Goal: Book appointment/travel/reservation

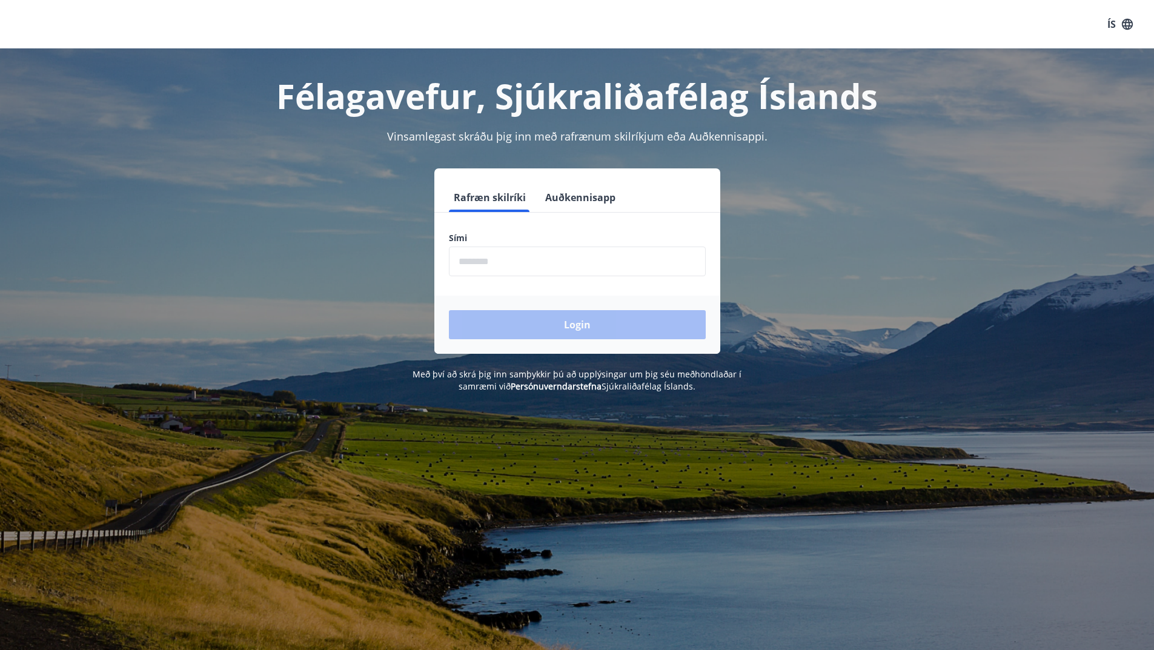
click at [542, 266] on input "phone" at bounding box center [577, 262] width 257 height 30
type input "********"
click at [562, 322] on button "Login" at bounding box center [577, 324] width 257 height 29
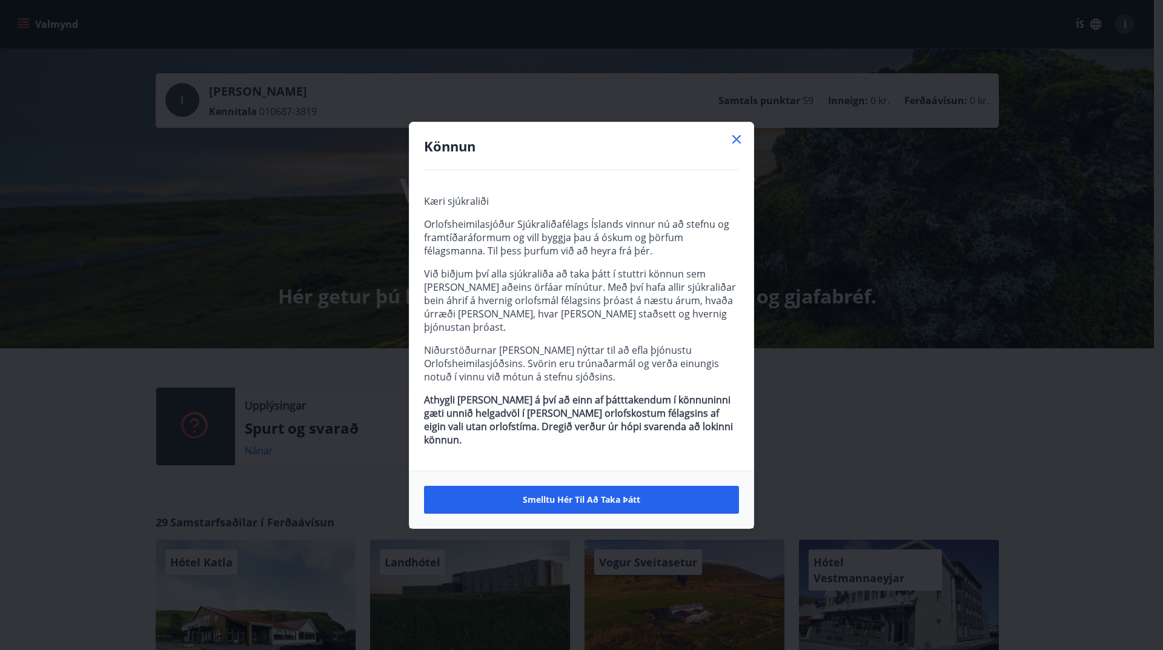
click at [736, 147] on icon at bounding box center [736, 139] width 15 height 15
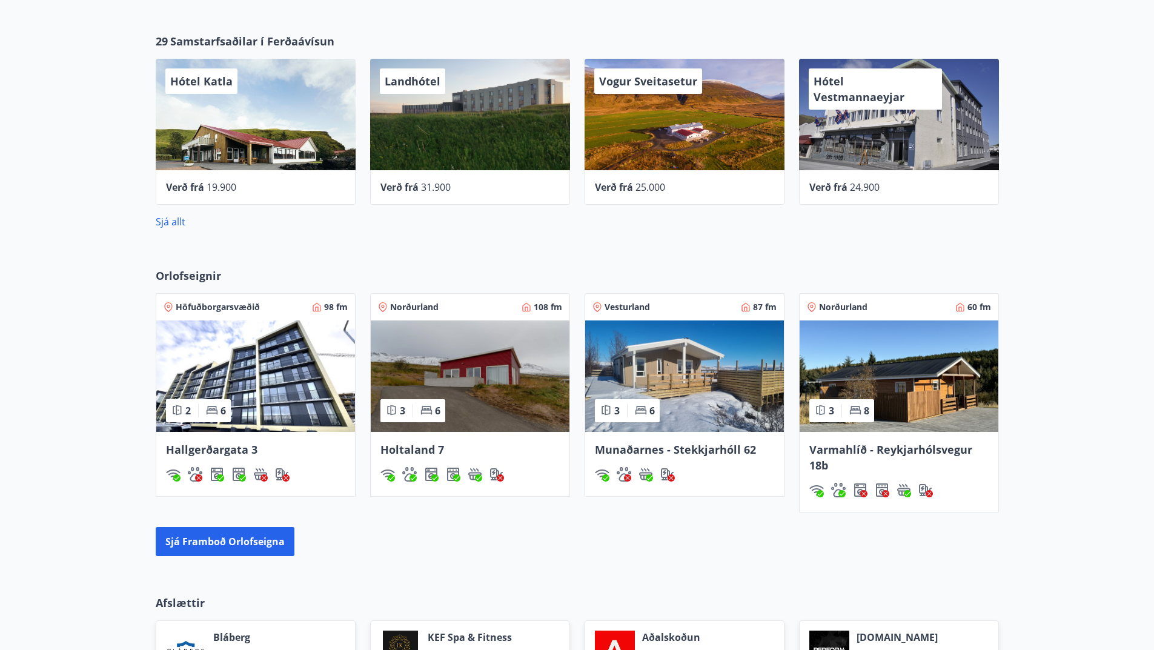
scroll to position [666, 0]
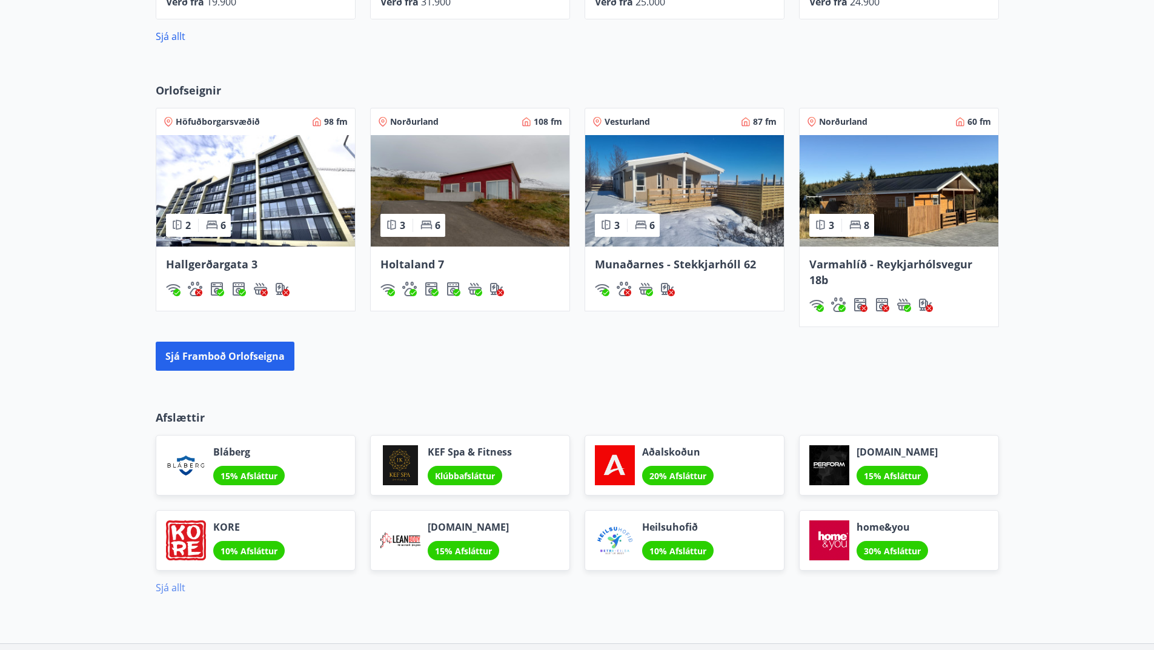
click at [175, 586] on link "Sjá allt" at bounding box center [171, 587] width 30 height 13
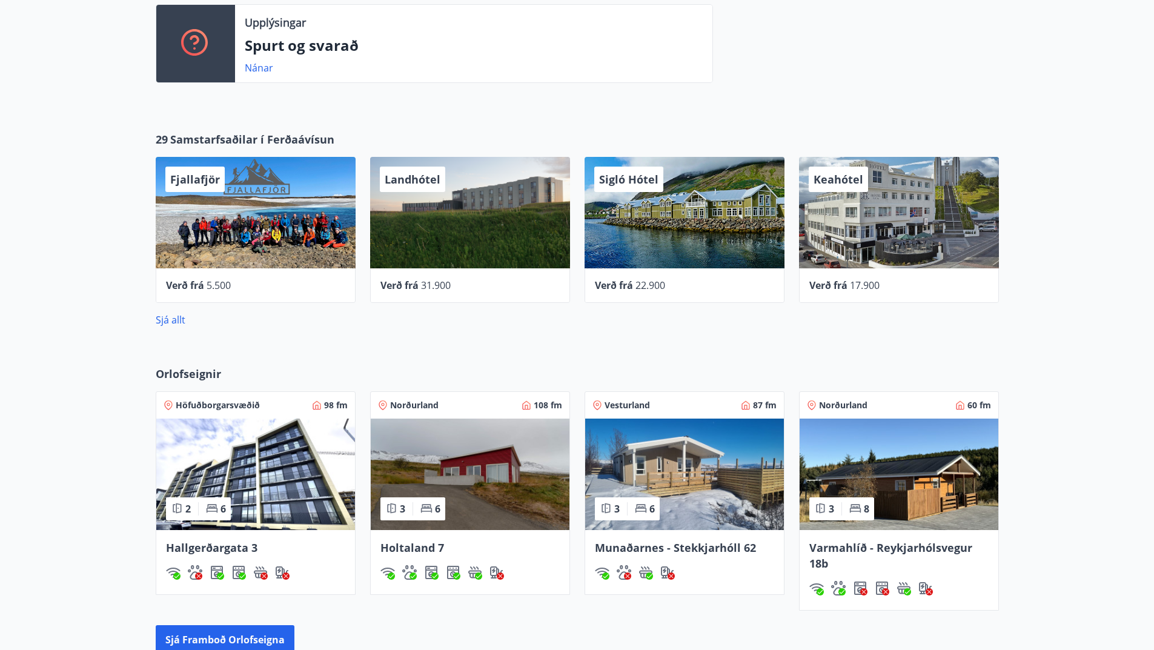
scroll to position [662, 0]
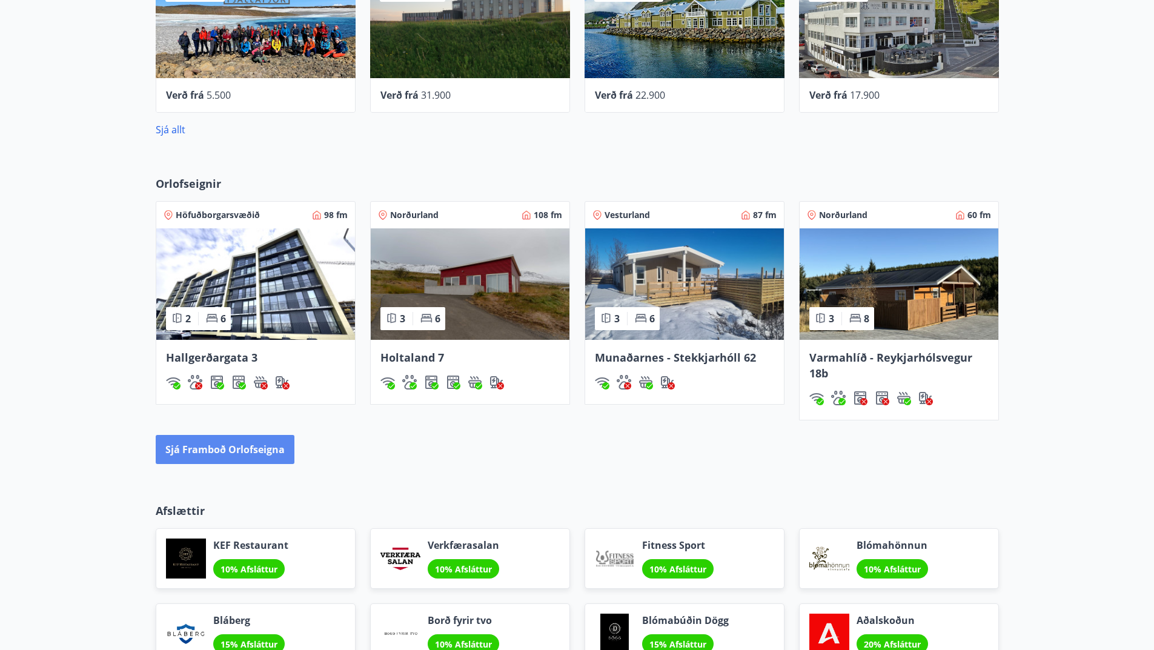
click at [254, 449] on button "Sjá framboð orlofseigna" at bounding box center [225, 449] width 139 height 29
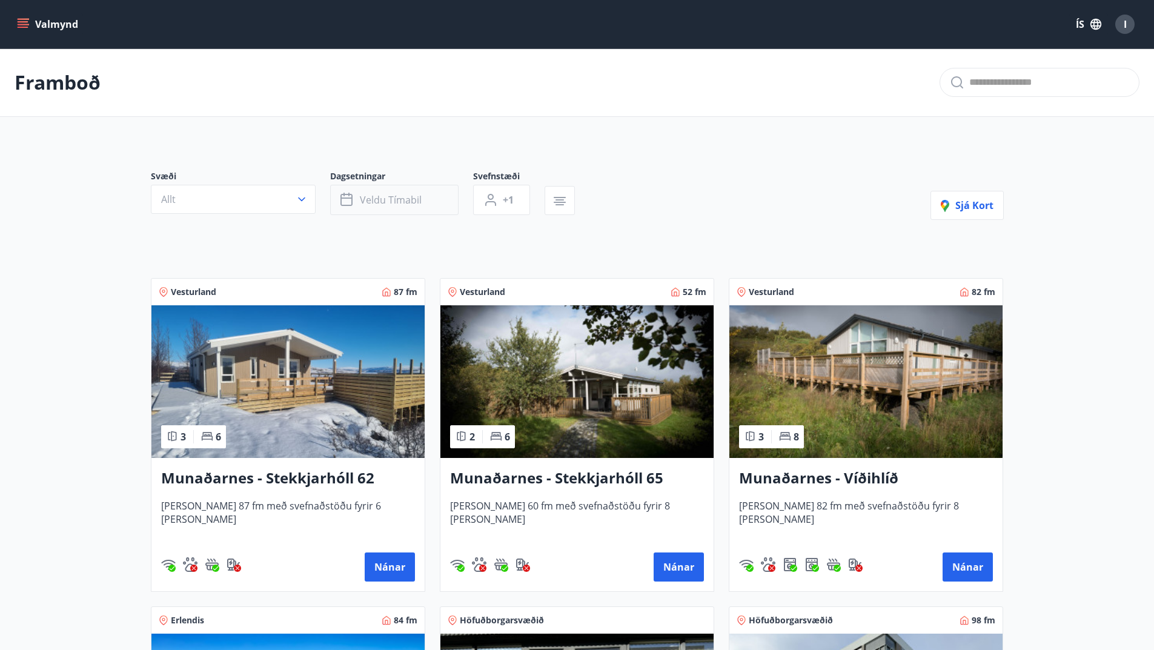
click at [385, 206] on span "Veldu tímabil" at bounding box center [391, 199] width 62 height 13
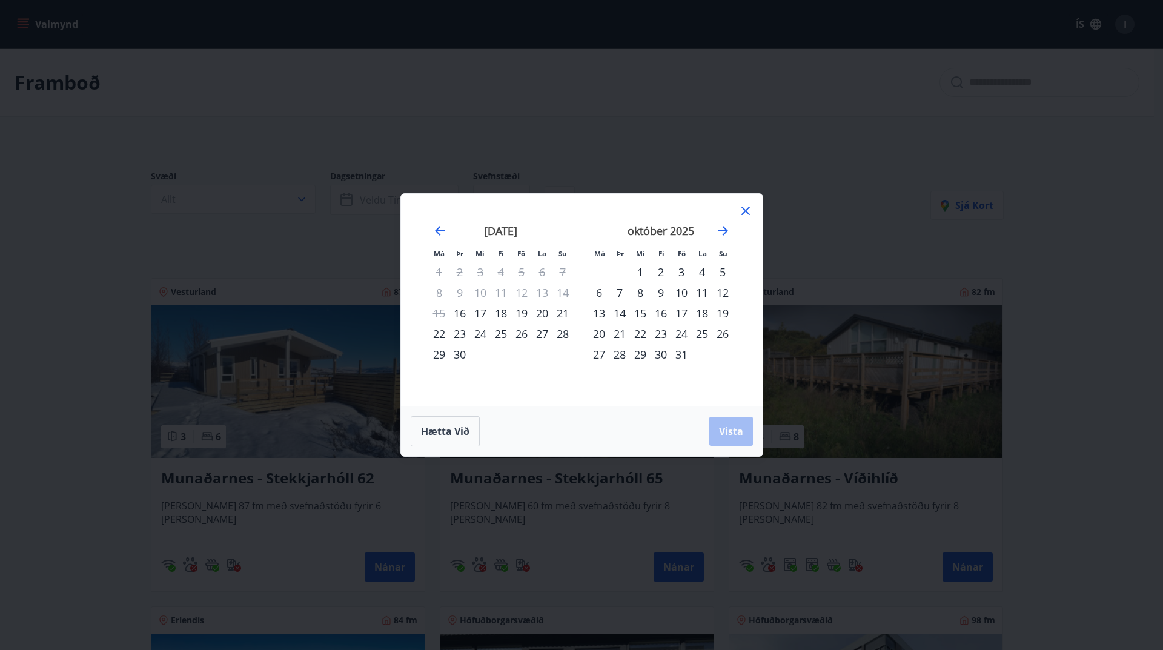
click at [523, 332] on div "26" at bounding box center [521, 333] width 21 height 21
click at [457, 356] on div "30" at bounding box center [459, 354] width 21 height 21
click at [734, 435] on span "Vista" at bounding box center [731, 431] width 24 height 13
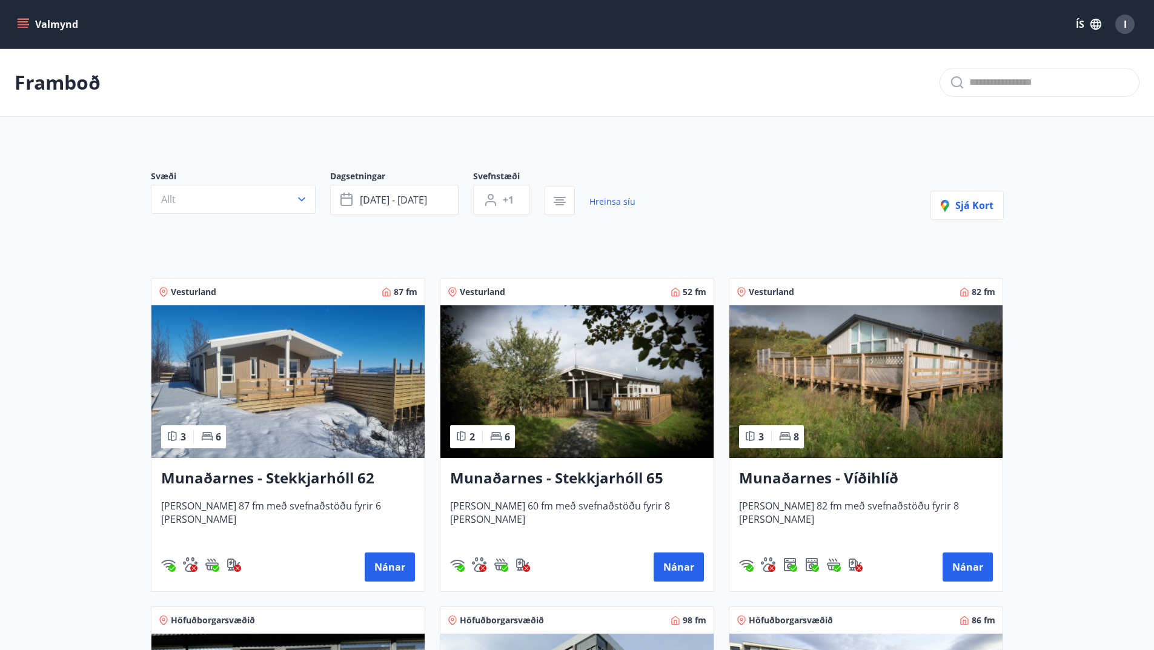
click at [359, 336] on img at bounding box center [287, 381] width 273 height 153
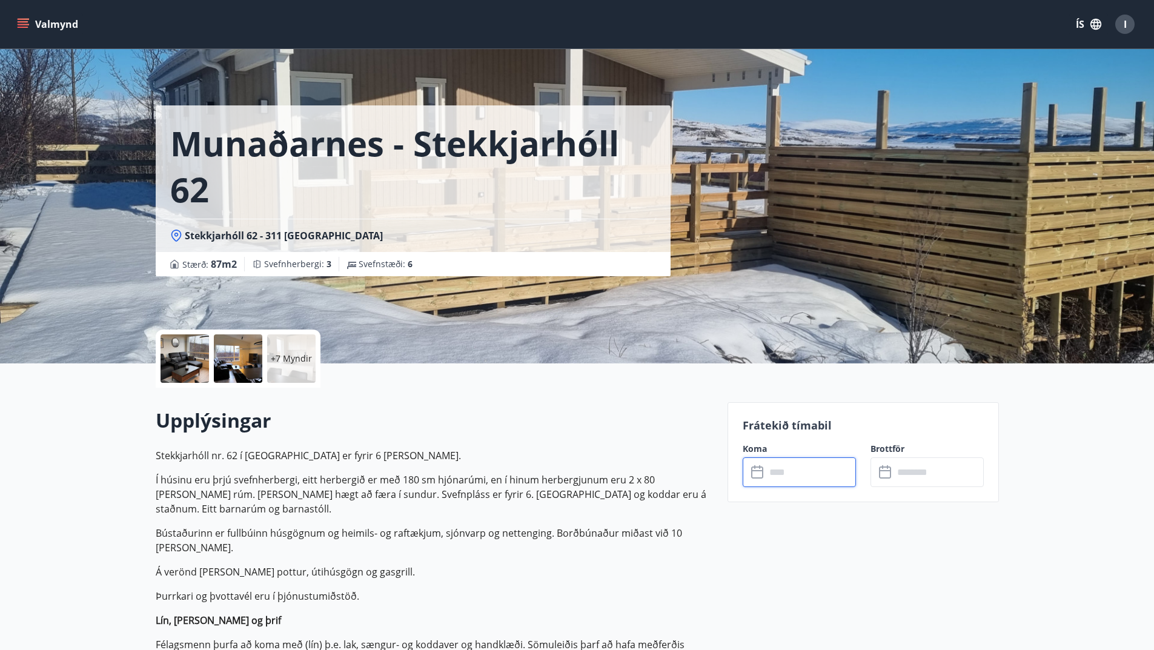
click at [775, 474] on input "text" at bounding box center [811, 472] width 90 height 30
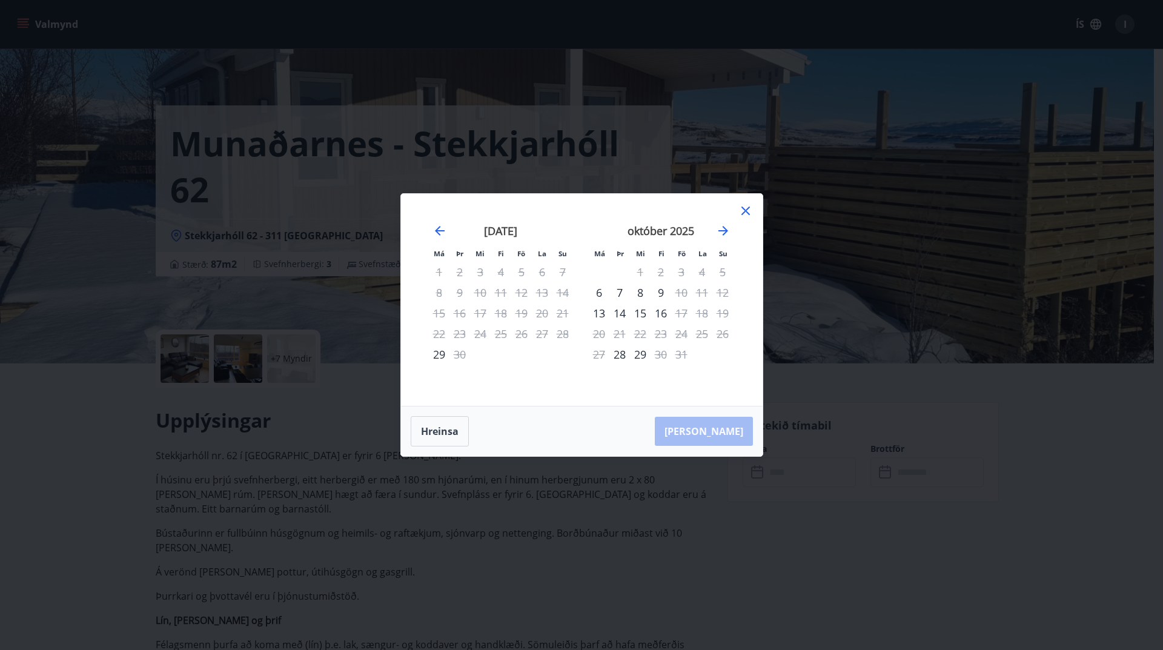
click at [748, 210] on icon at bounding box center [745, 211] width 15 height 15
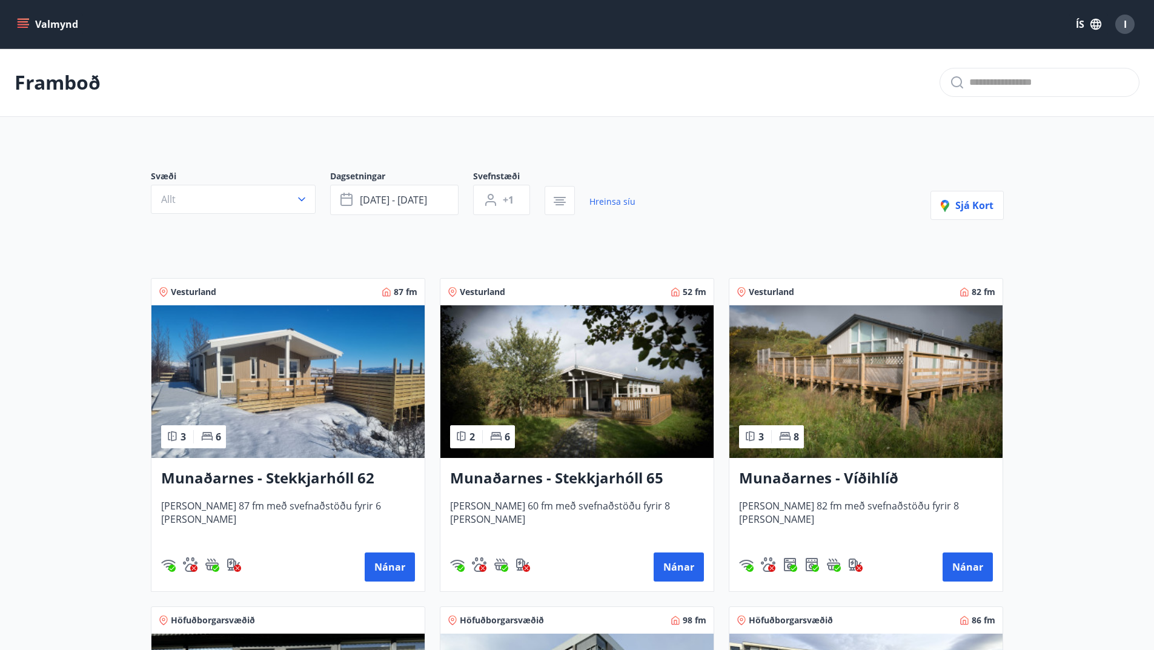
click at [573, 389] on img at bounding box center [576, 381] width 273 height 153
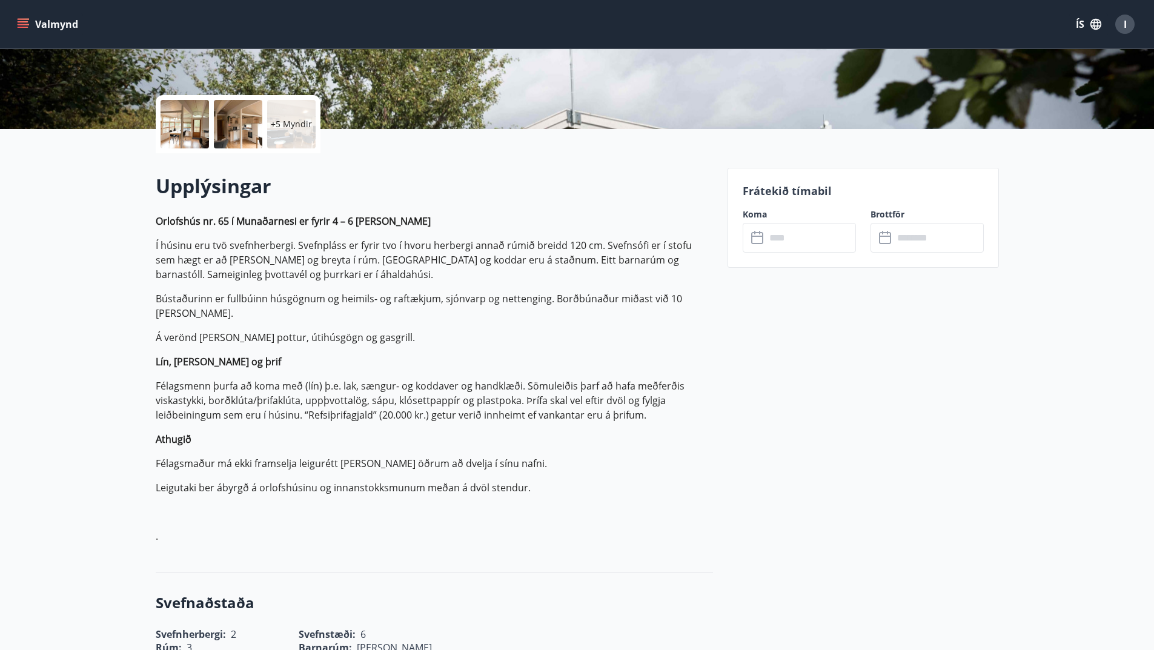
scroll to position [242, 0]
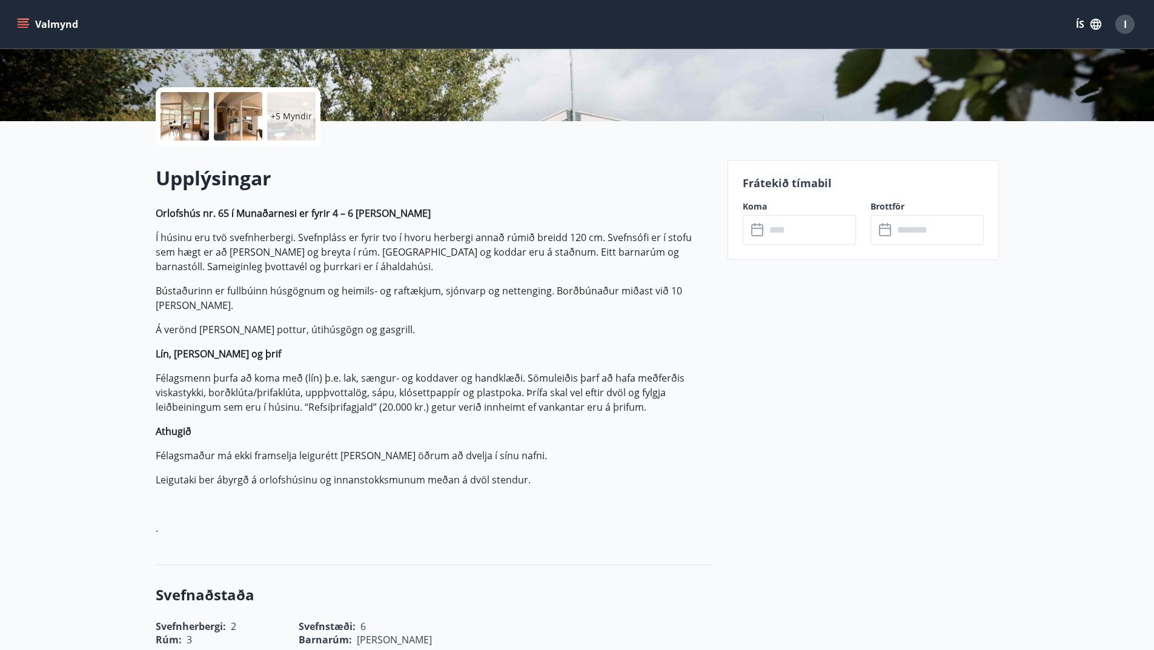
click at [792, 228] on input "text" at bounding box center [811, 230] width 90 height 30
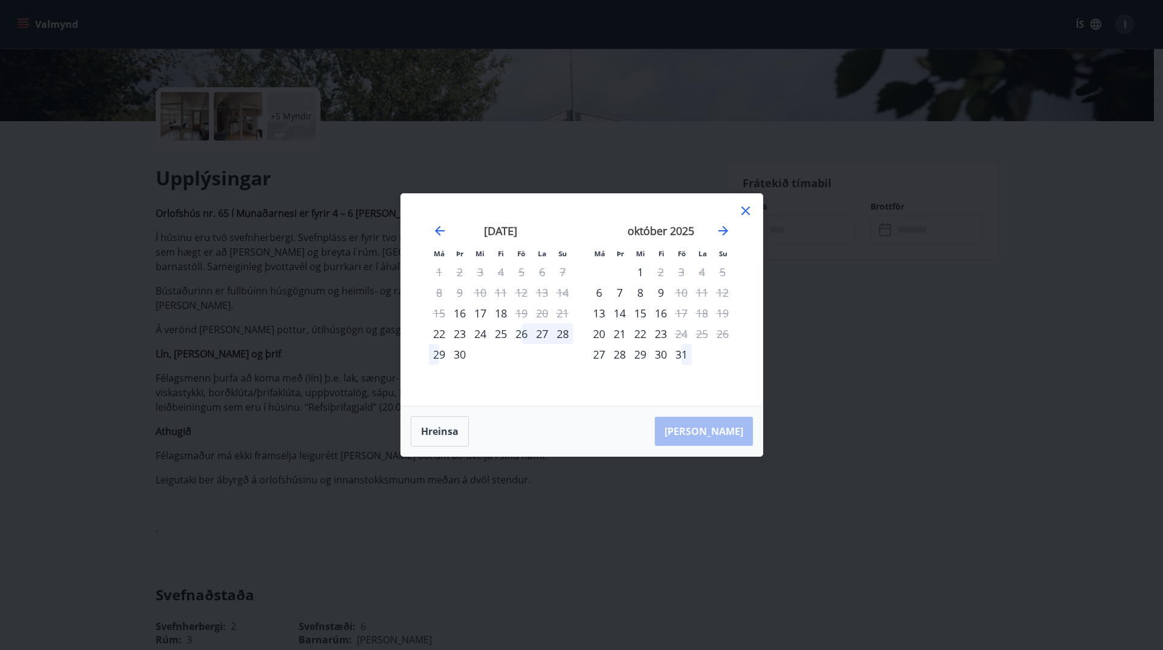
click at [523, 331] on div "26" at bounding box center [521, 333] width 21 height 21
click at [458, 354] on div "30" at bounding box center [459, 354] width 21 height 21
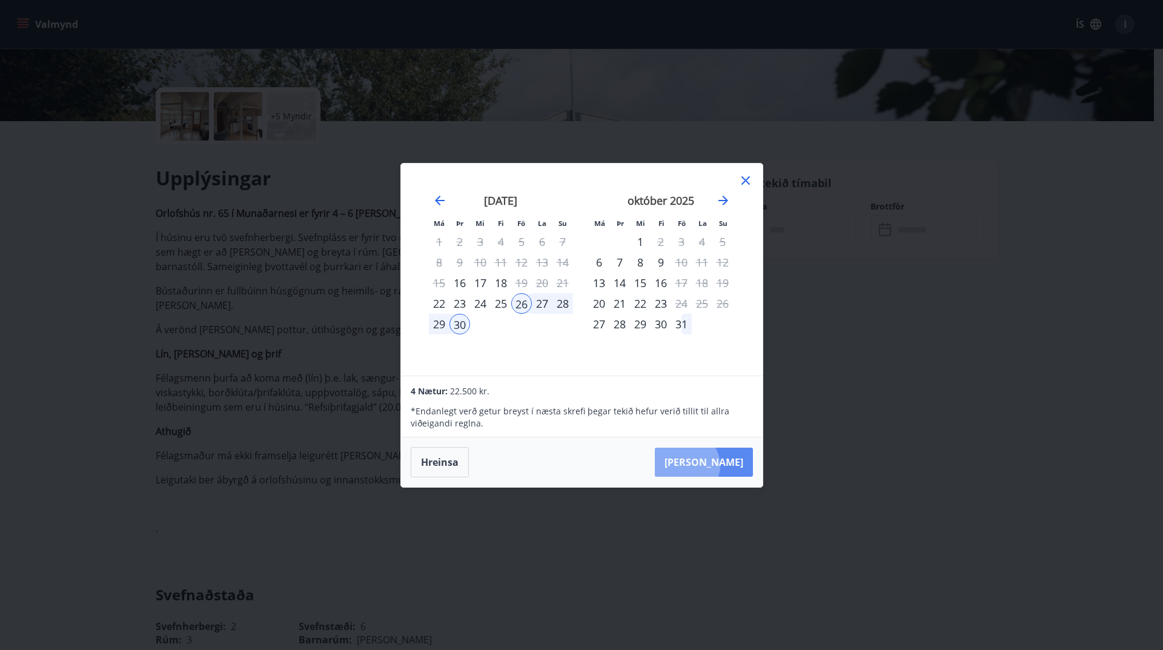
click at [723, 465] on button "[PERSON_NAME]" at bounding box center [704, 462] width 98 height 29
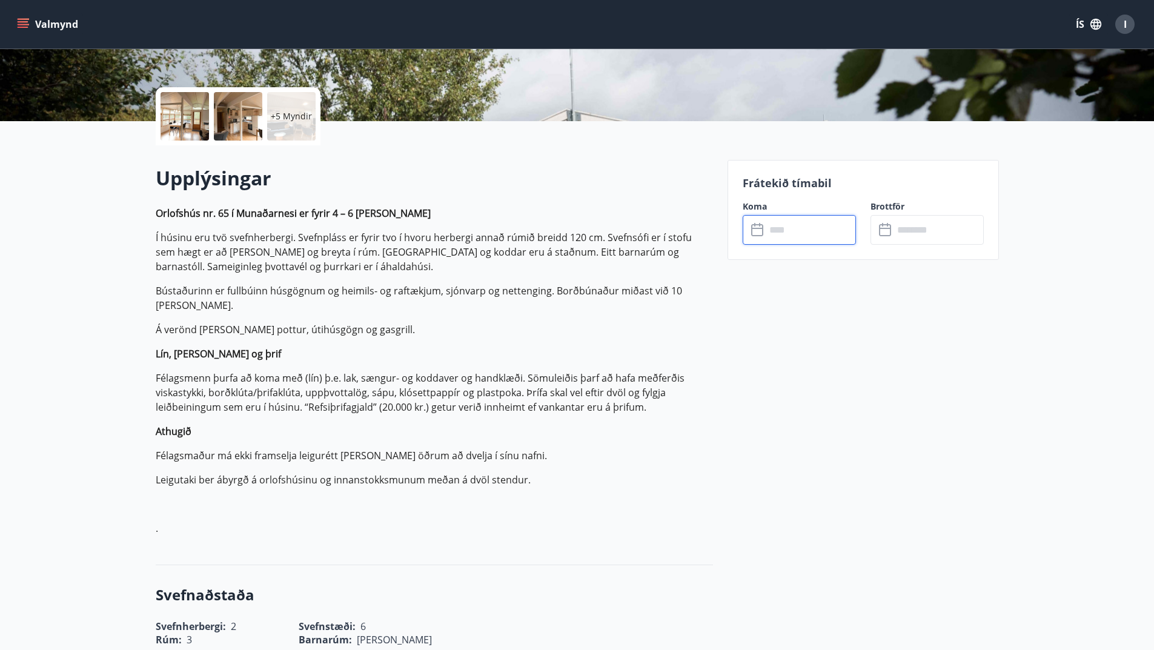
type input "******"
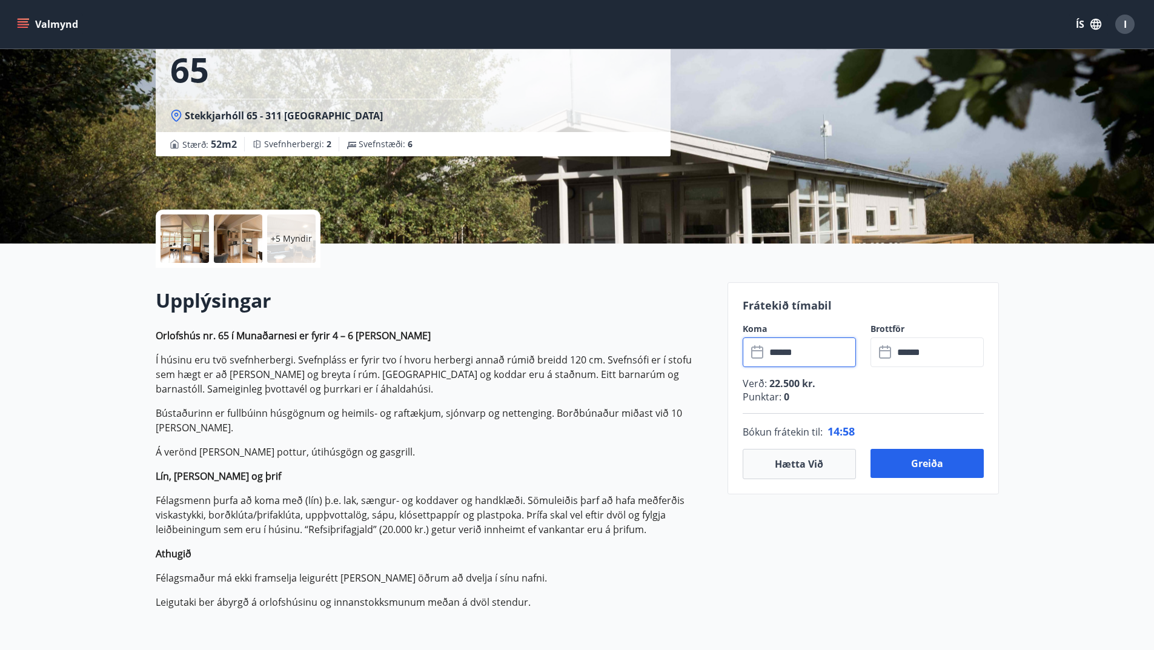
scroll to position [0, 0]
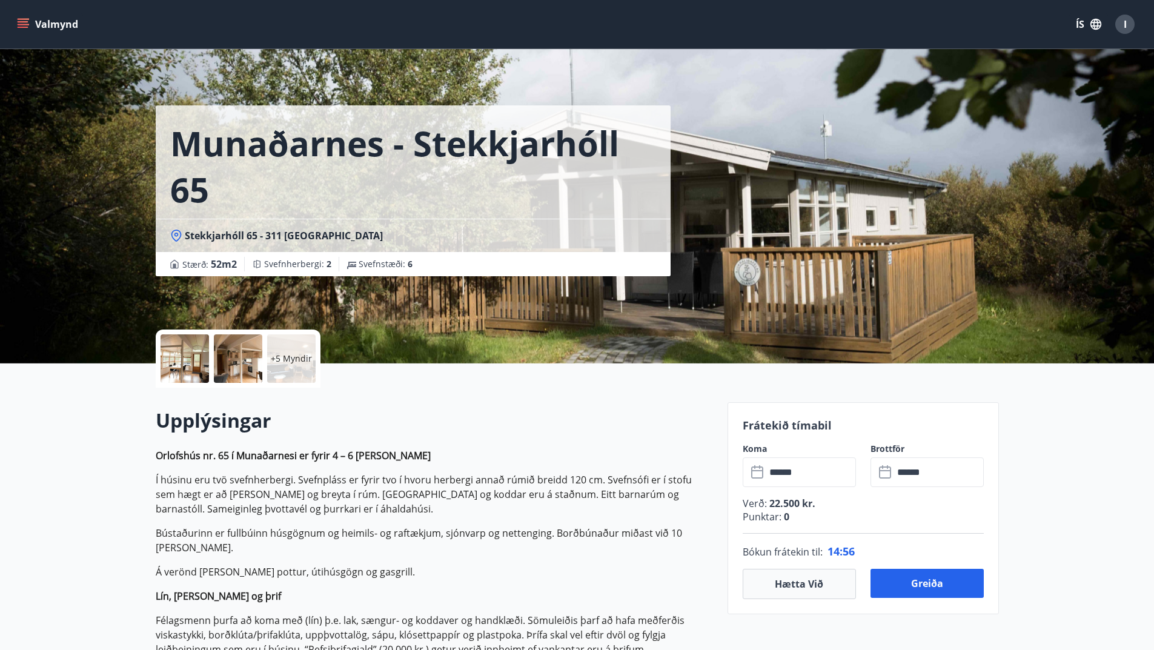
click at [190, 368] on div at bounding box center [185, 358] width 48 height 48
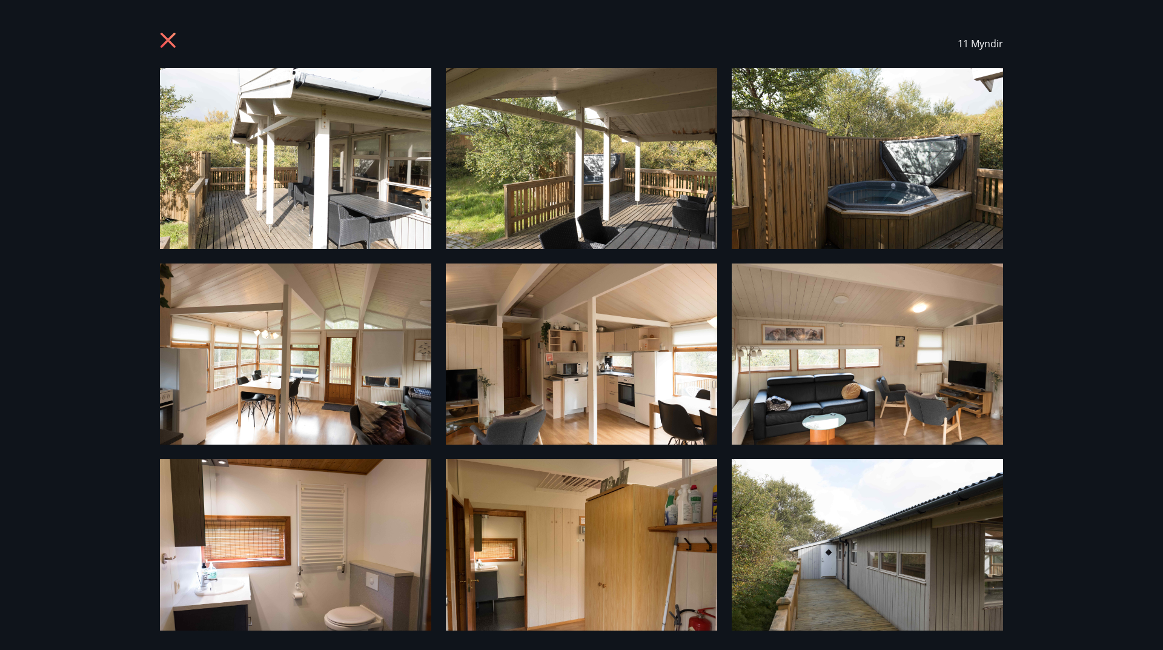
click at [294, 156] on img at bounding box center [295, 158] width 271 height 181
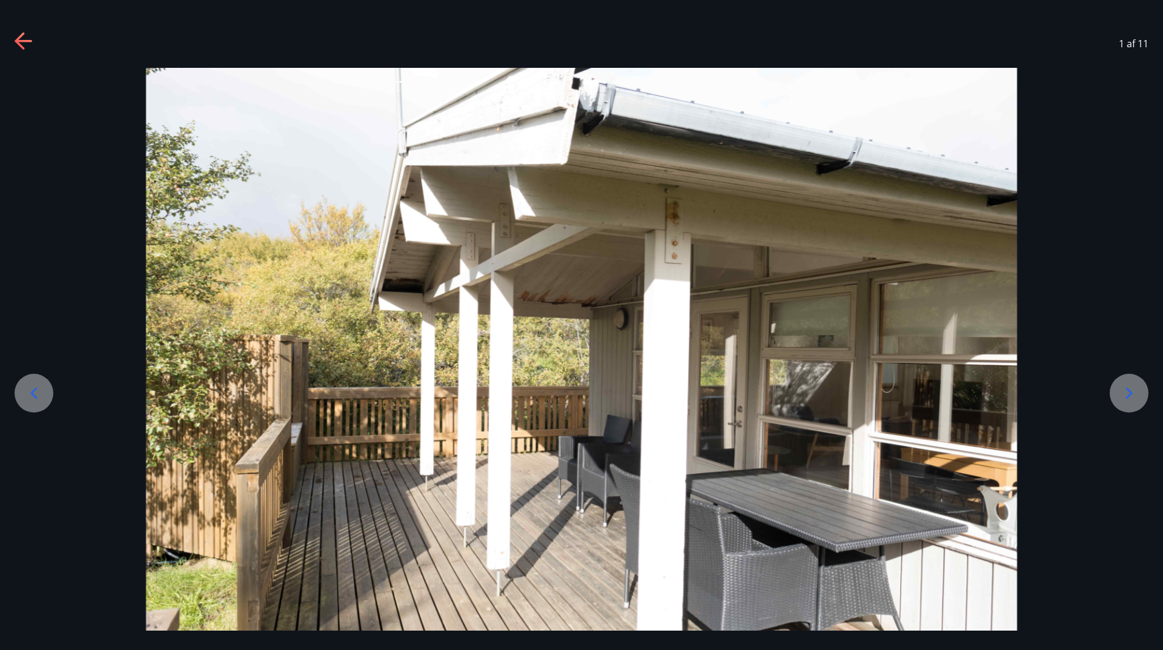
click at [1142, 395] on div at bounding box center [1129, 393] width 39 height 39
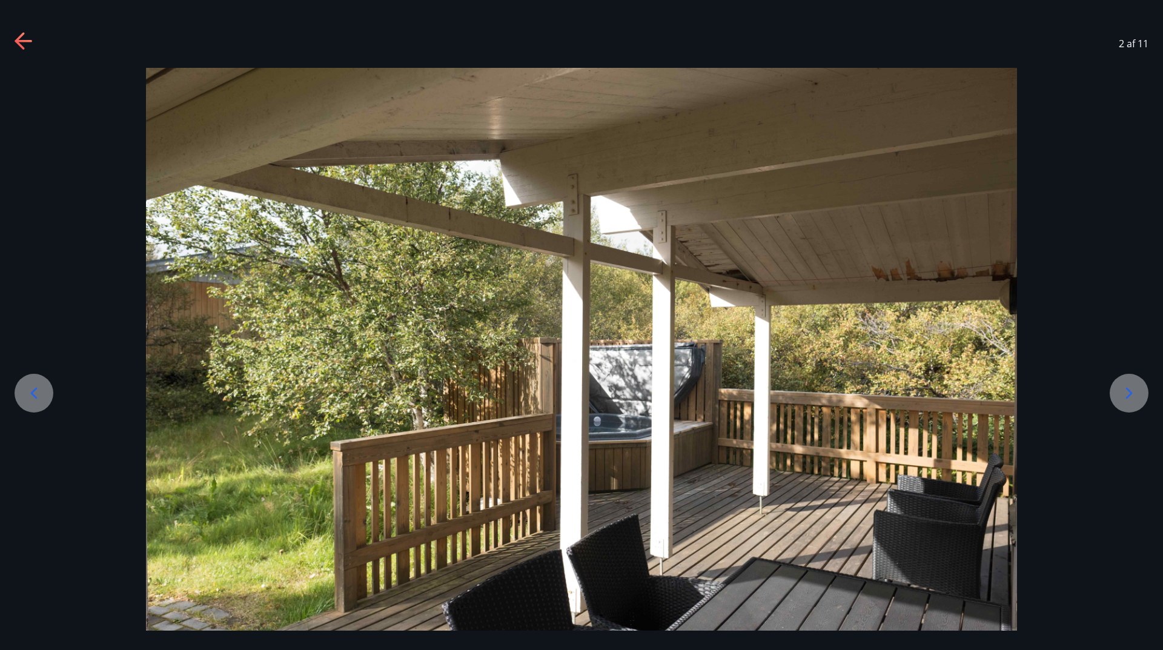
click at [1142, 395] on div at bounding box center [1129, 393] width 39 height 39
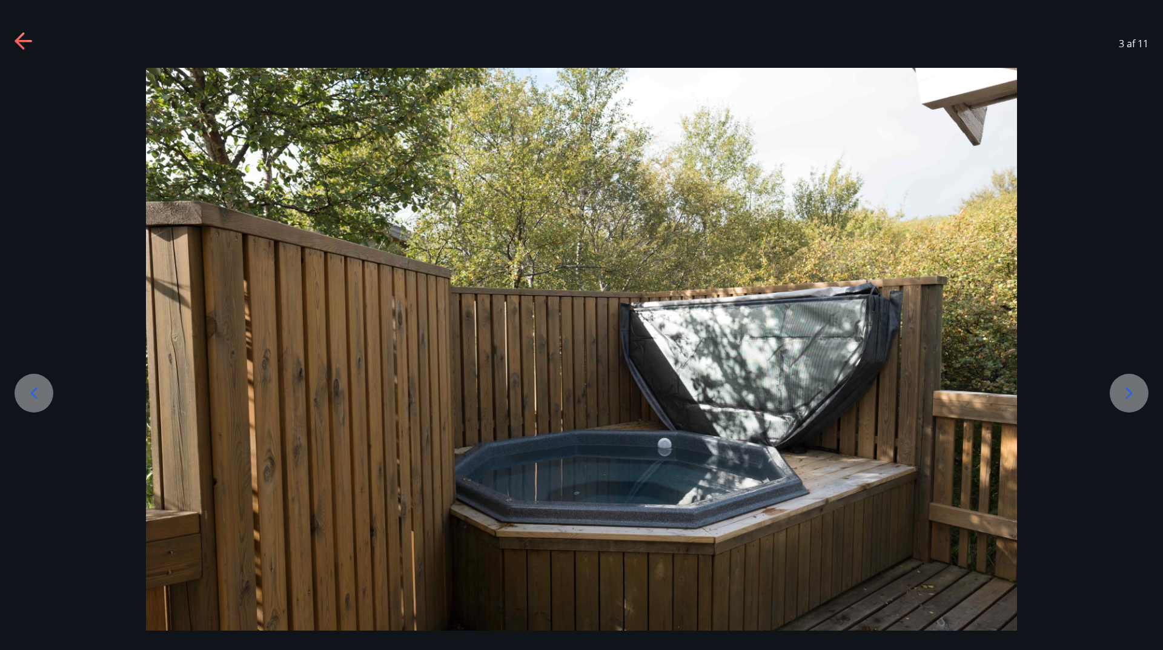
click at [1142, 395] on div at bounding box center [1129, 393] width 39 height 39
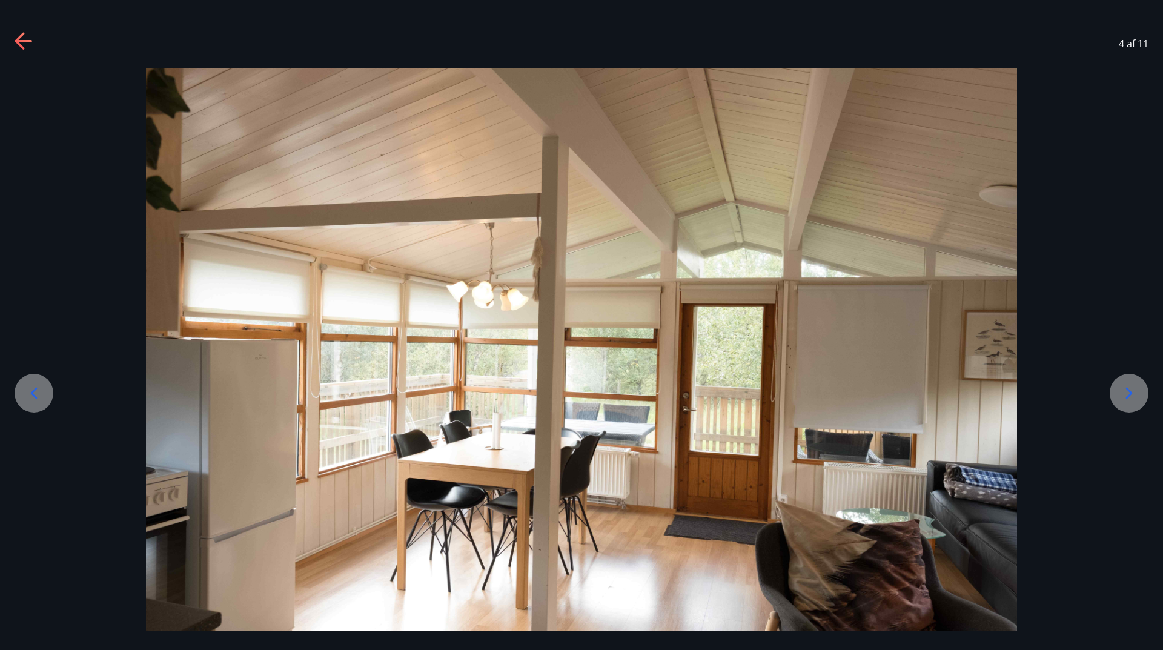
click at [1142, 395] on div at bounding box center [1129, 393] width 39 height 39
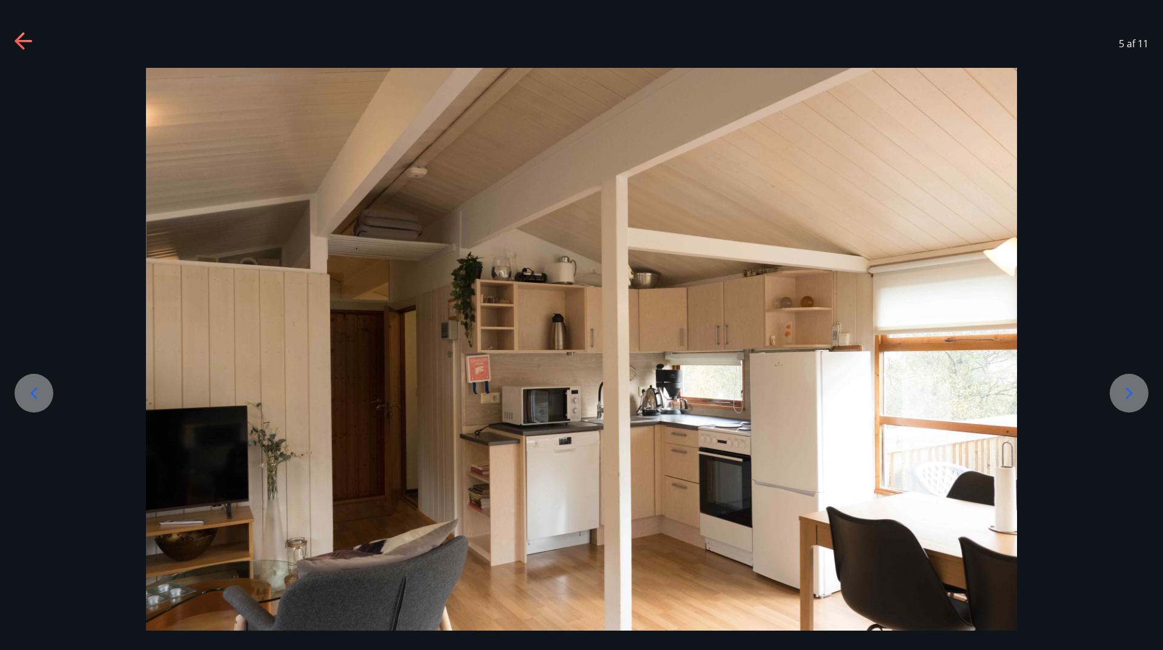
click at [1142, 395] on div at bounding box center [1129, 393] width 39 height 39
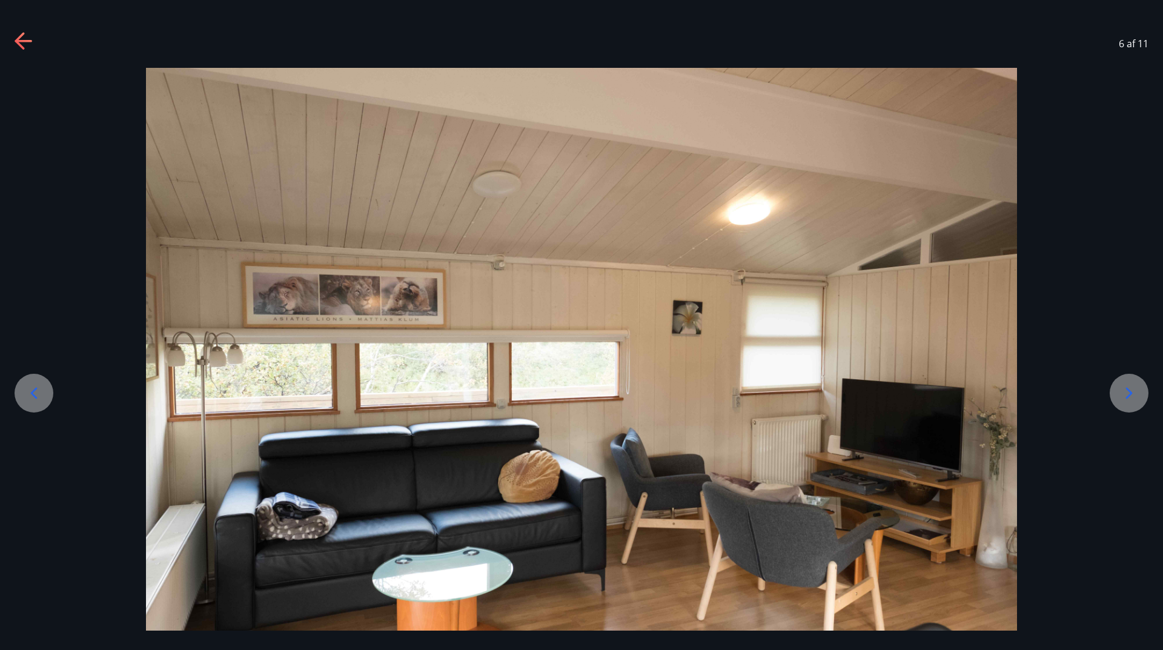
click at [1142, 395] on div at bounding box center [1129, 393] width 39 height 39
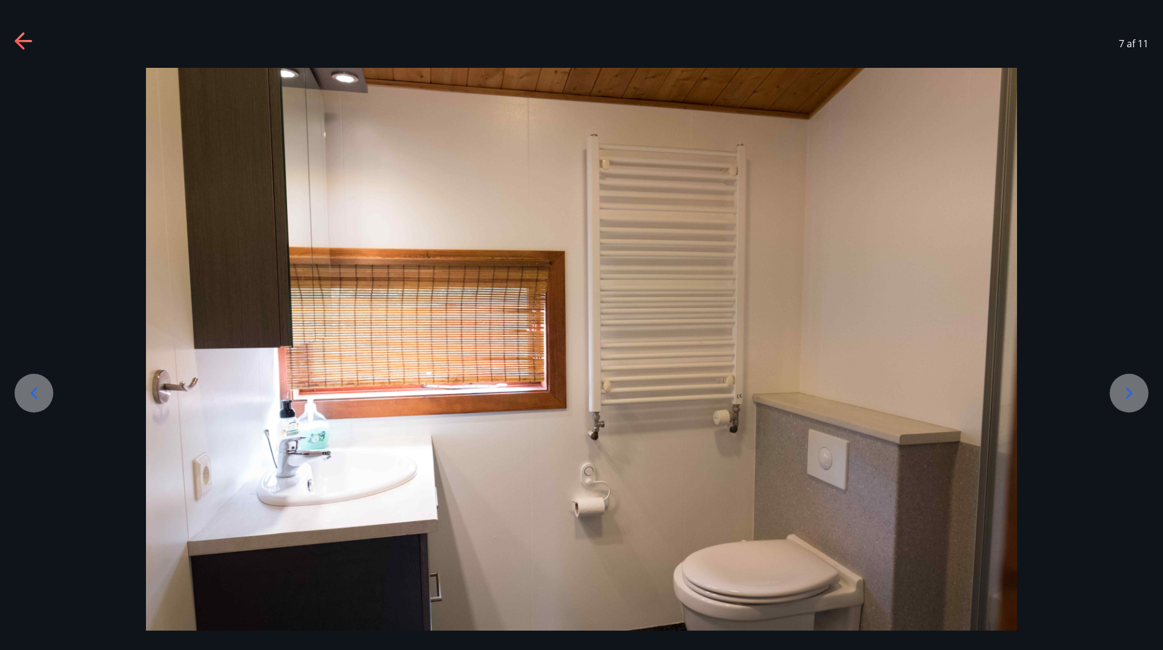
click at [1142, 395] on div at bounding box center [1129, 393] width 39 height 39
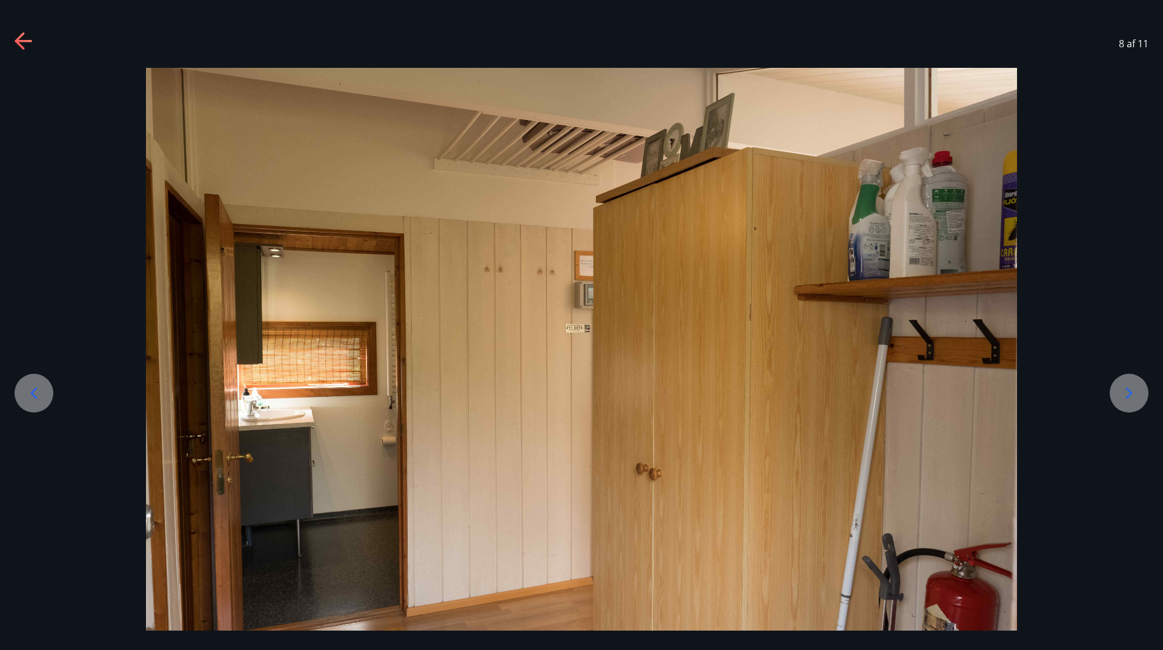
click at [1142, 395] on div at bounding box center [1129, 393] width 39 height 39
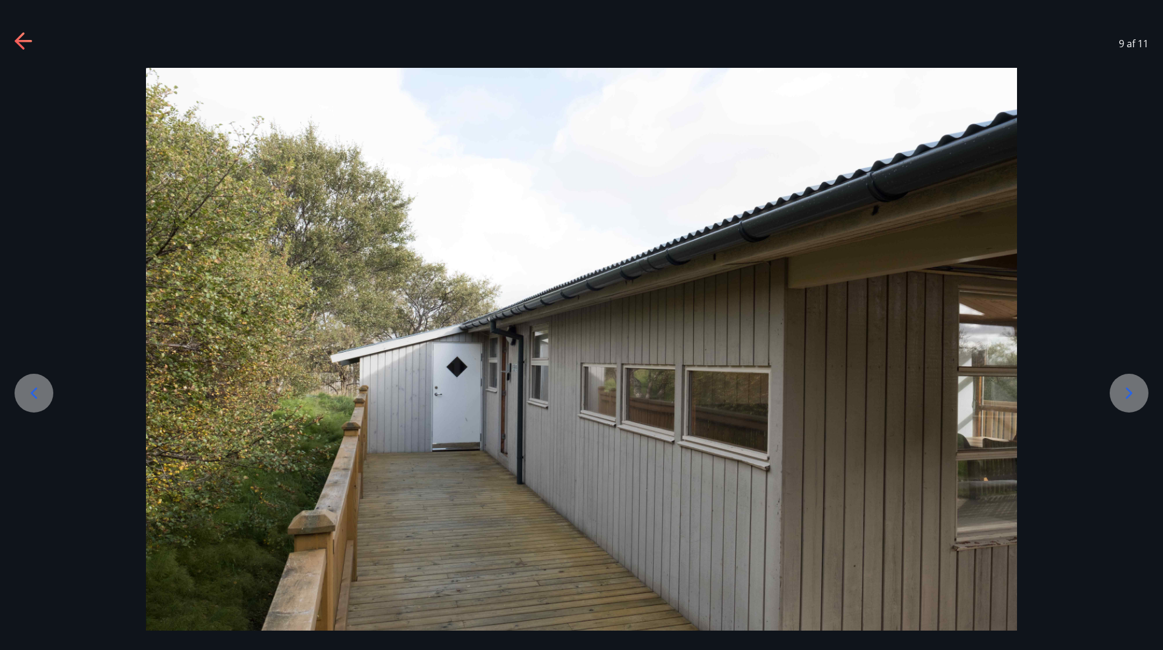
click at [1142, 395] on div at bounding box center [1129, 393] width 39 height 39
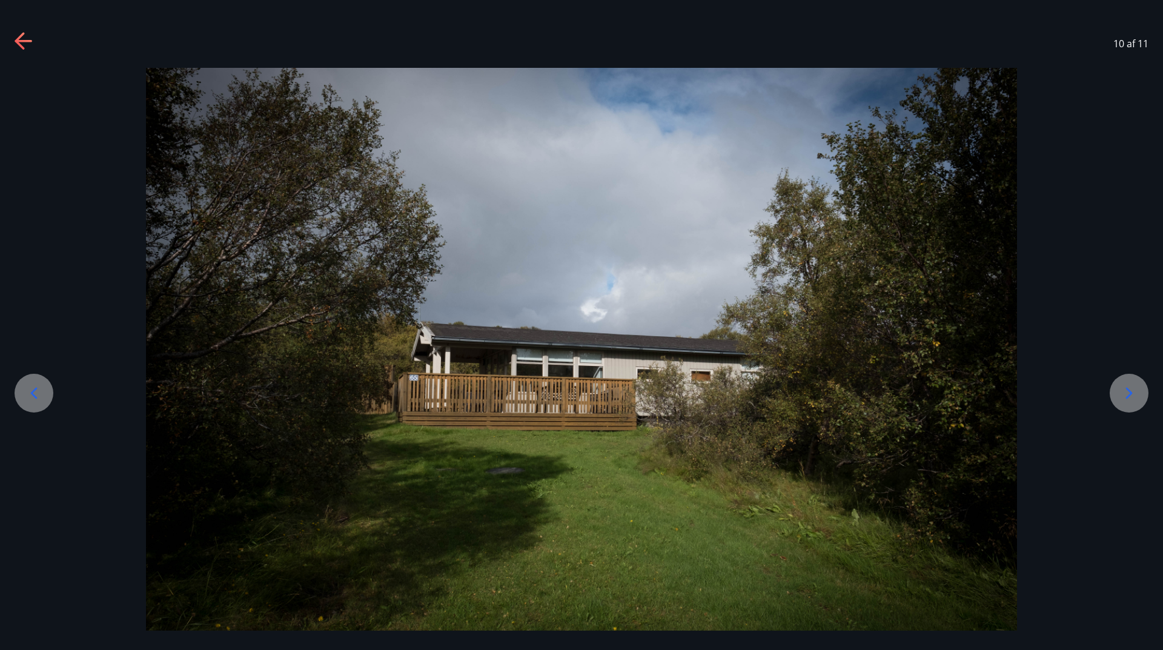
click at [1142, 395] on div at bounding box center [1129, 393] width 39 height 39
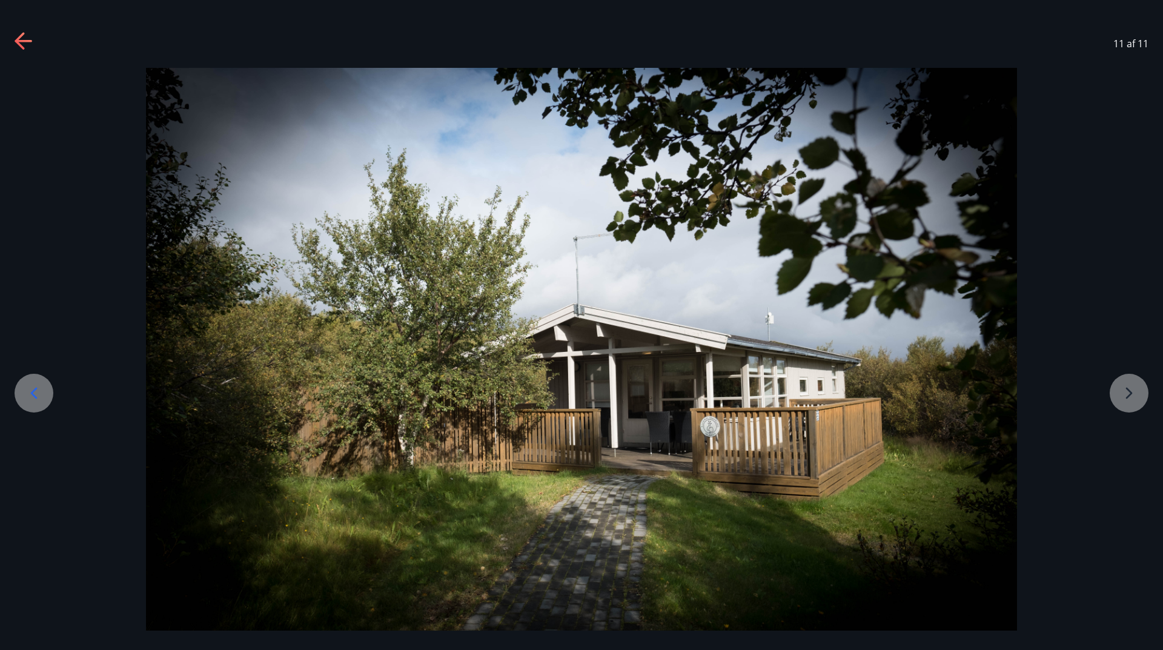
click at [1142, 395] on div at bounding box center [581, 358] width 1163 height 581
click at [18, 47] on icon at bounding box center [24, 41] width 19 height 19
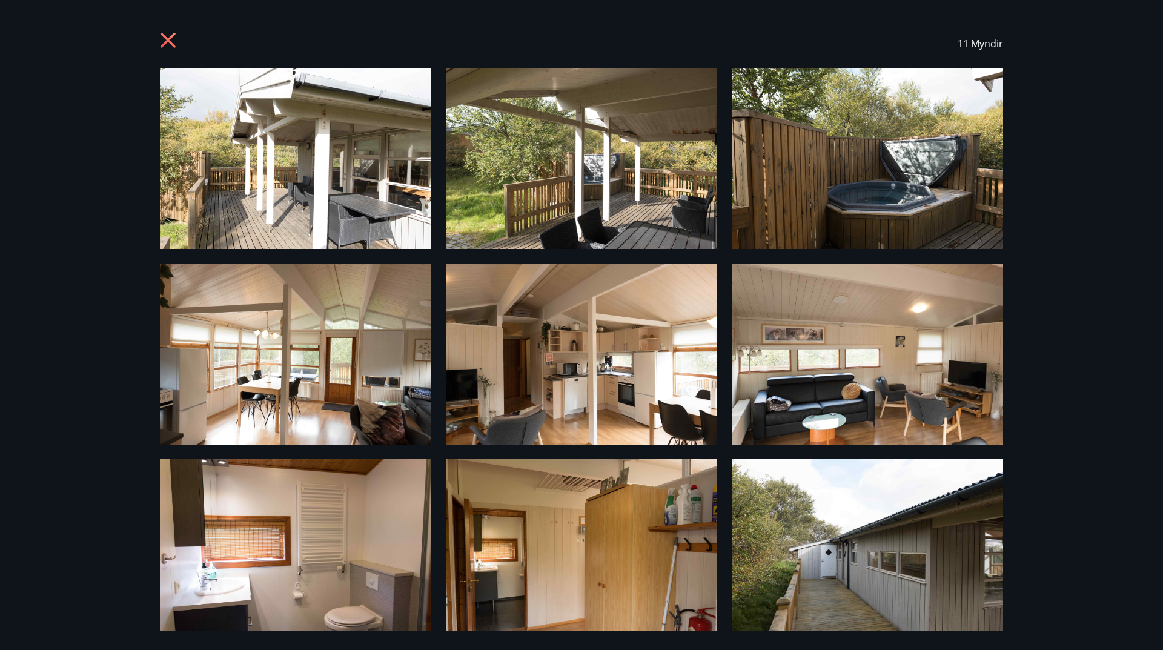
click at [168, 42] on icon at bounding box center [169, 41] width 19 height 19
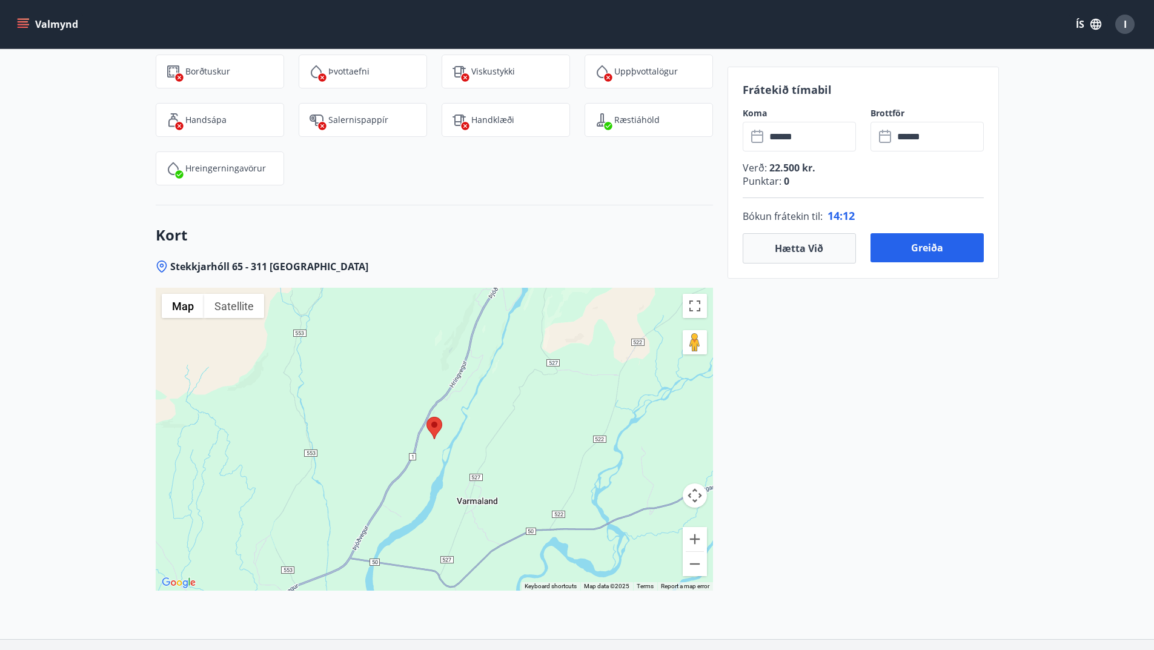
scroll to position [1850, 0]
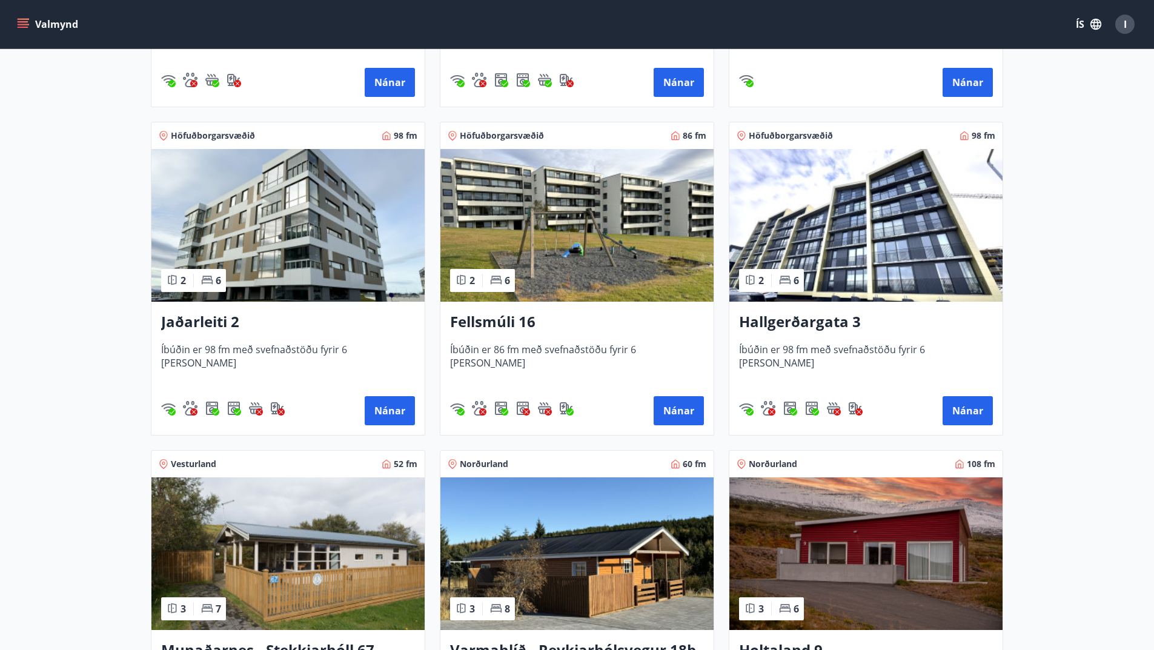
scroll to position [727, 0]
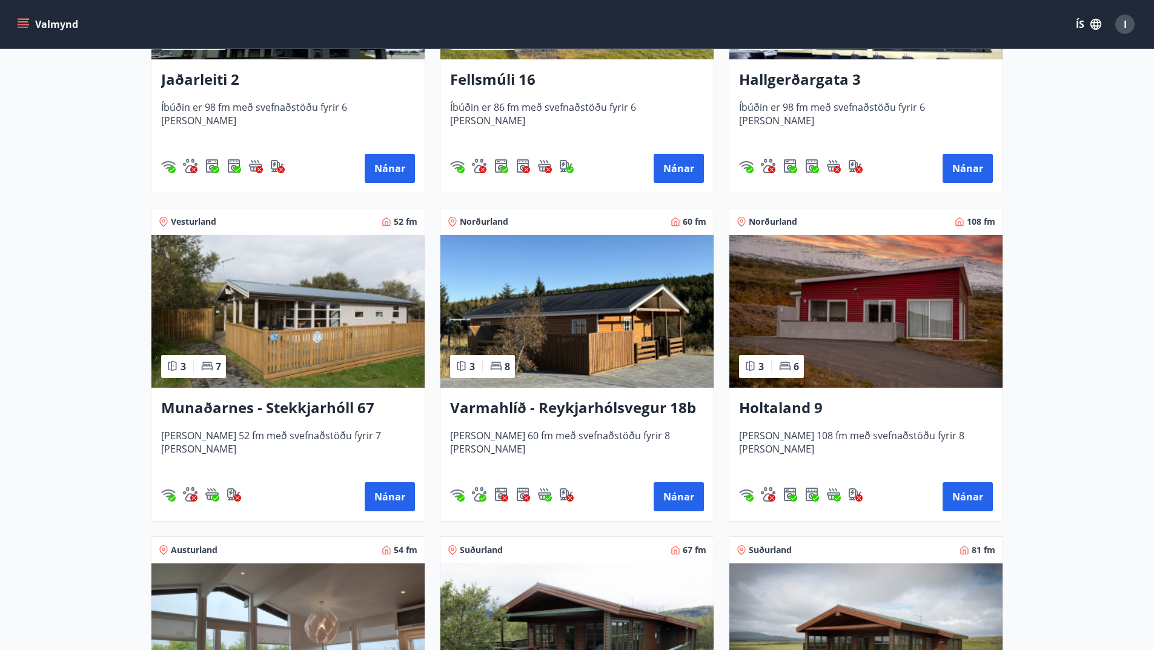
click at [236, 332] on img at bounding box center [287, 311] width 273 height 153
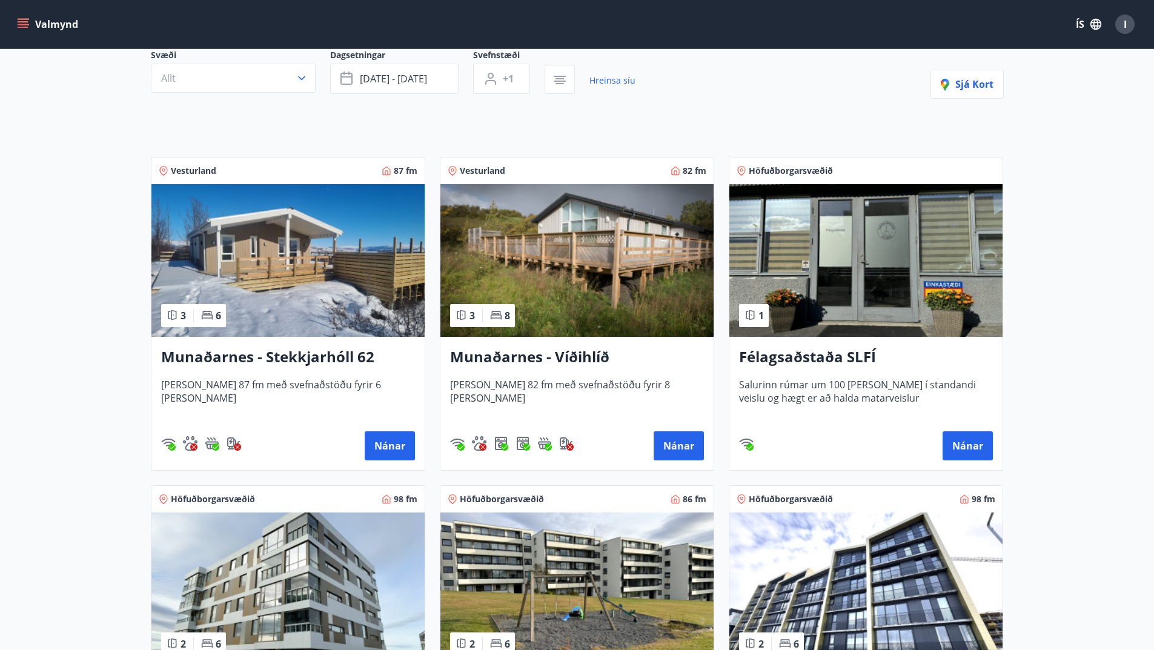
click at [549, 258] on img at bounding box center [576, 260] width 273 height 153
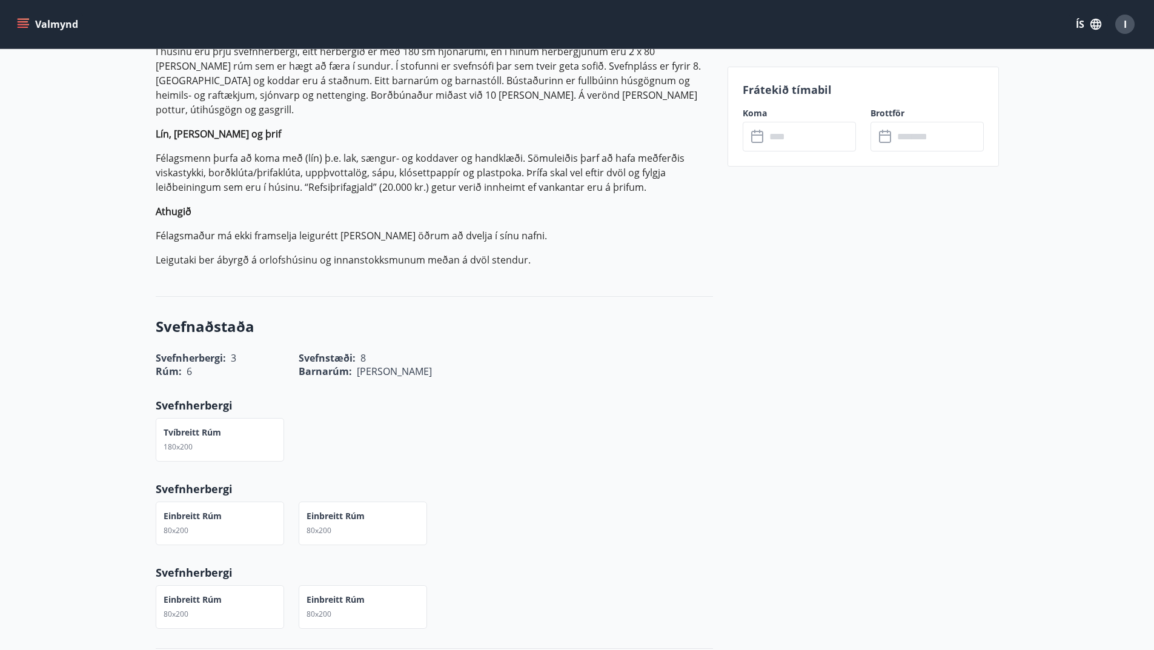
scroll to position [242, 0]
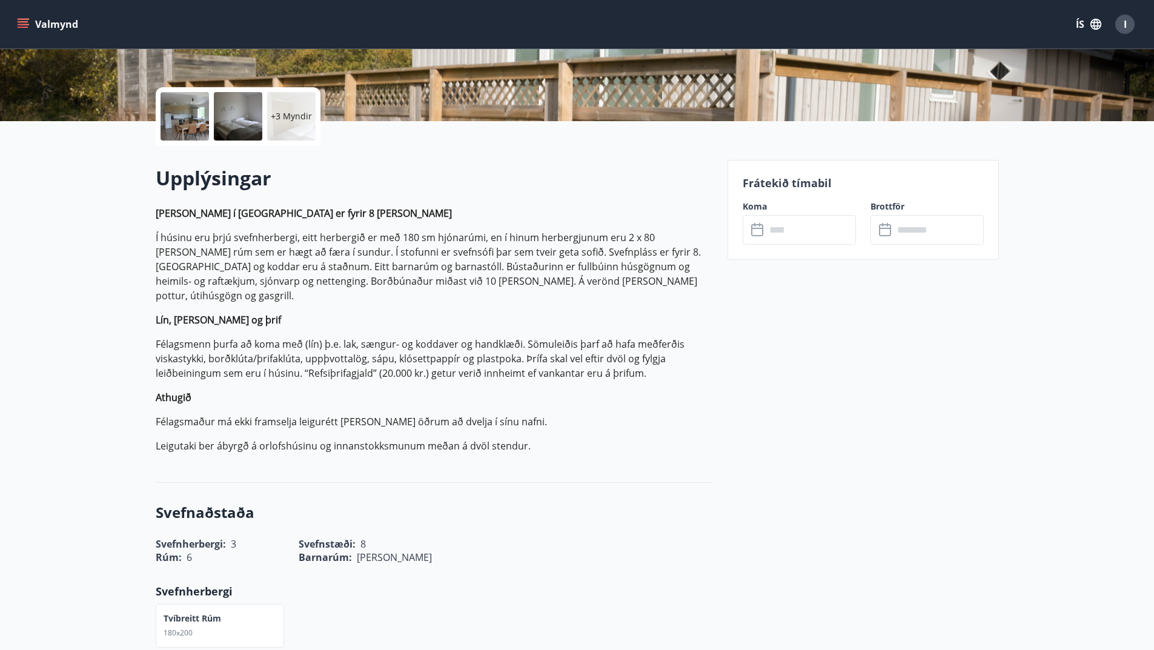
click at [797, 219] on input "text" at bounding box center [811, 230] width 90 height 30
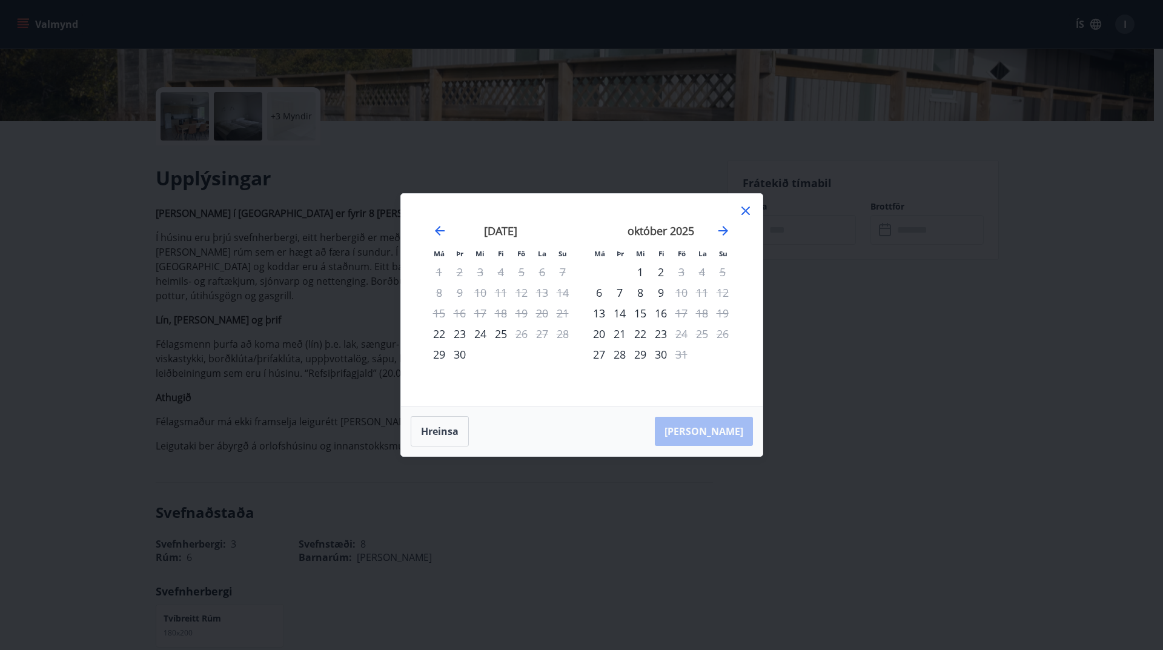
click at [746, 207] on icon at bounding box center [745, 211] width 15 height 15
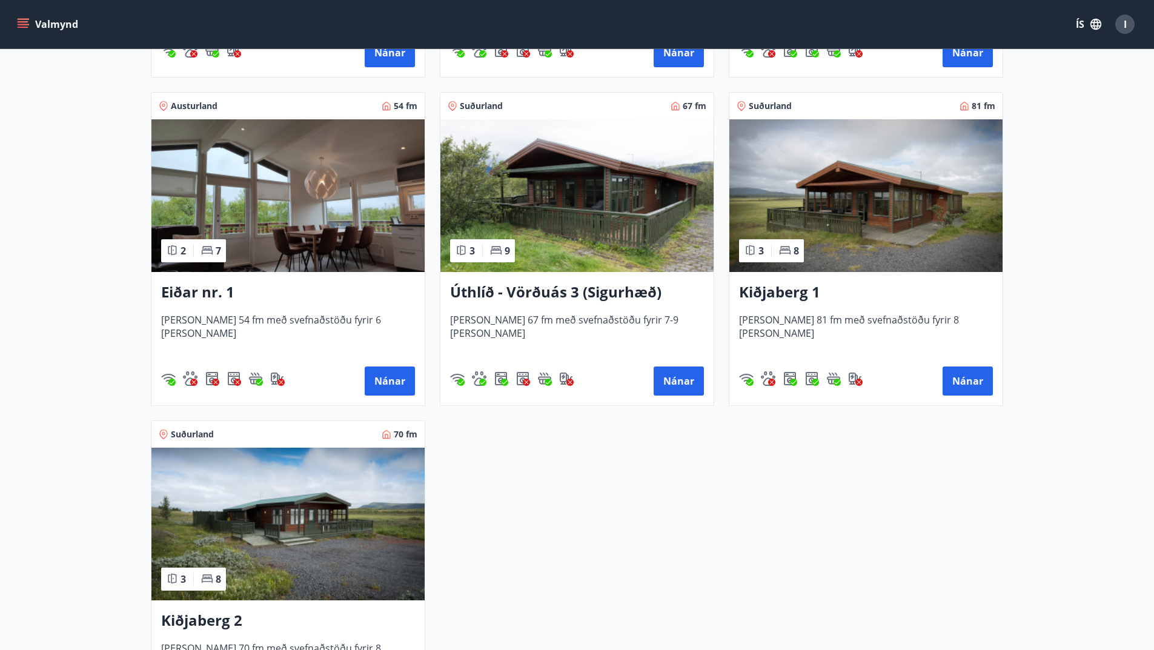
scroll to position [1212, 0]
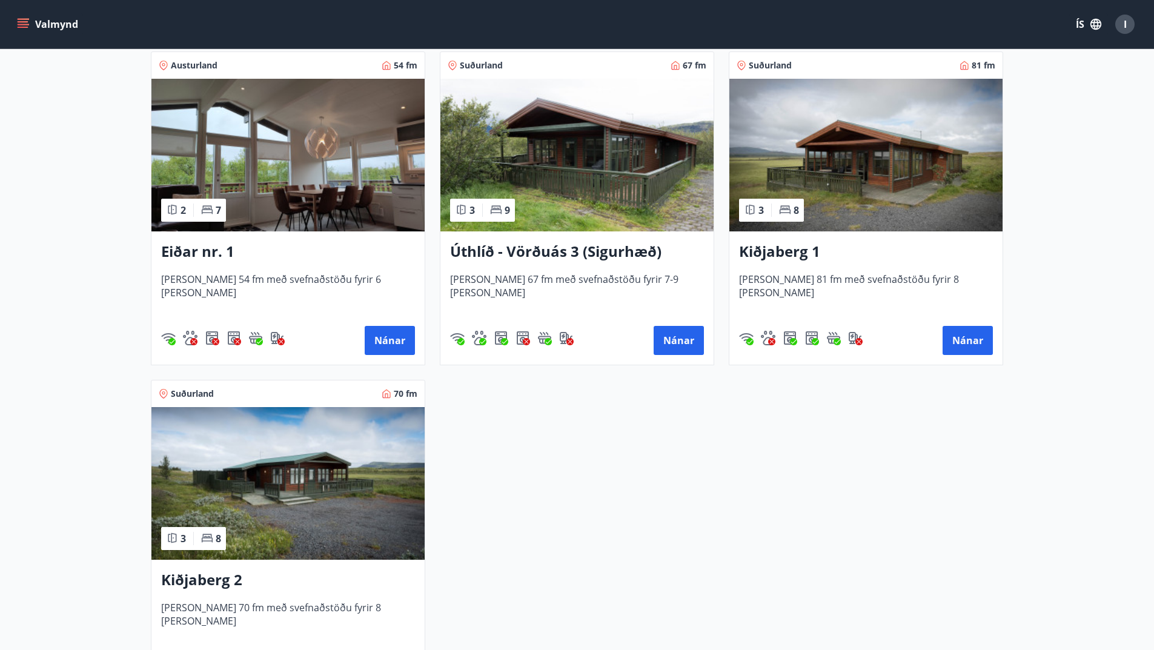
click at [866, 145] on img at bounding box center [865, 155] width 273 height 153
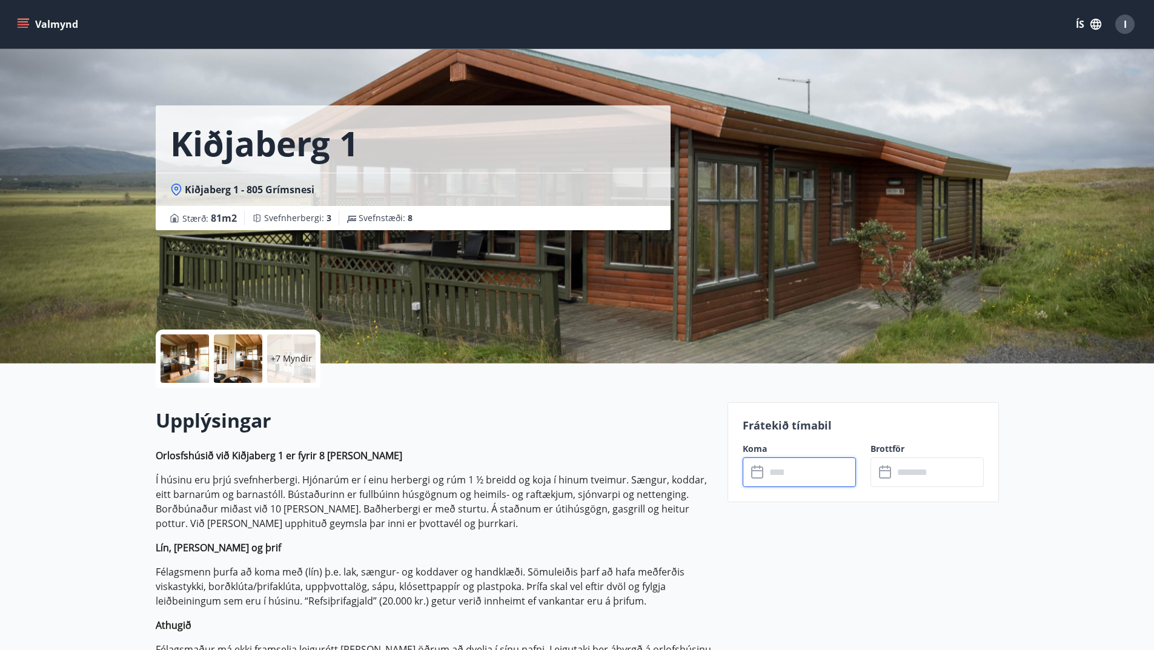
click at [787, 465] on input "text" at bounding box center [811, 472] width 90 height 30
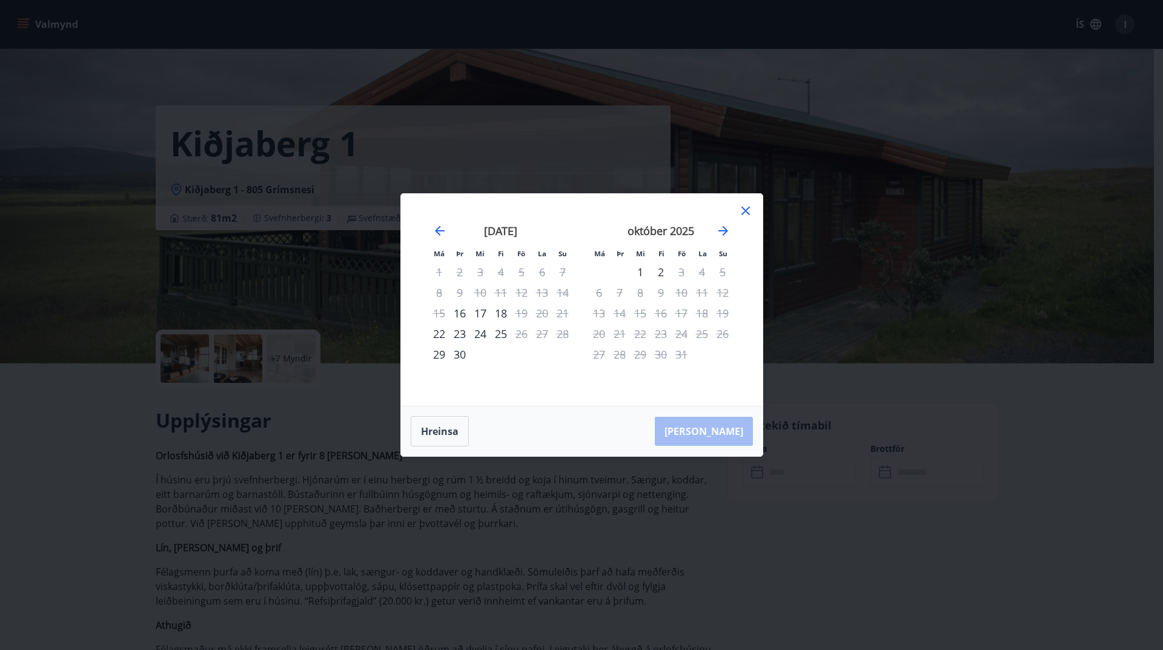
click at [749, 209] on icon at bounding box center [745, 211] width 15 height 15
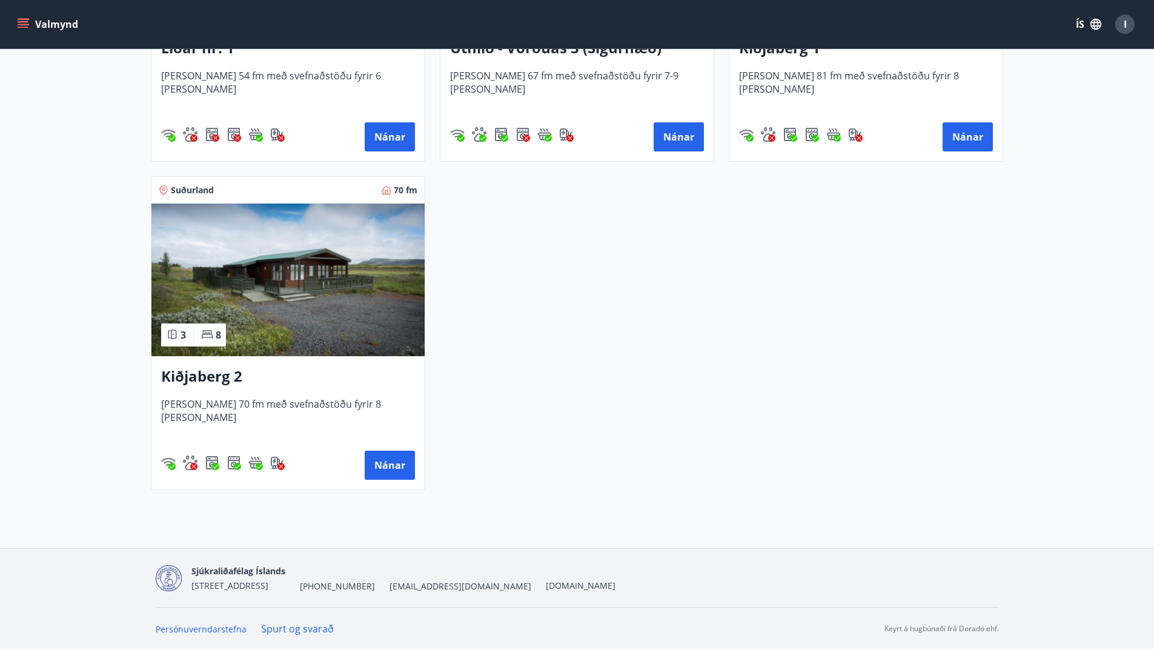
click at [242, 267] on img at bounding box center [287, 280] width 273 height 153
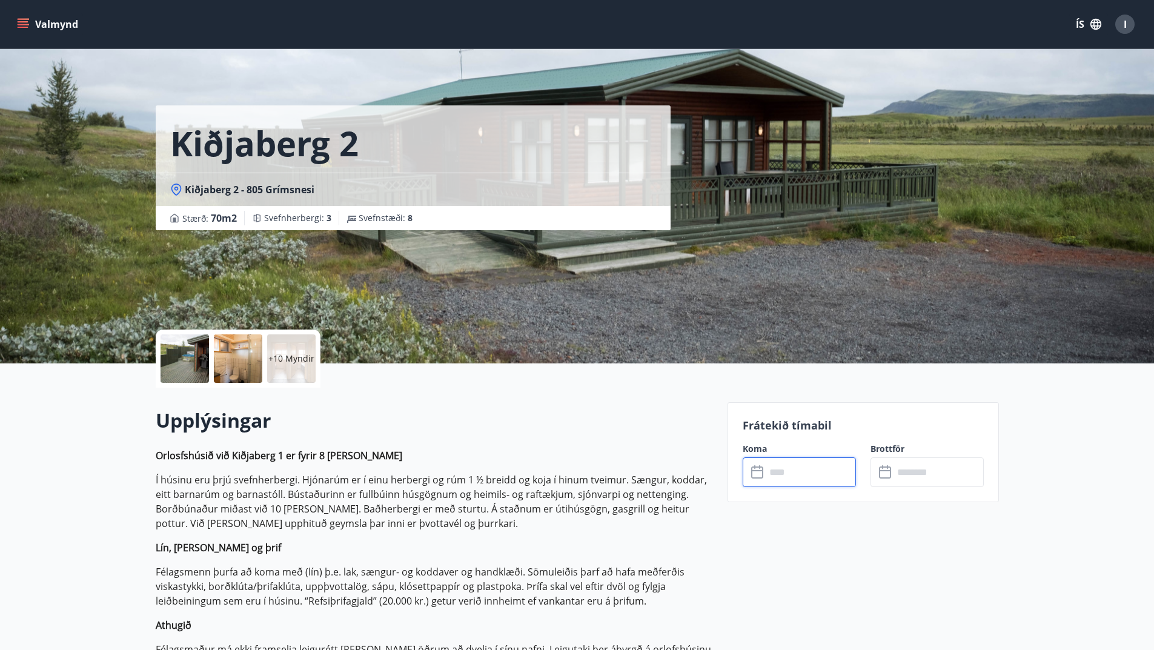
click at [832, 466] on input "text" at bounding box center [811, 472] width 90 height 30
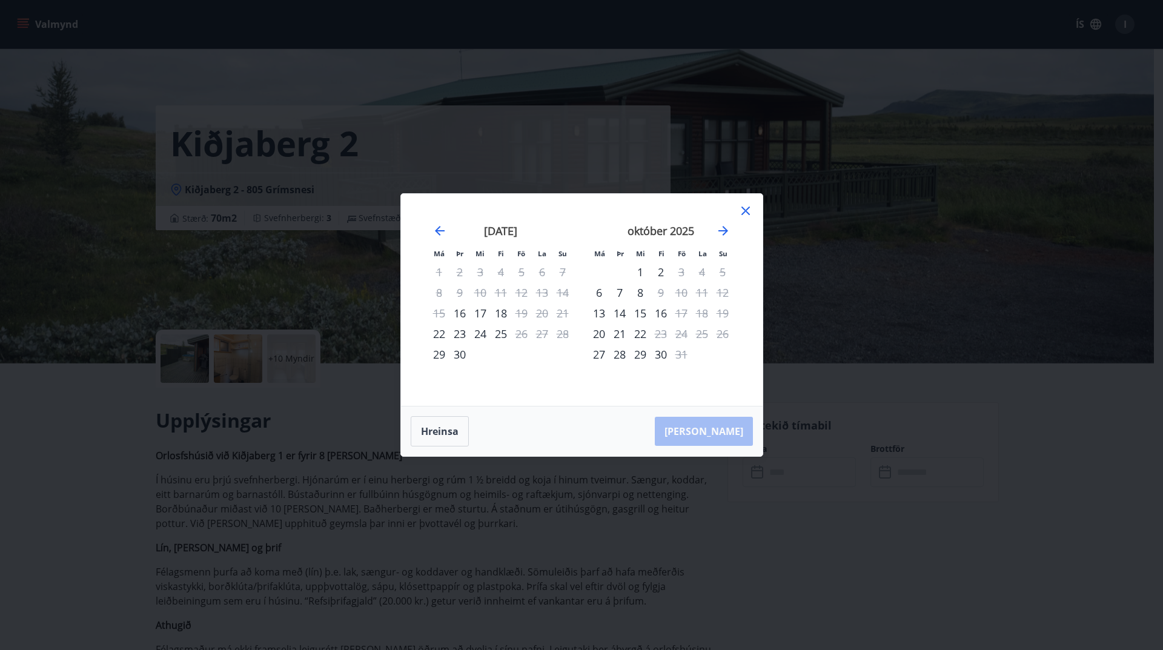
click at [744, 209] on icon at bounding box center [745, 211] width 8 height 8
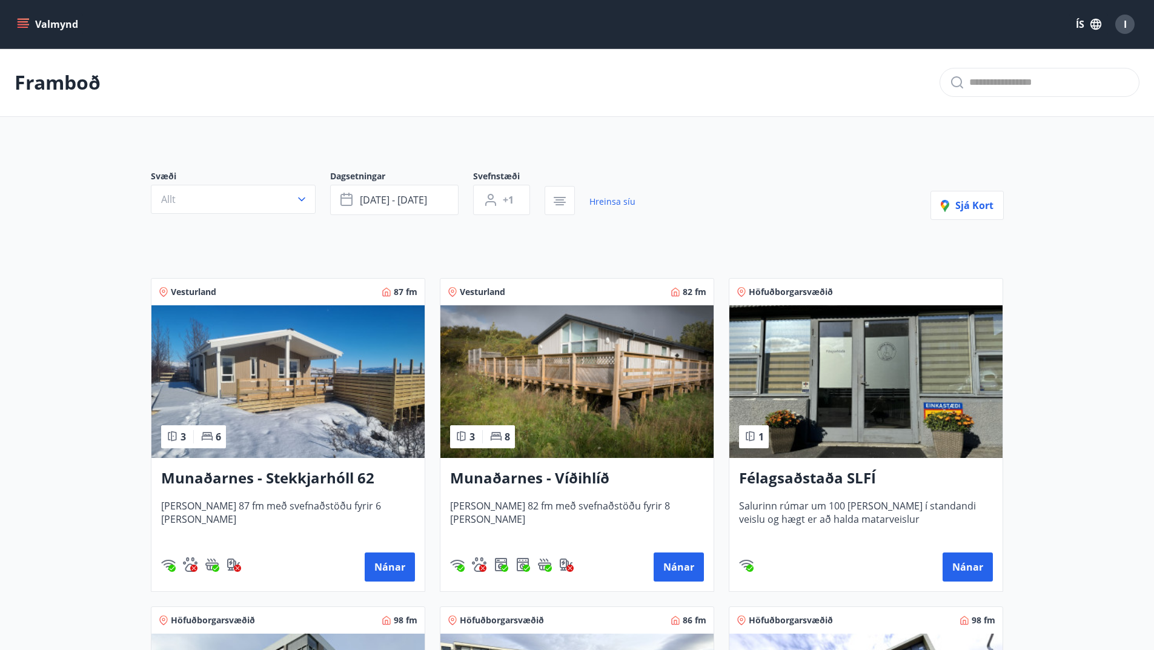
click at [291, 379] on img at bounding box center [287, 381] width 273 height 153
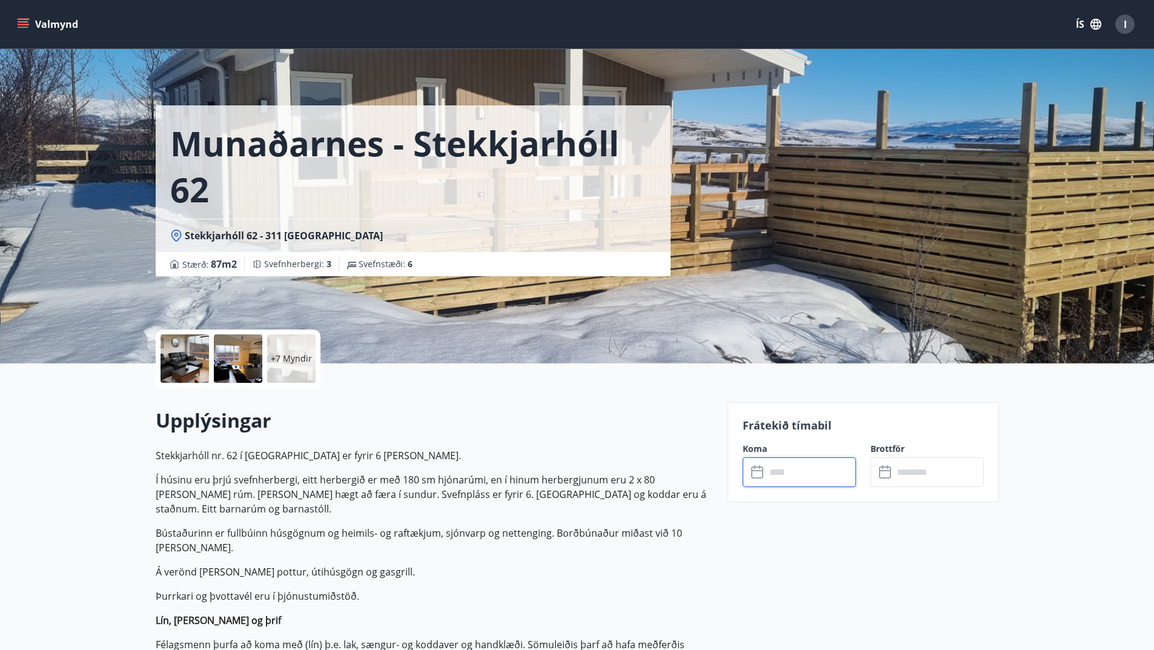
click at [788, 475] on input "text" at bounding box center [811, 472] width 90 height 30
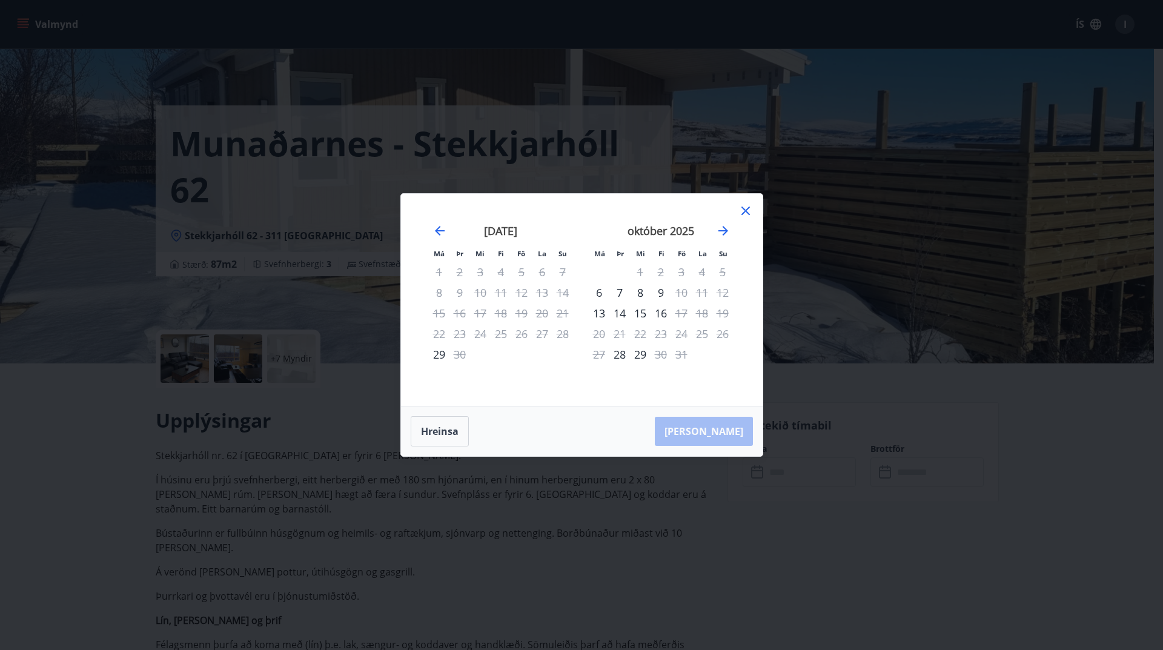
click at [743, 207] on icon at bounding box center [745, 211] width 15 height 15
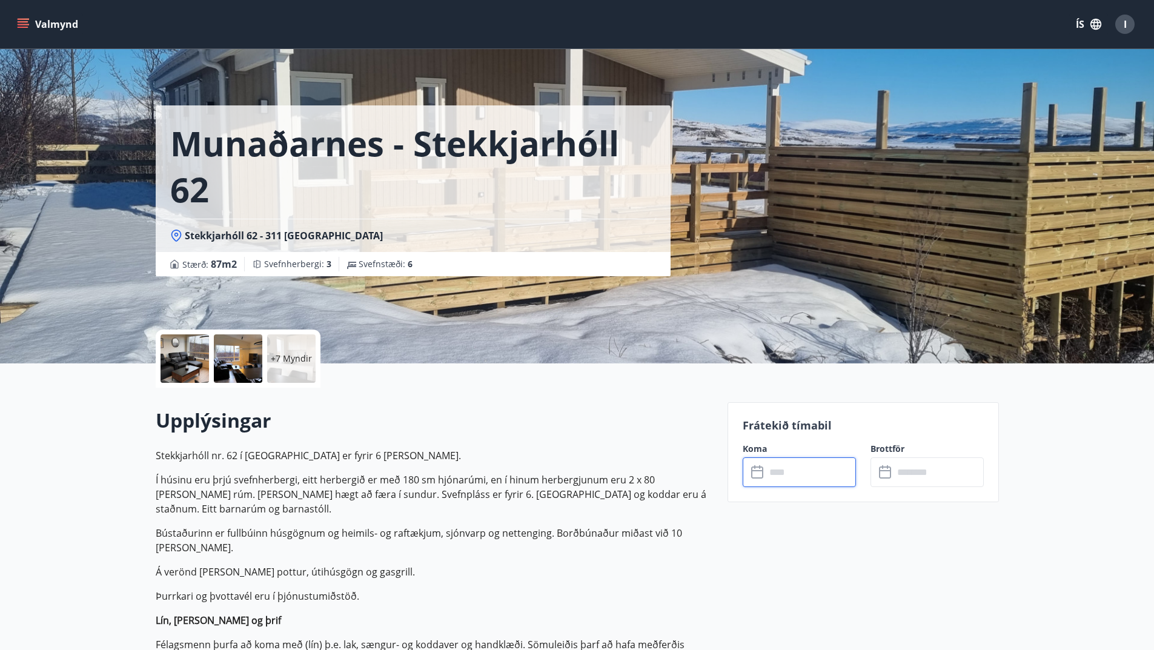
click at [182, 356] on div at bounding box center [185, 358] width 48 height 48
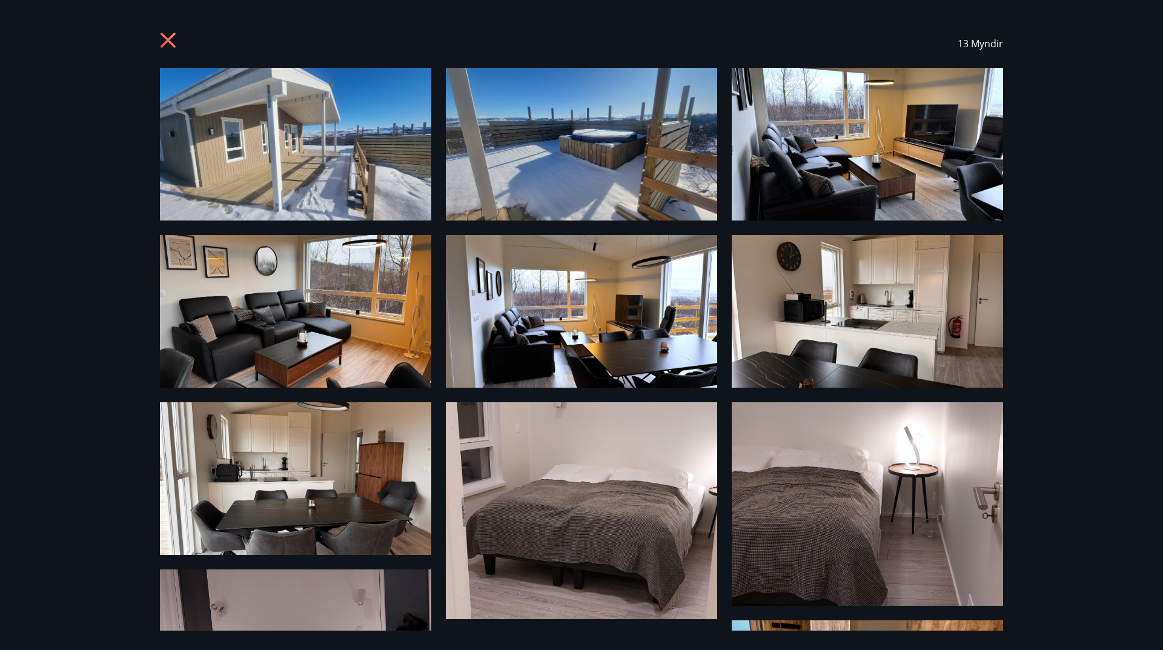
click at [170, 39] on icon at bounding box center [168, 40] width 15 height 15
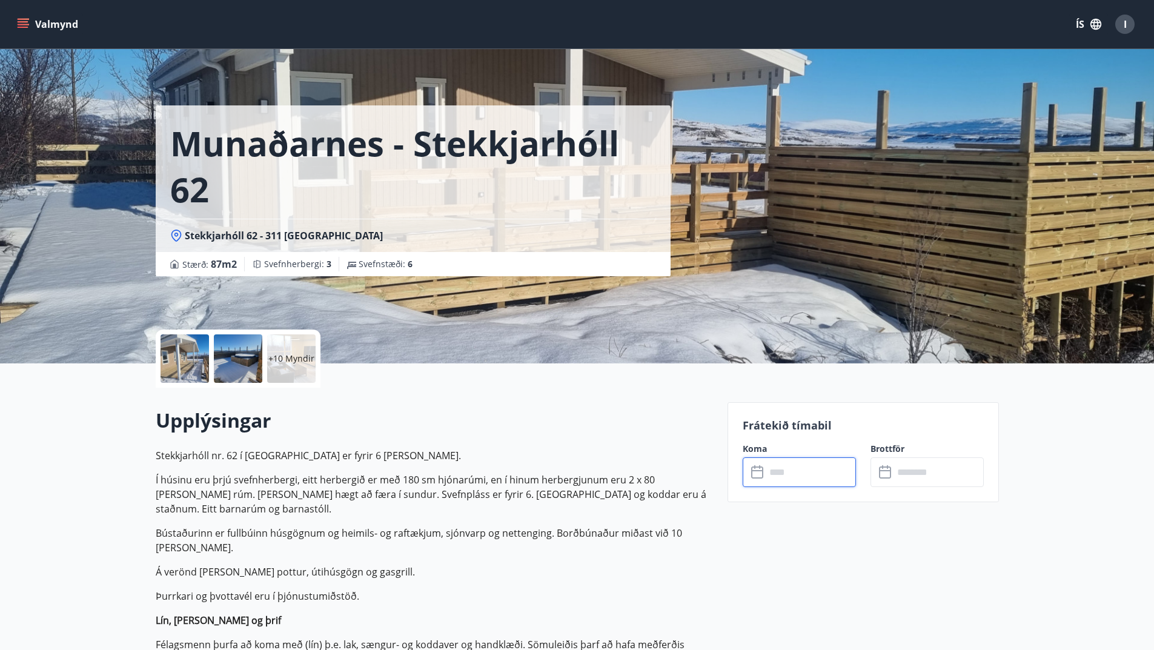
click at [808, 463] on input "text" at bounding box center [811, 472] width 90 height 30
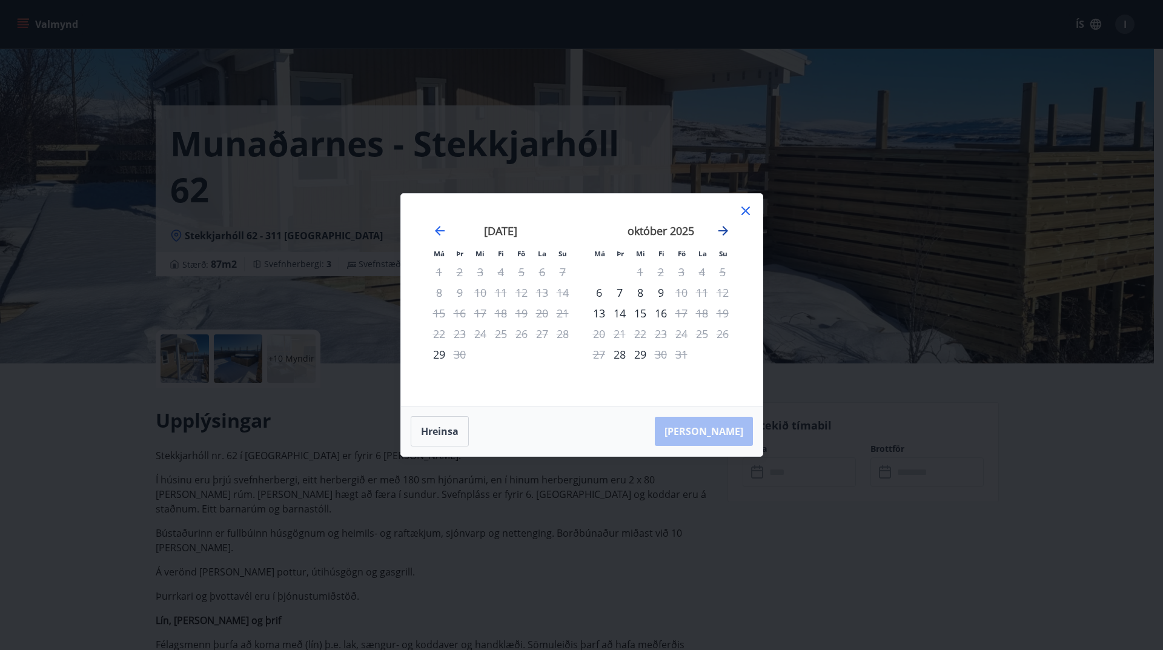
click at [726, 231] on icon "Move forward to switch to the next month." at bounding box center [723, 231] width 10 height 10
click at [742, 208] on icon at bounding box center [745, 211] width 8 height 8
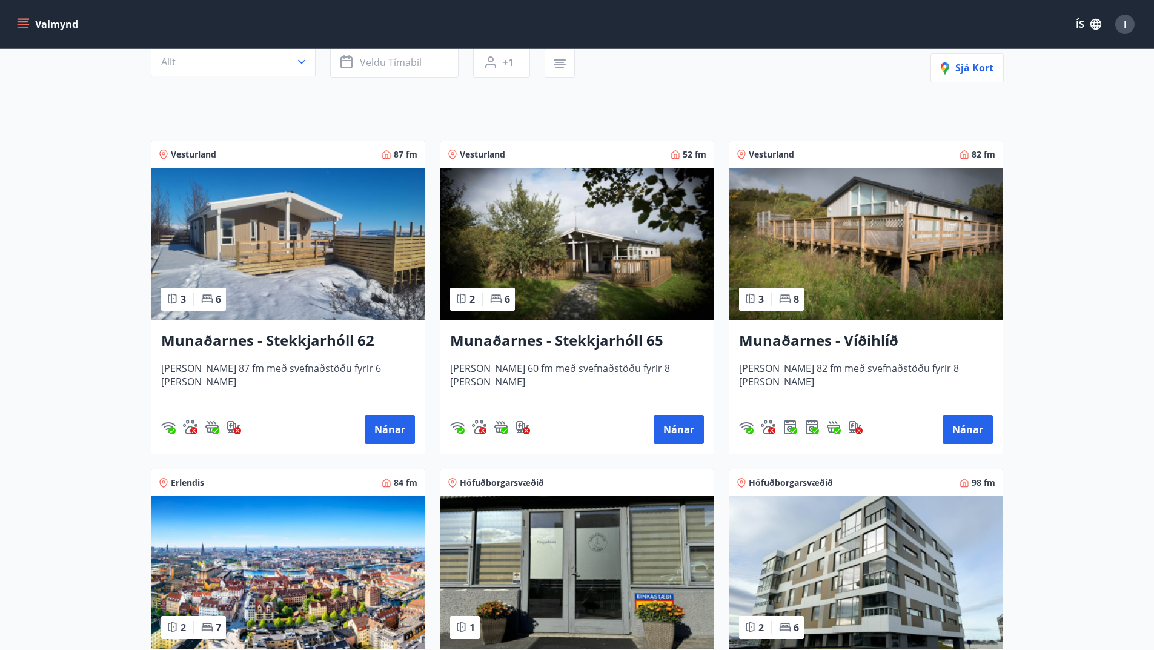
scroll to position [121, 0]
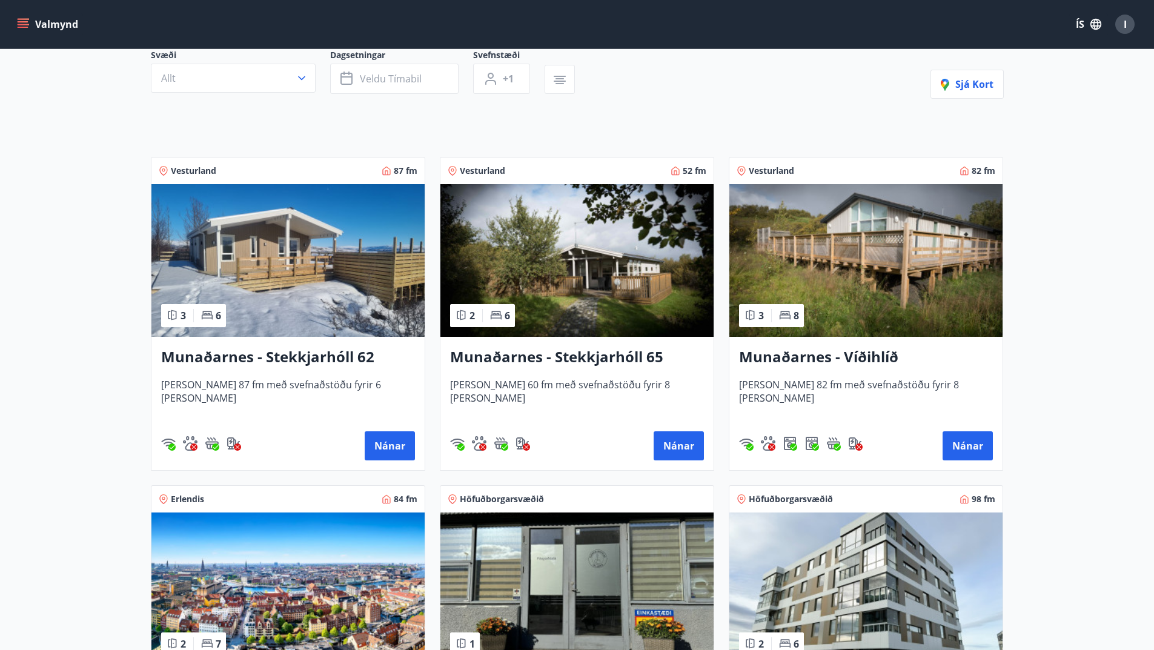
click at [569, 246] on img at bounding box center [576, 260] width 273 height 153
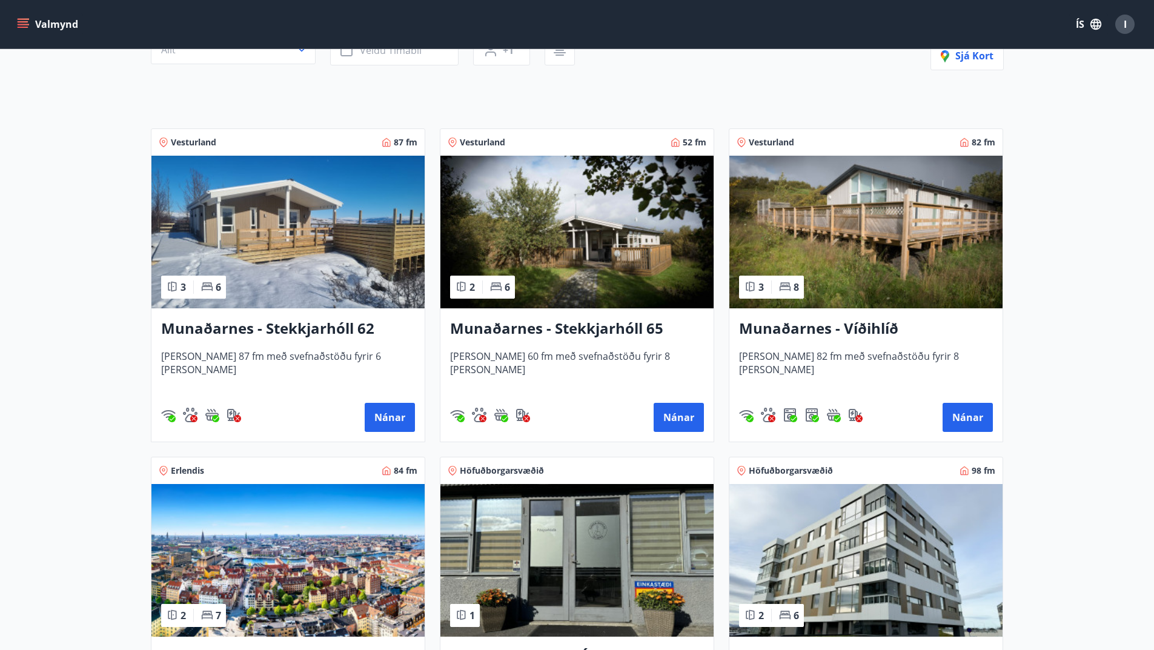
scroll to position [182, 0]
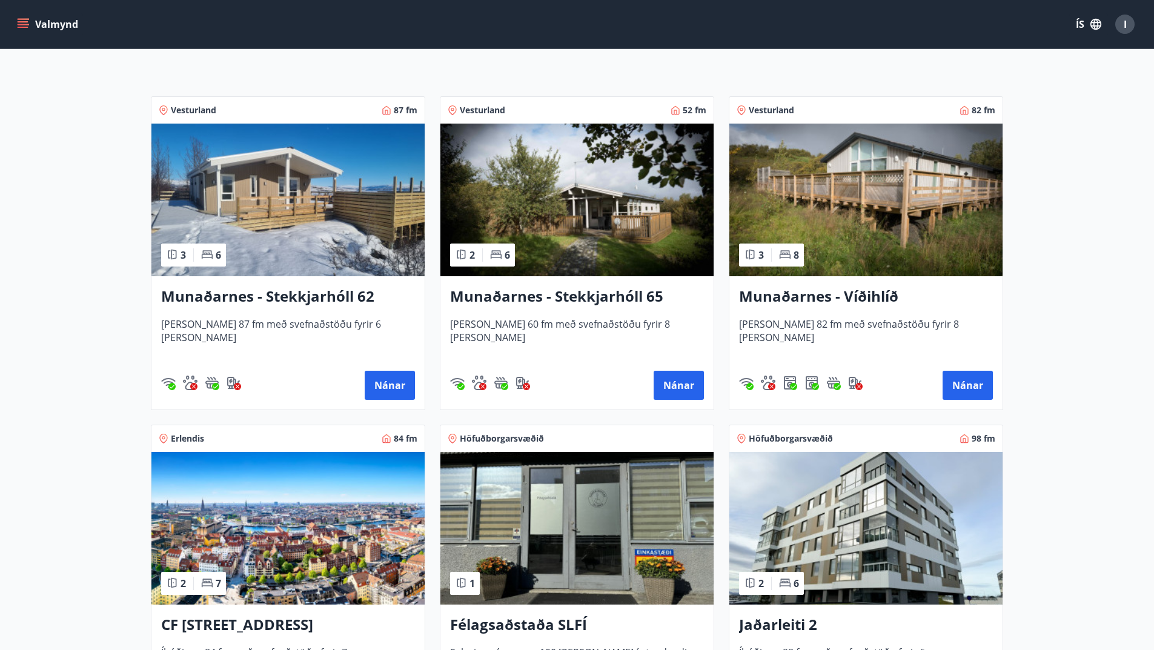
click at [929, 201] on img at bounding box center [865, 200] width 273 height 153
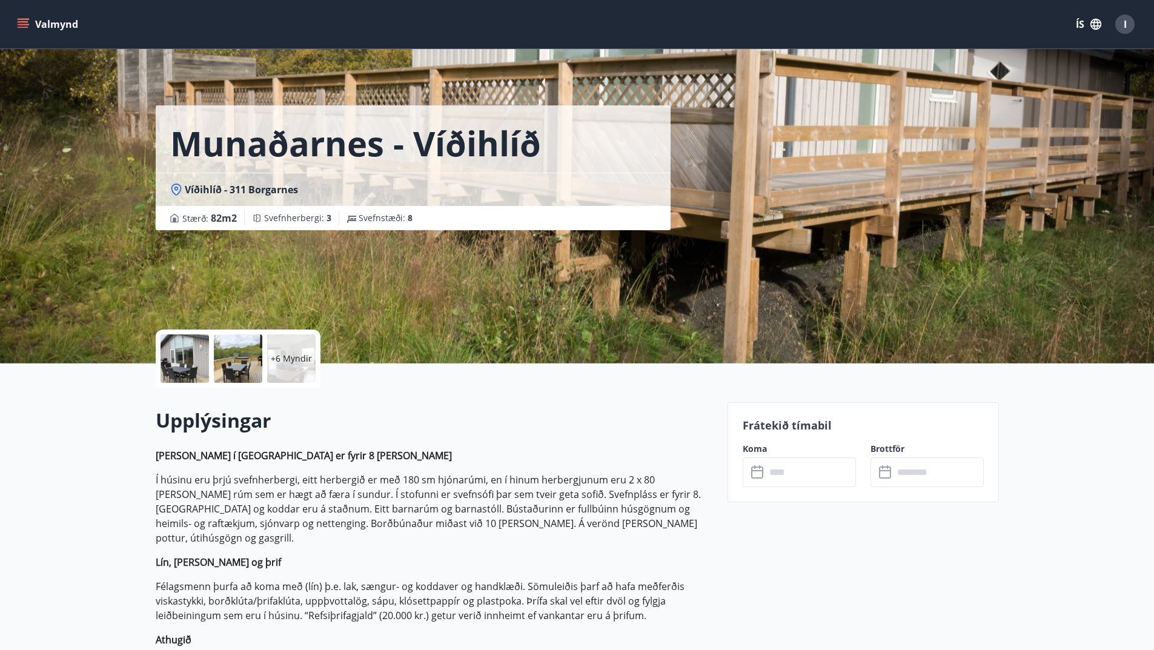
click at [830, 470] on input "text" at bounding box center [811, 472] width 90 height 30
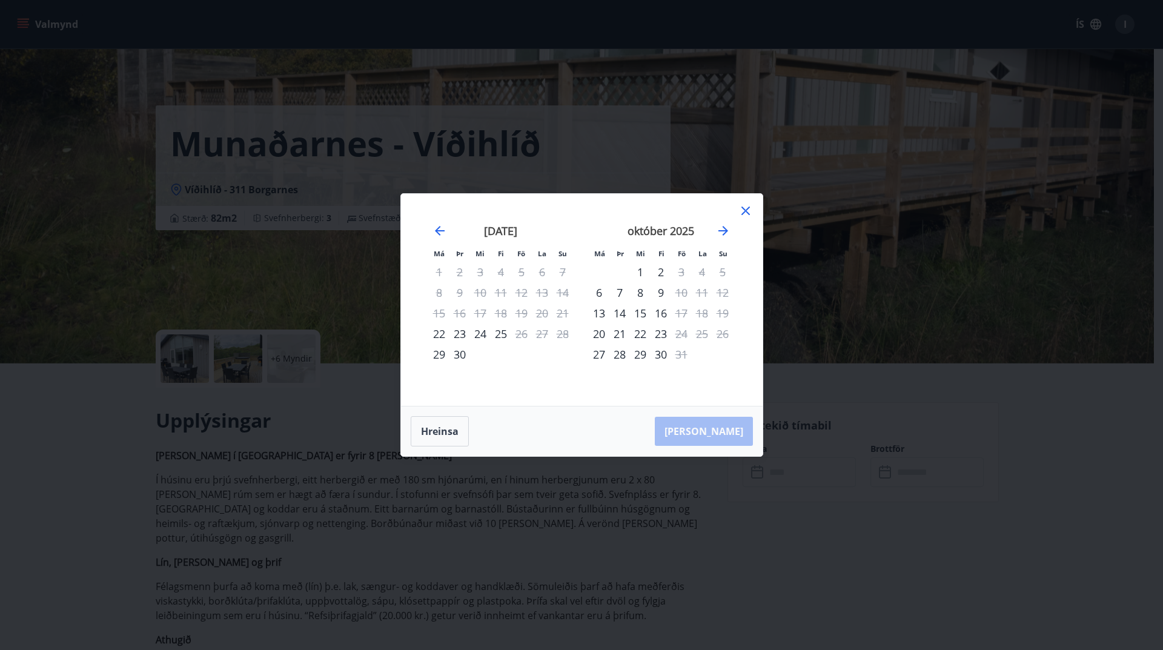
click at [746, 212] on icon at bounding box center [745, 211] width 8 height 8
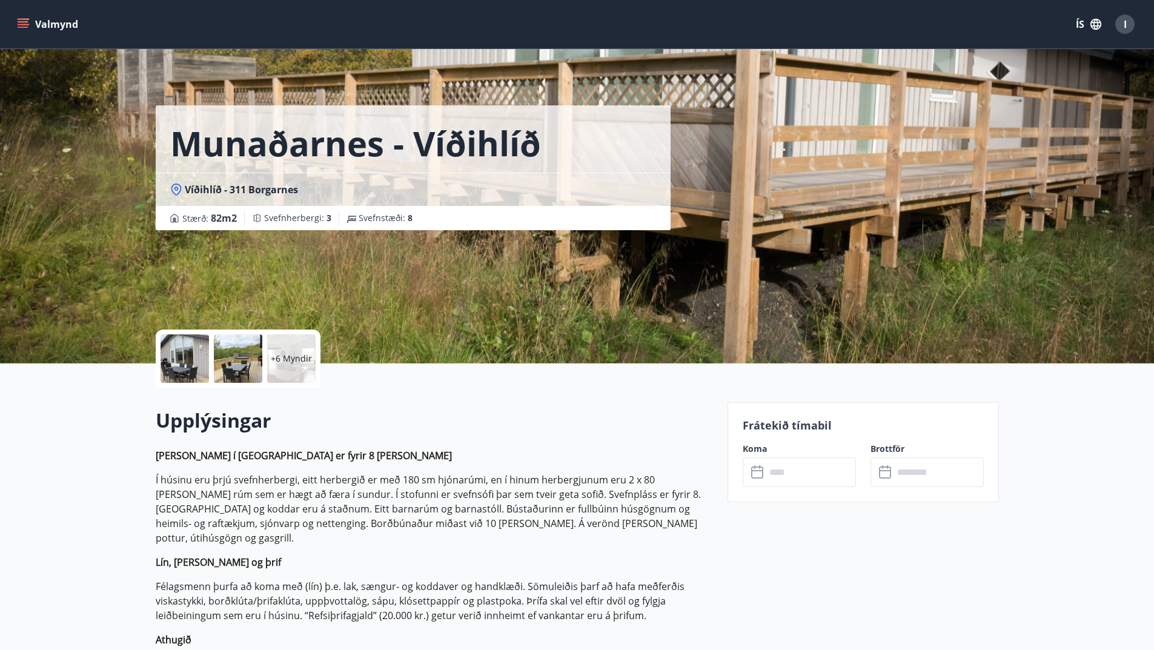
click at [182, 356] on div at bounding box center [185, 358] width 48 height 48
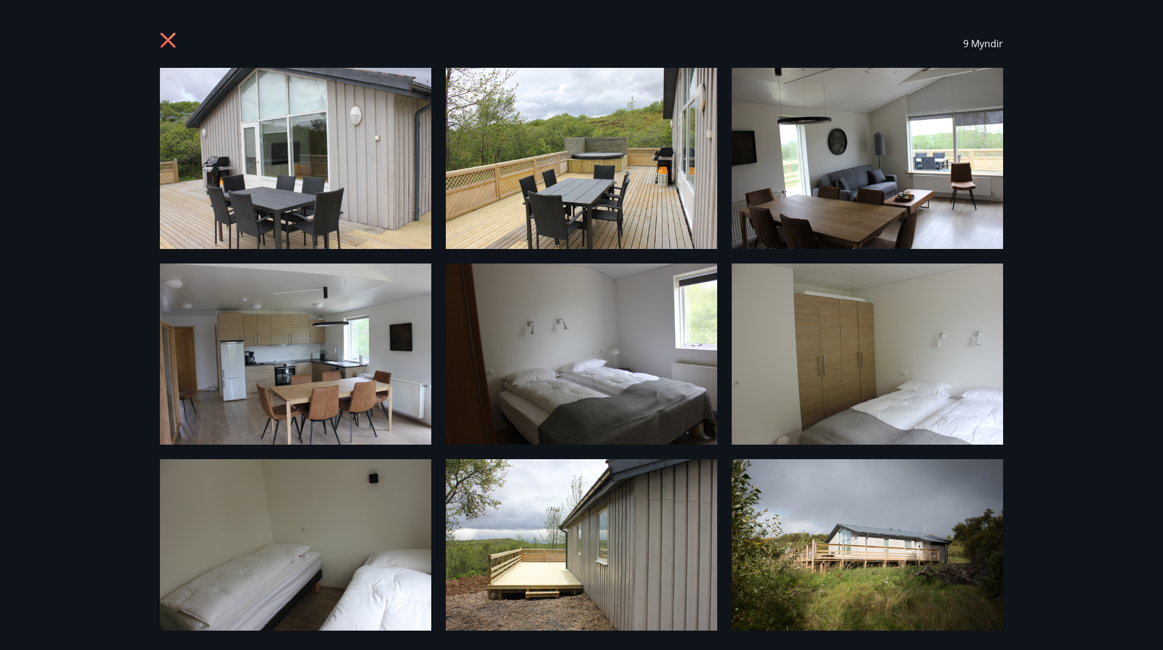
click at [165, 41] on icon at bounding box center [169, 41] width 19 height 19
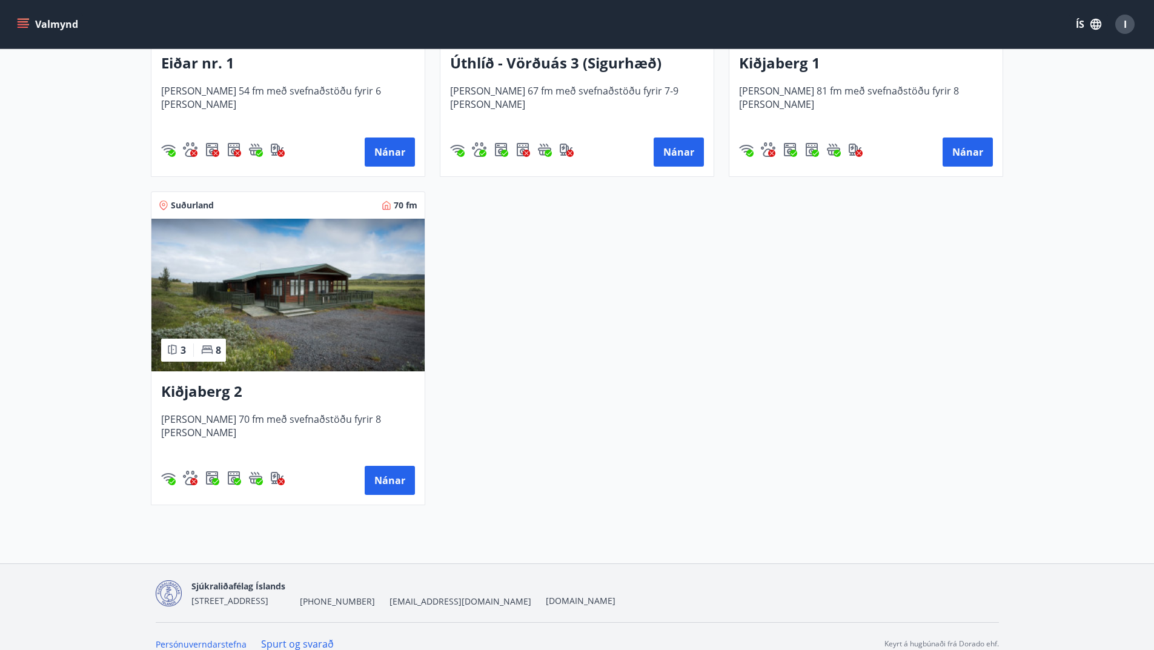
scroll to position [1743, 0]
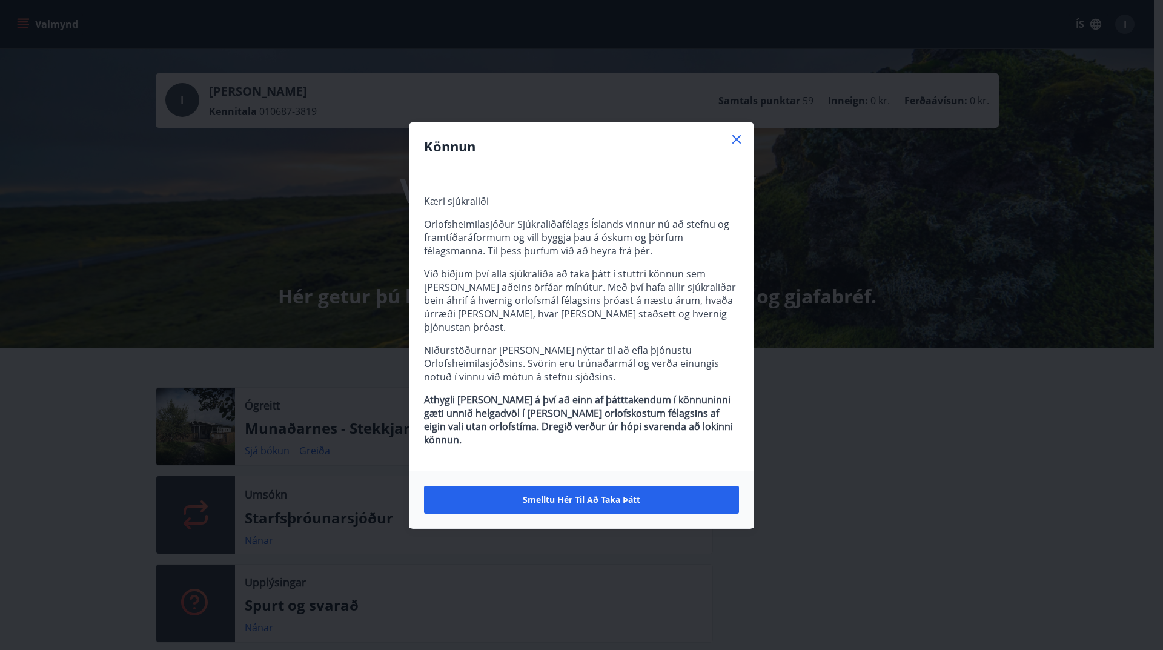
click at [735, 147] on icon at bounding box center [736, 139] width 15 height 15
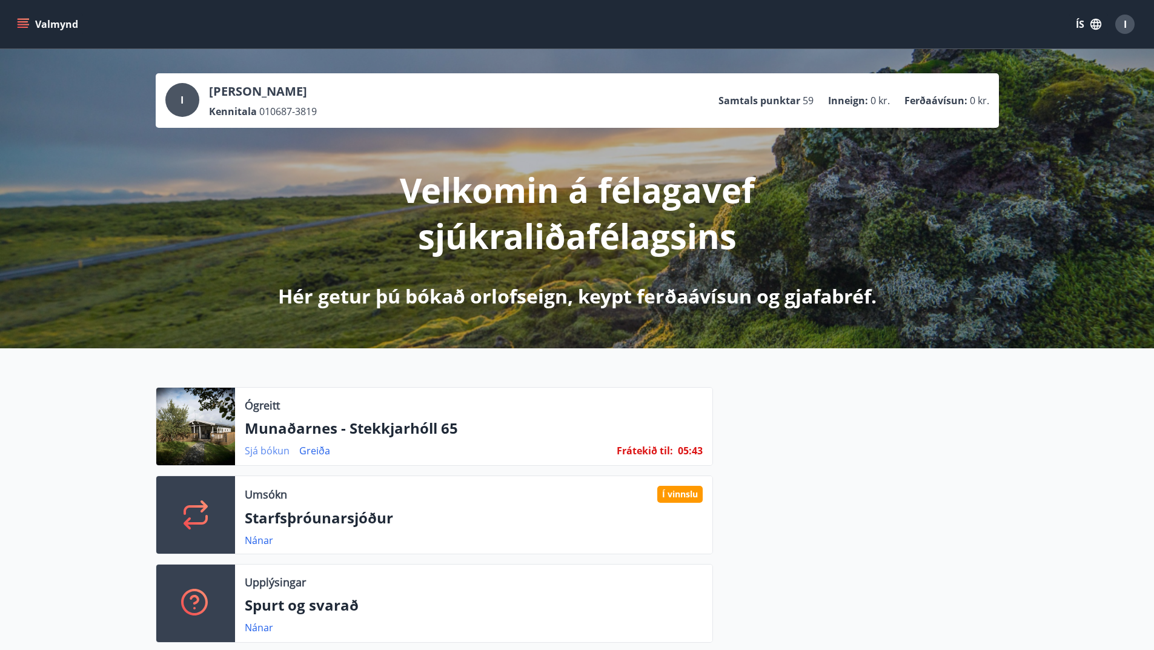
click at [268, 453] on link "Sjá bókun" at bounding box center [267, 450] width 45 height 13
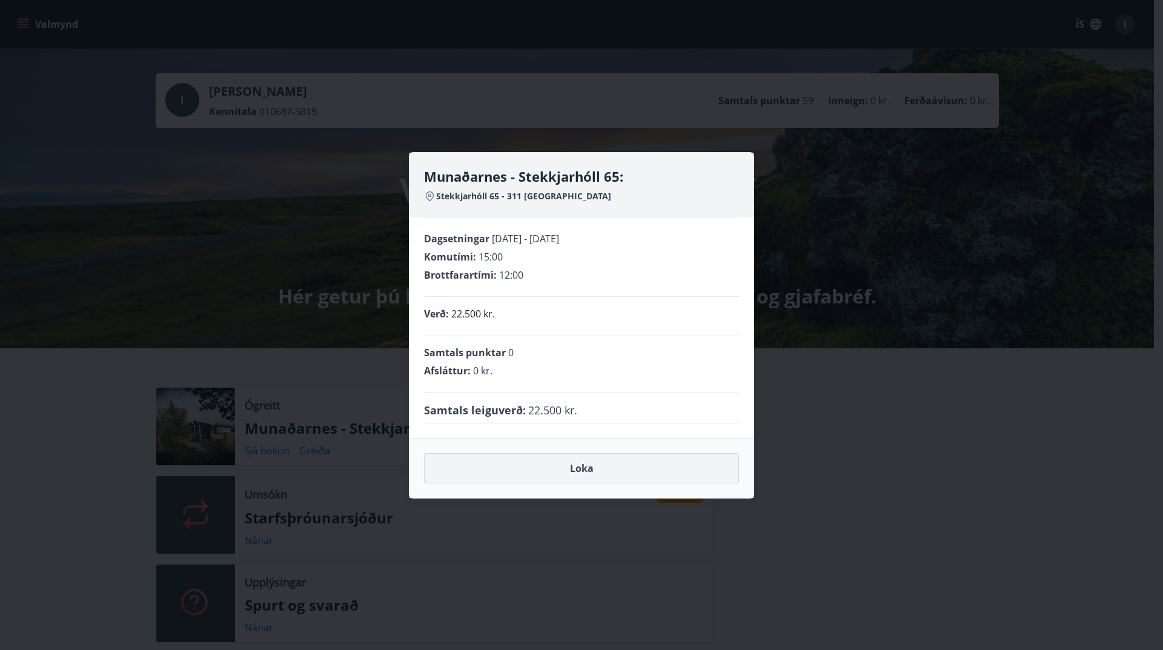
click at [622, 468] on button "Loka" at bounding box center [581, 468] width 315 height 30
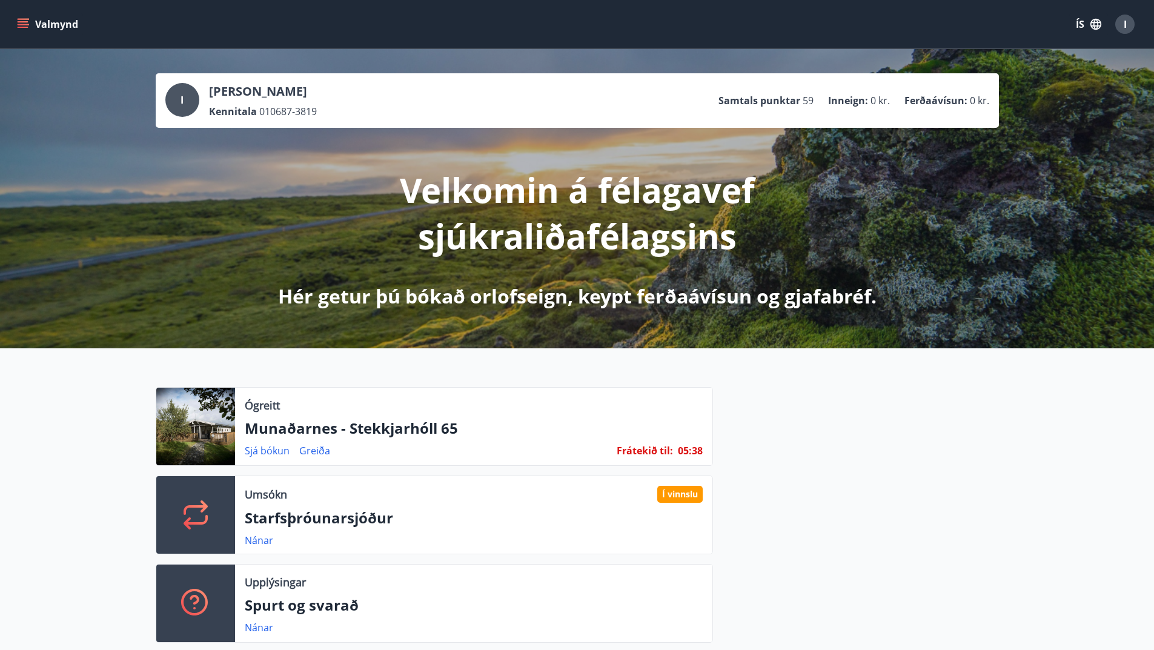
click at [24, 18] on button "Valmynd" at bounding box center [49, 24] width 68 height 22
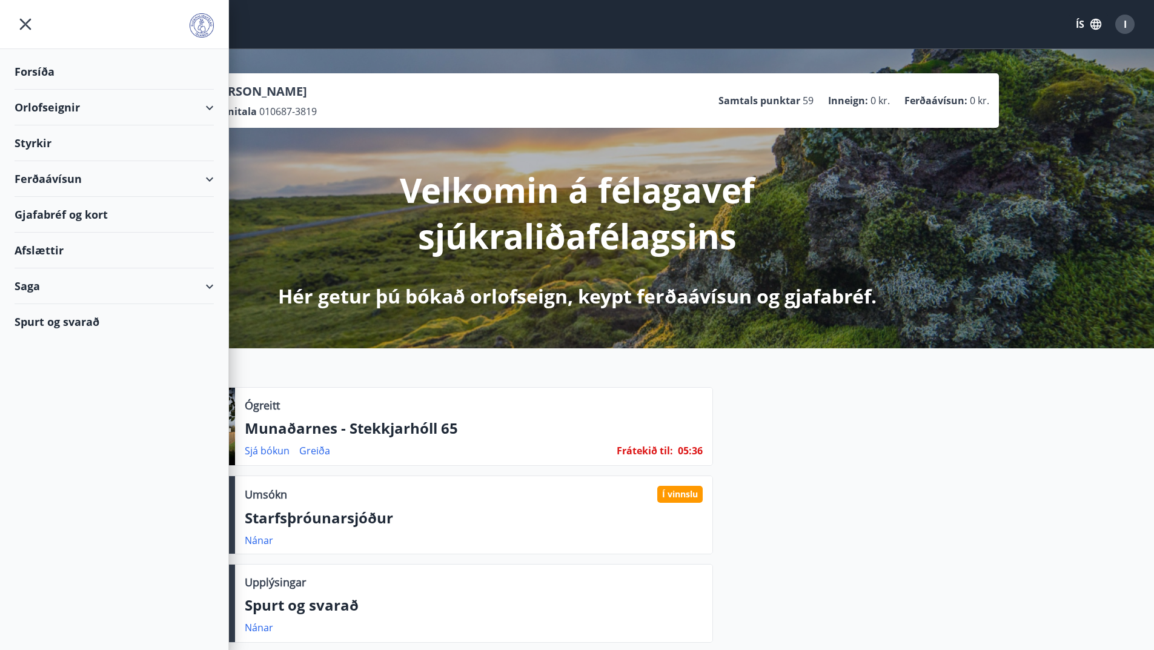
click at [55, 106] on div "Orlofseignir" at bounding box center [114, 108] width 199 height 36
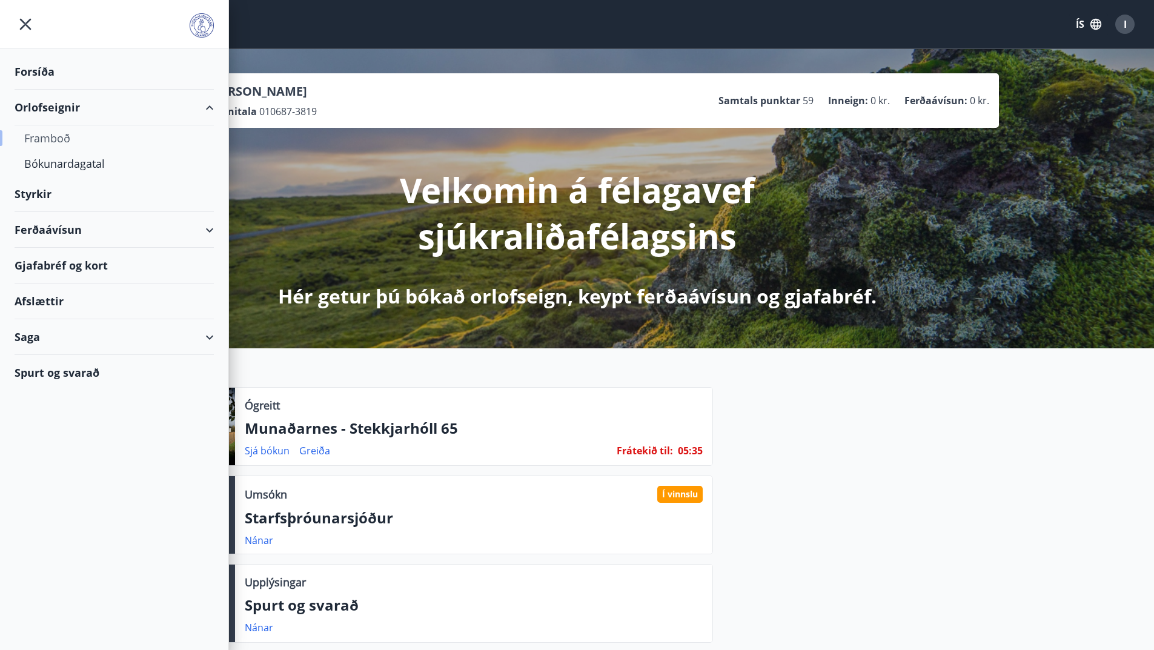
click at [50, 134] on div "Framboð" at bounding box center [114, 137] width 180 height 25
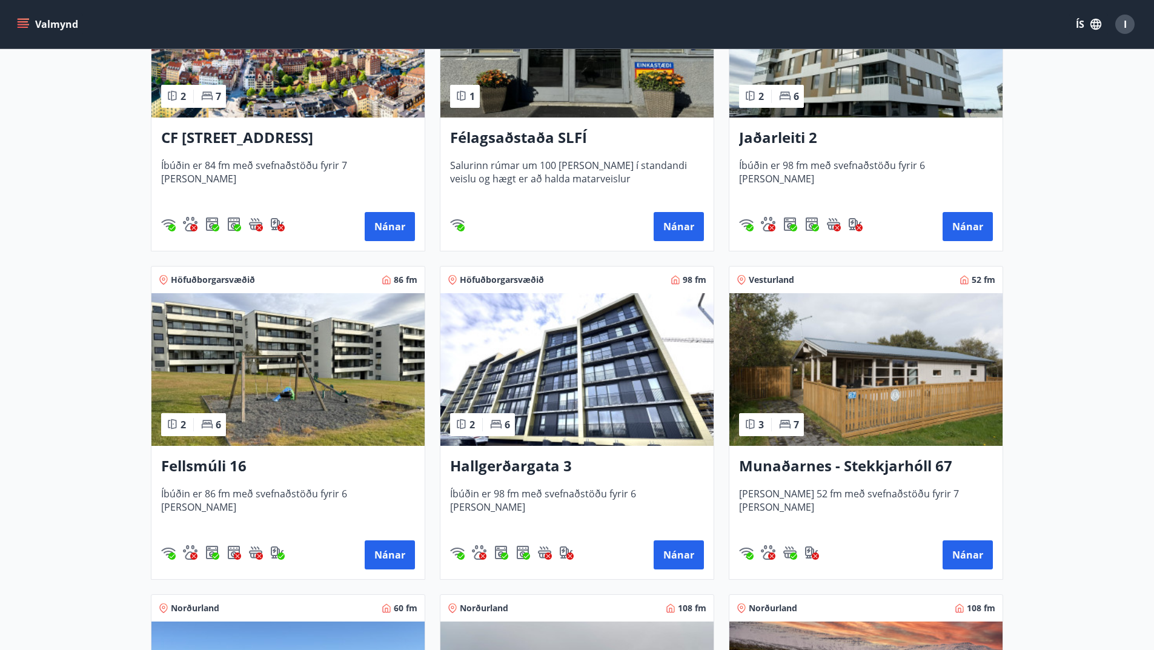
scroll to position [727, 0]
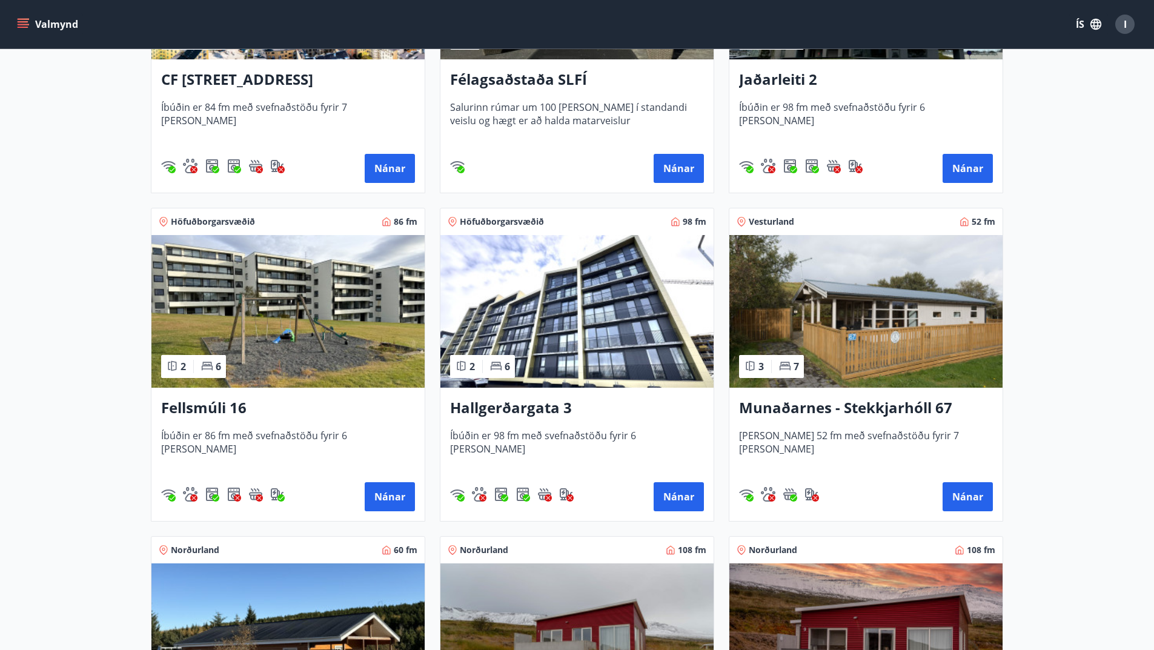
click at [930, 307] on img at bounding box center [865, 311] width 273 height 153
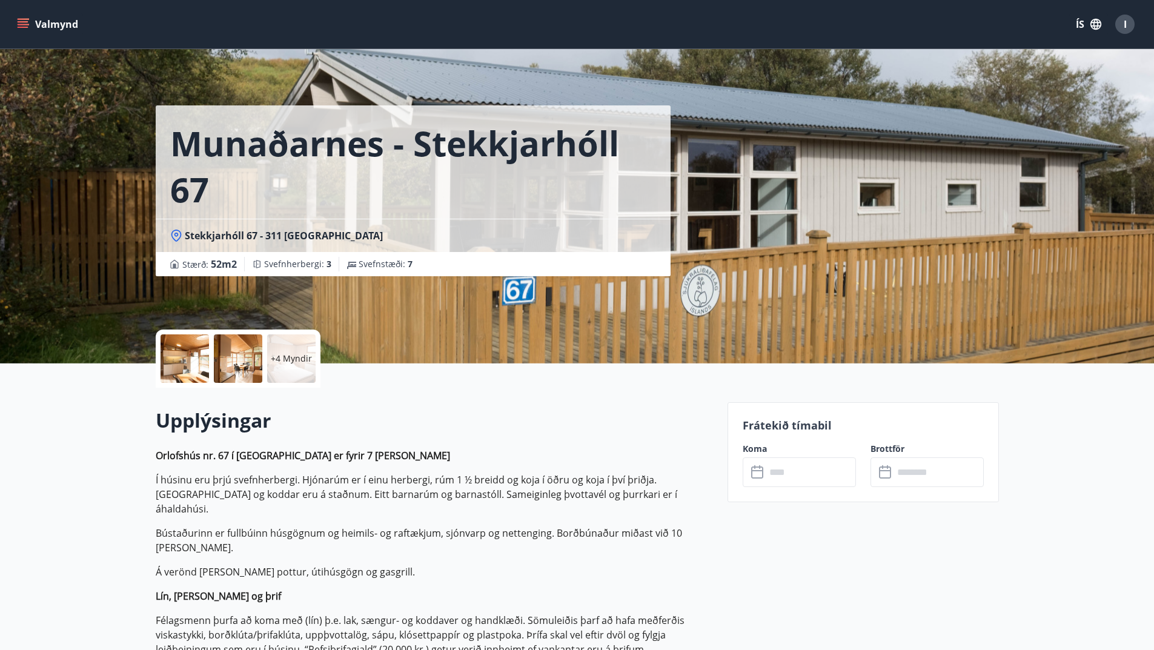
click at [802, 472] on input "text" at bounding box center [811, 472] width 90 height 30
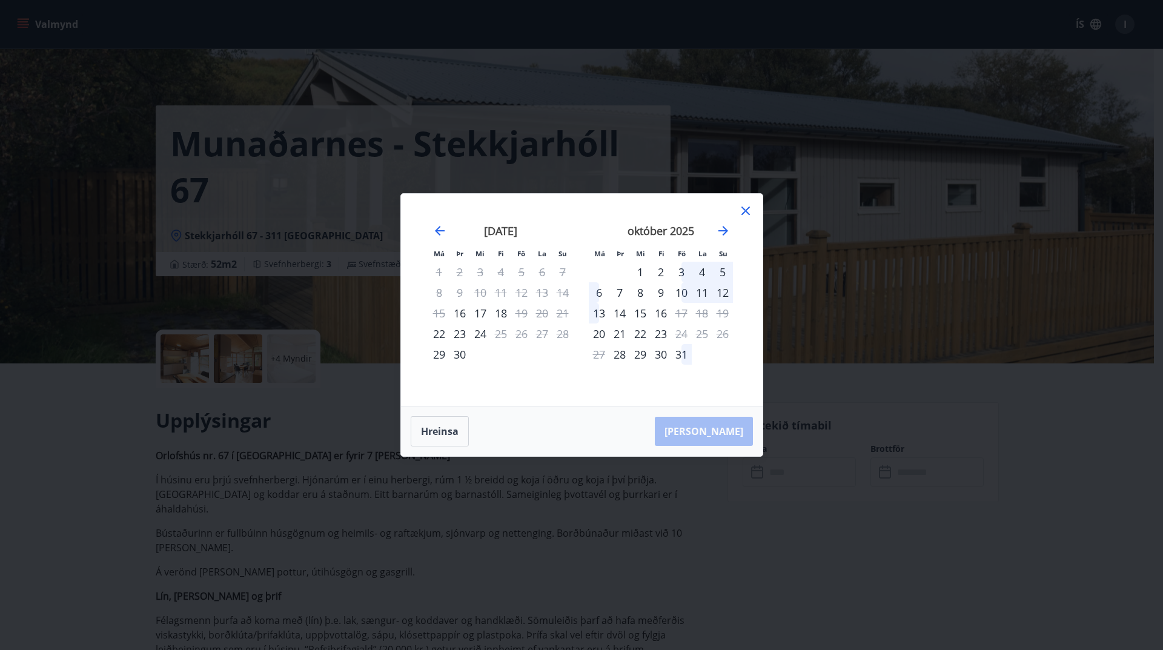
click at [743, 210] on icon at bounding box center [745, 211] width 15 height 15
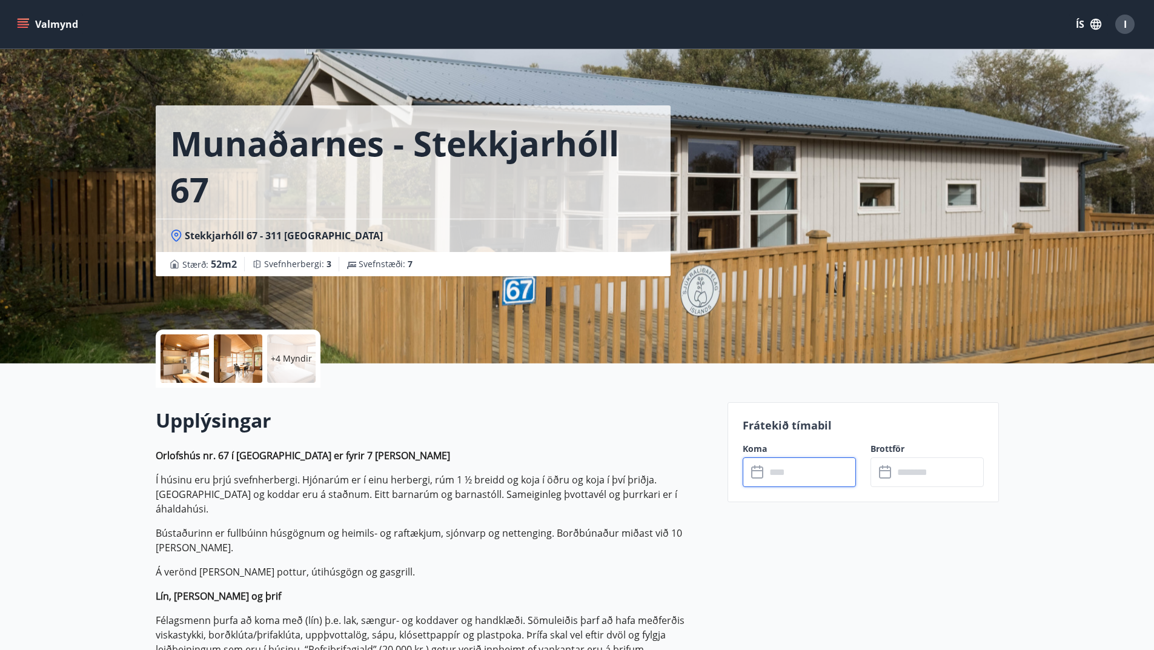
click at [178, 365] on div at bounding box center [185, 358] width 48 height 48
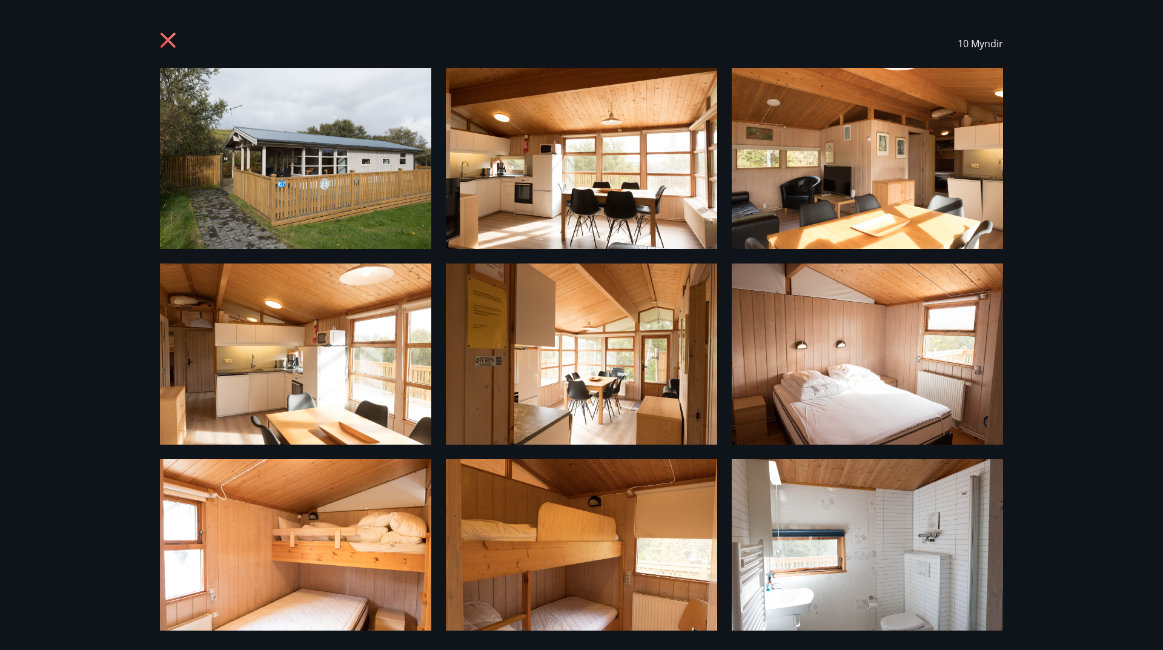
click at [325, 160] on img at bounding box center [295, 158] width 271 height 181
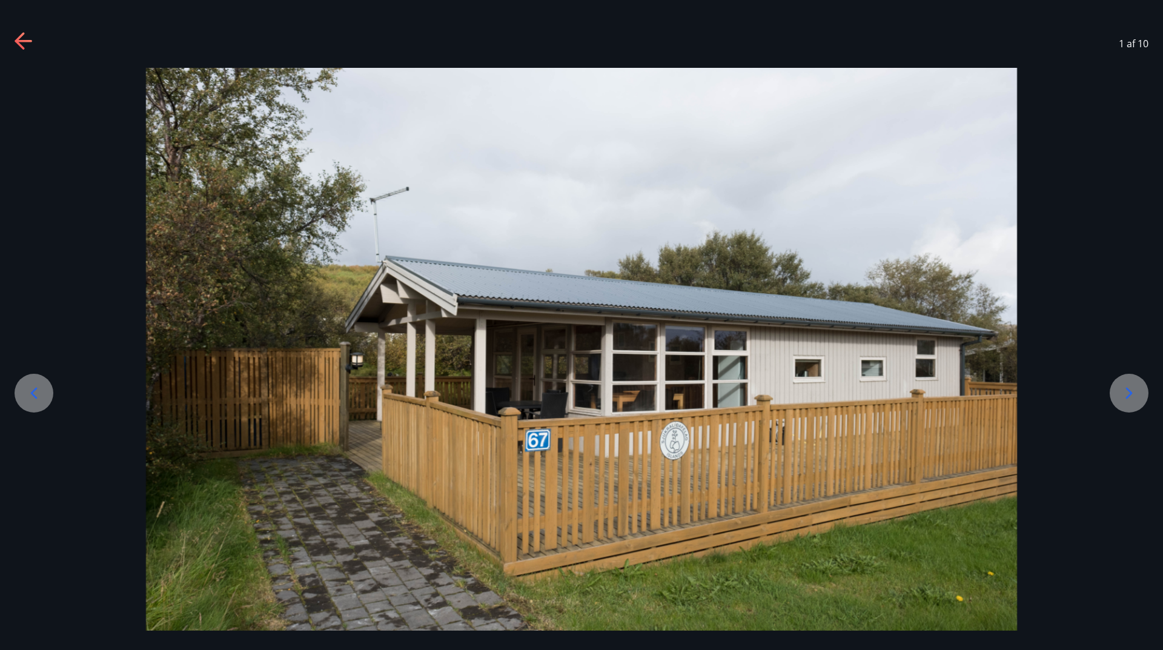
click at [1139, 388] on div at bounding box center [1129, 393] width 39 height 39
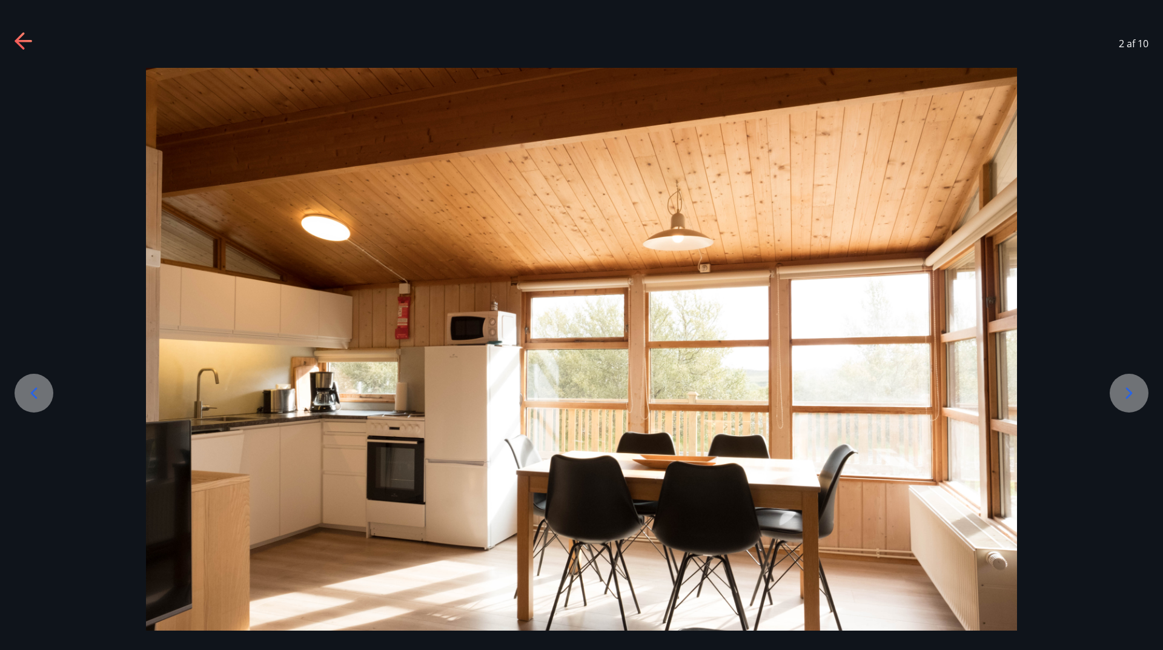
click at [1139, 388] on div at bounding box center [1129, 393] width 39 height 39
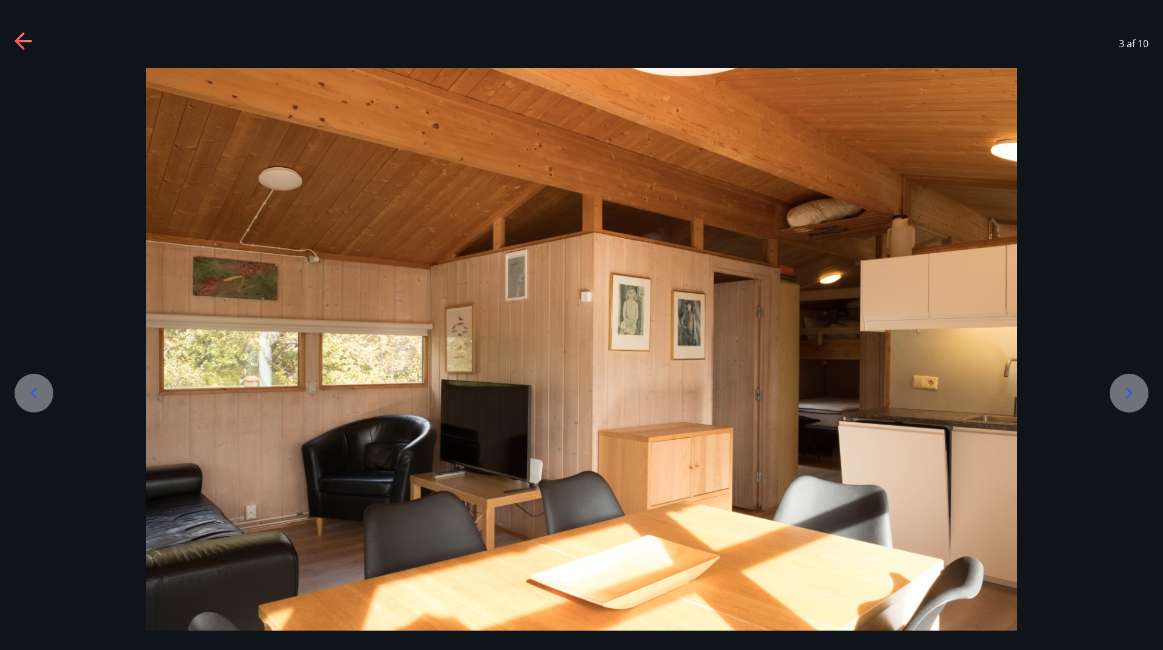
click at [1139, 388] on div at bounding box center [1129, 393] width 39 height 39
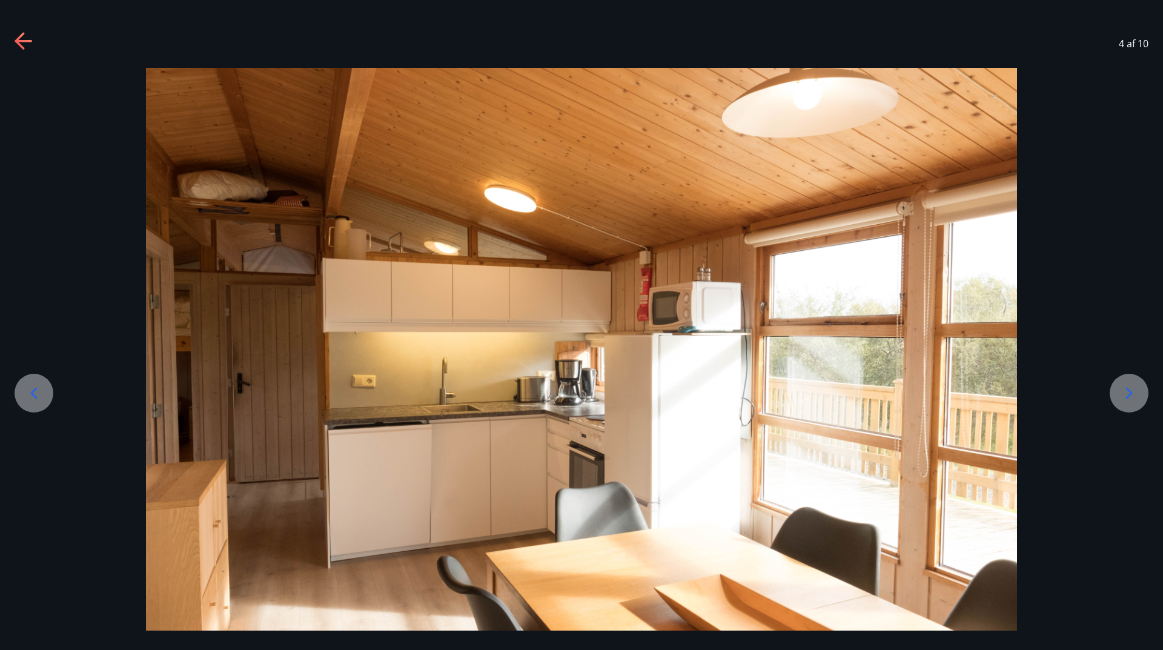
click at [1139, 388] on div at bounding box center [1129, 393] width 39 height 39
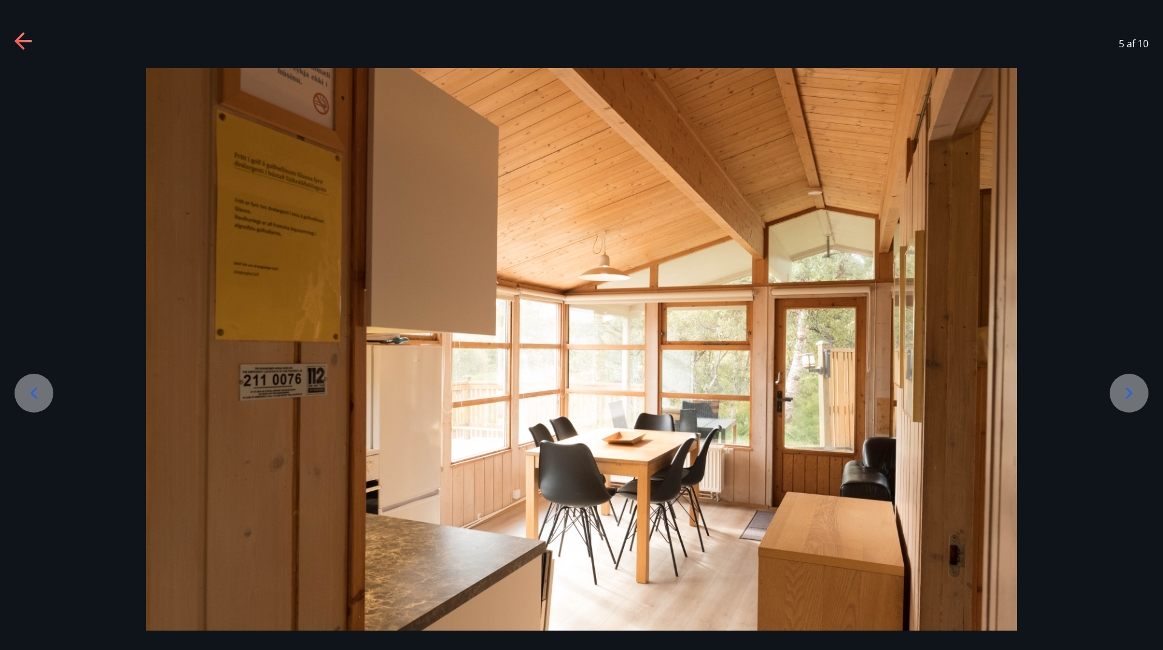
click at [1139, 388] on div at bounding box center [1129, 393] width 39 height 39
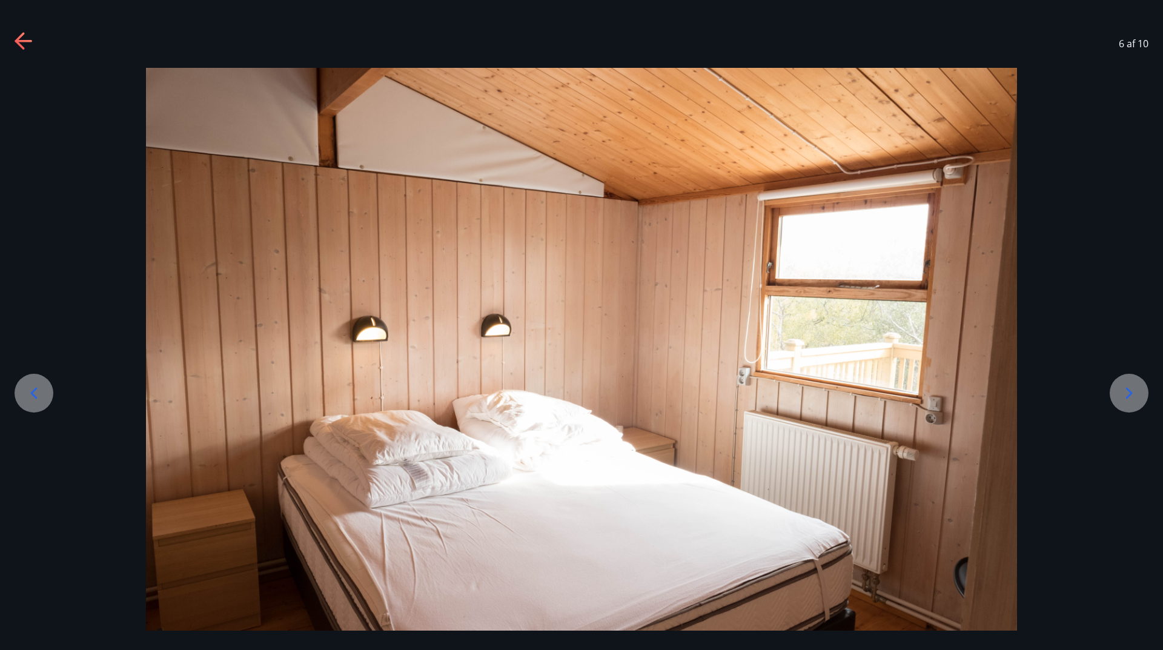
click at [1139, 388] on div at bounding box center [1129, 393] width 39 height 39
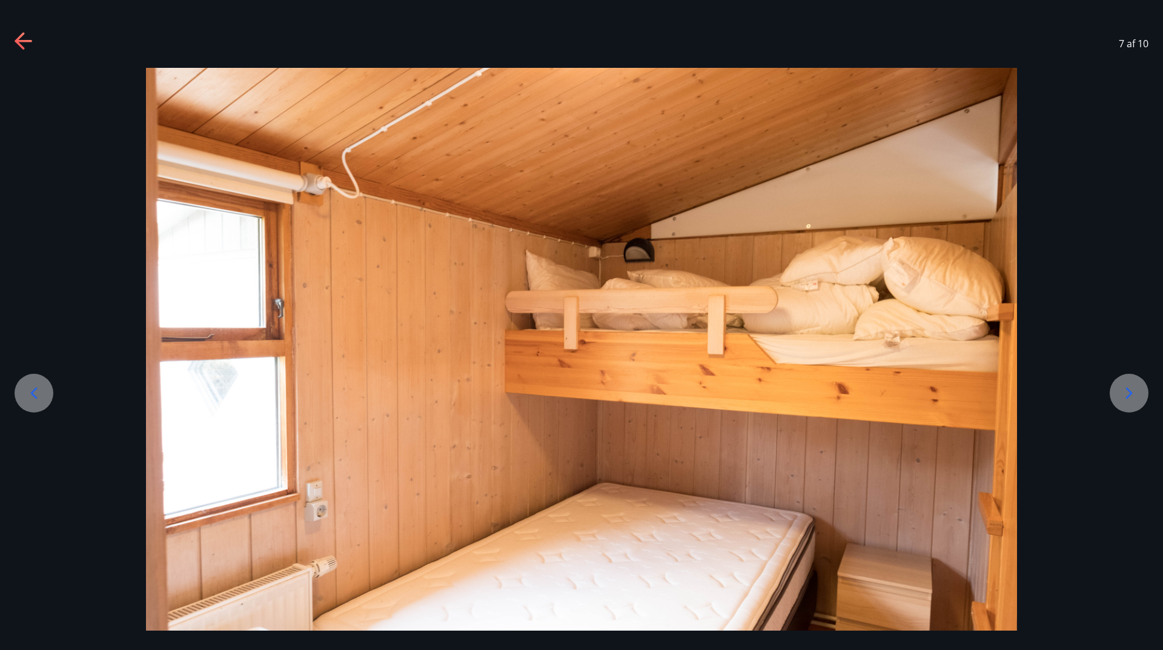
click at [1139, 388] on div at bounding box center [1129, 393] width 39 height 39
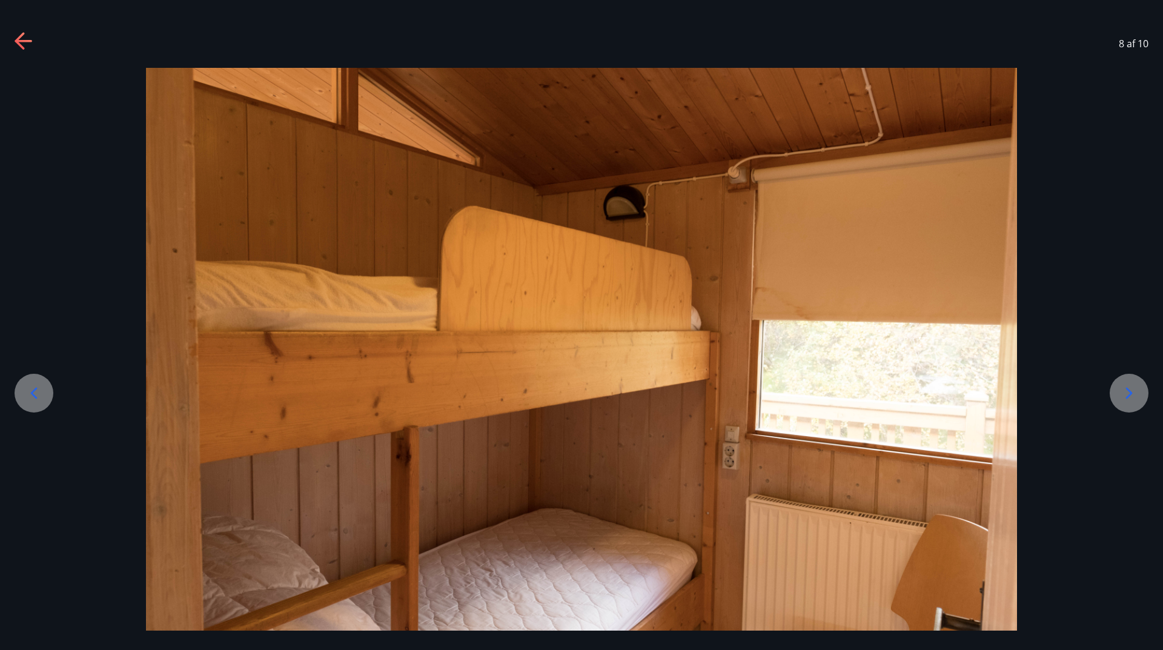
click at [1141, 392] on div at bounding box center [1129, 393] width 39 height 39
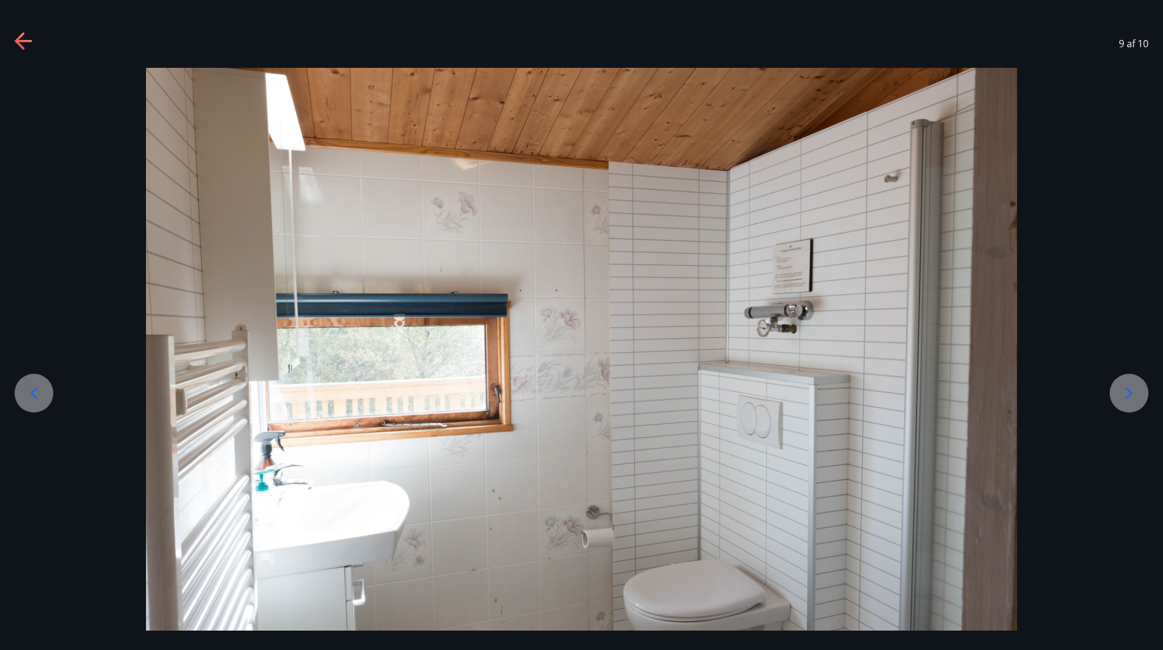
click at [1141, 392] on div at bounding box center [1129, 393] width 39 height 39
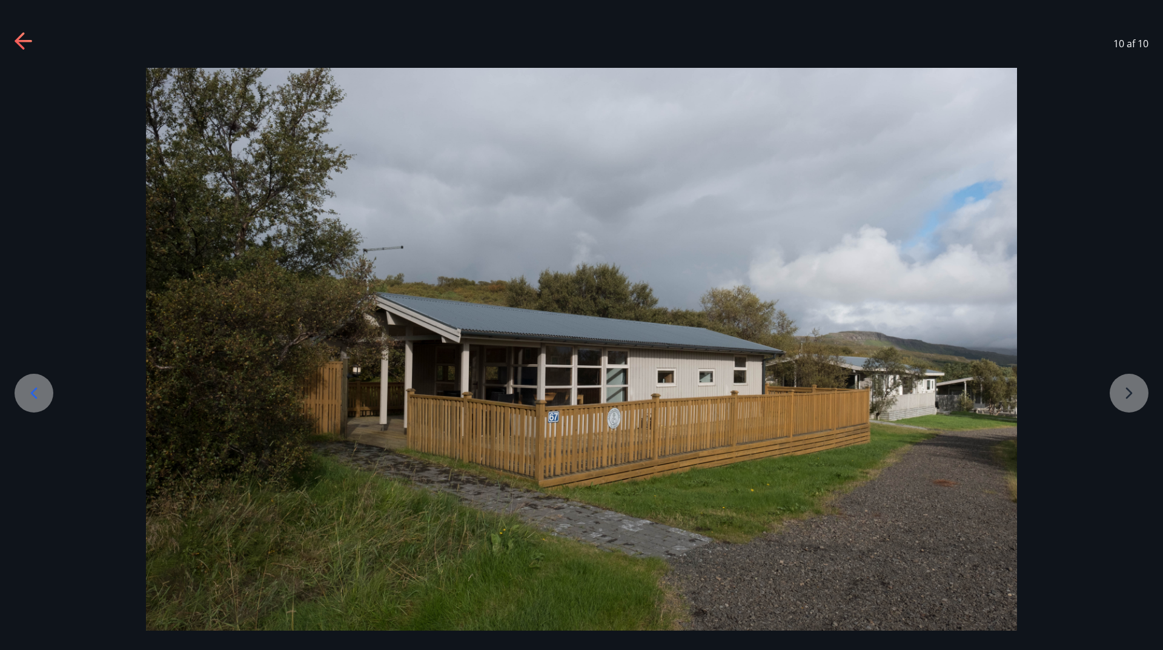
click at [1141, 392] on div at bounding box center [581, 358] width 1163 height 581
click at [21, 41] on icon at bounding box center [23, 41] width 17 height 2
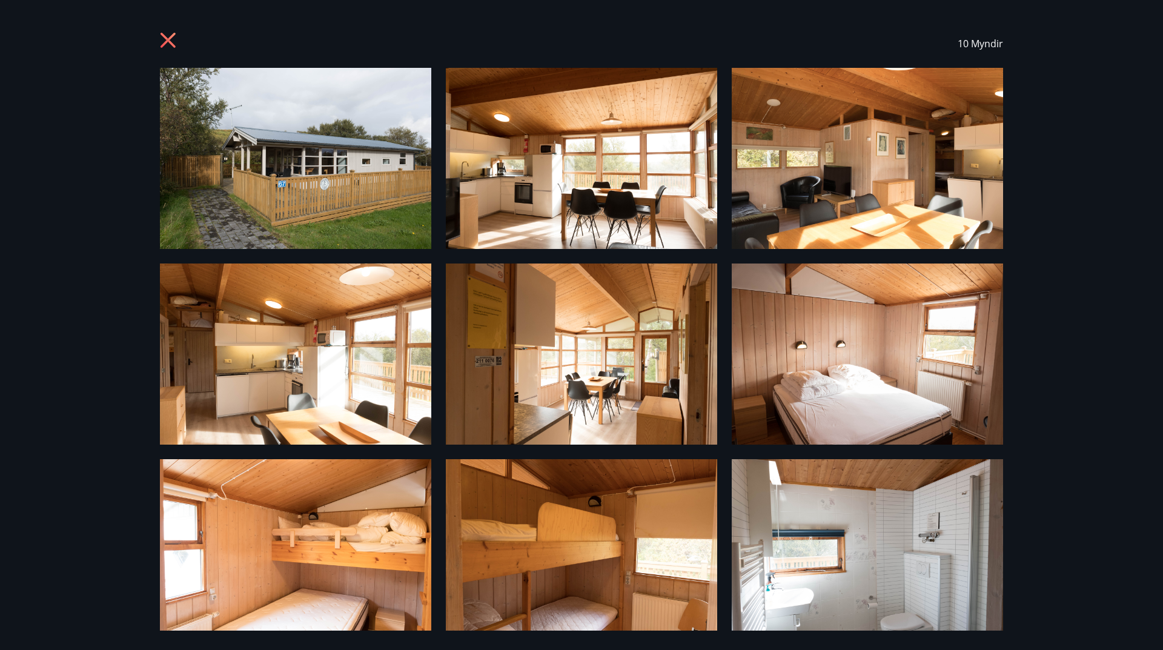
click at [169, 37] on icon at bounding box center [169, 41] width 19 height 19
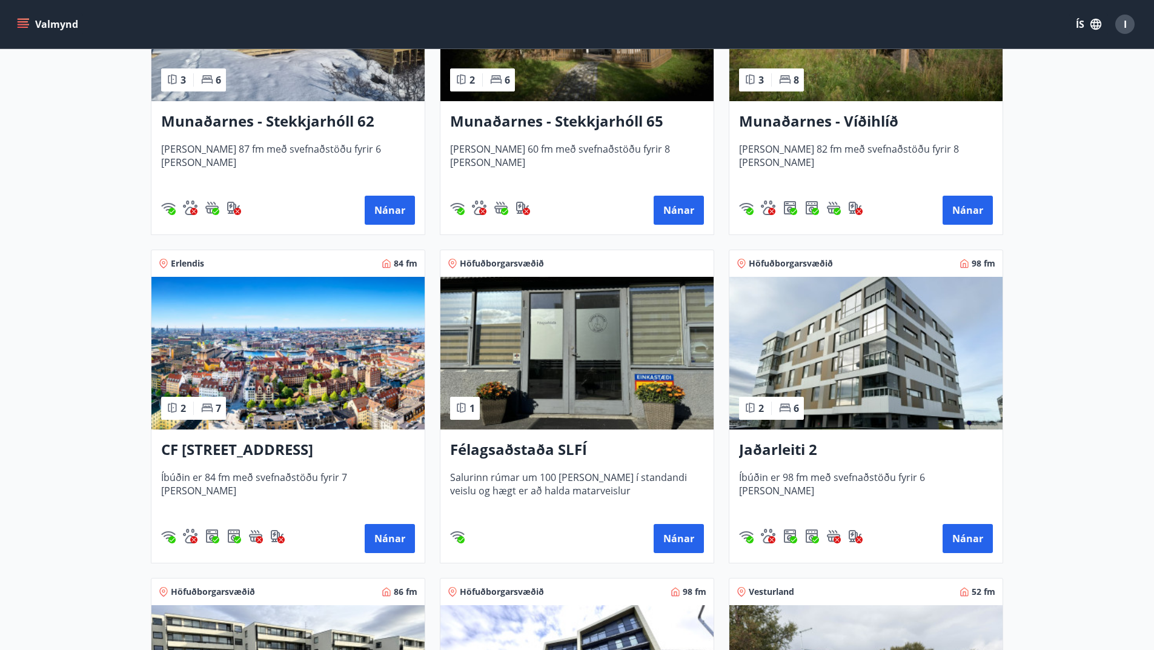
scroll to position [303, 0]
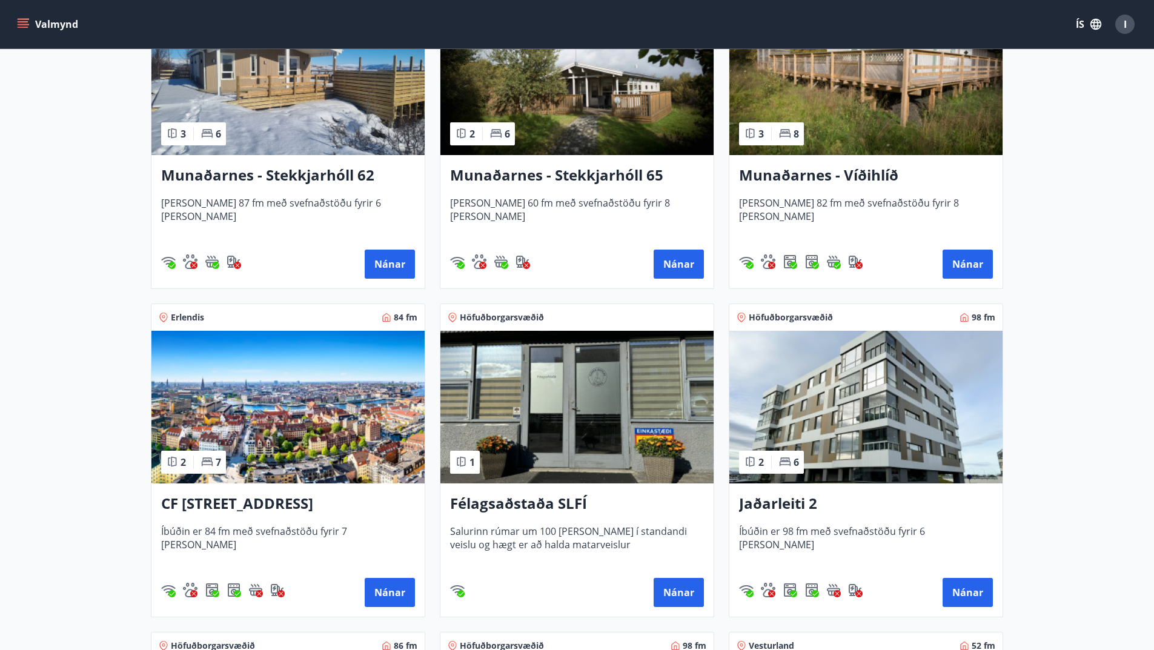
click at [588, 89] on img at bounding box center [576, 78] width 273 height 153
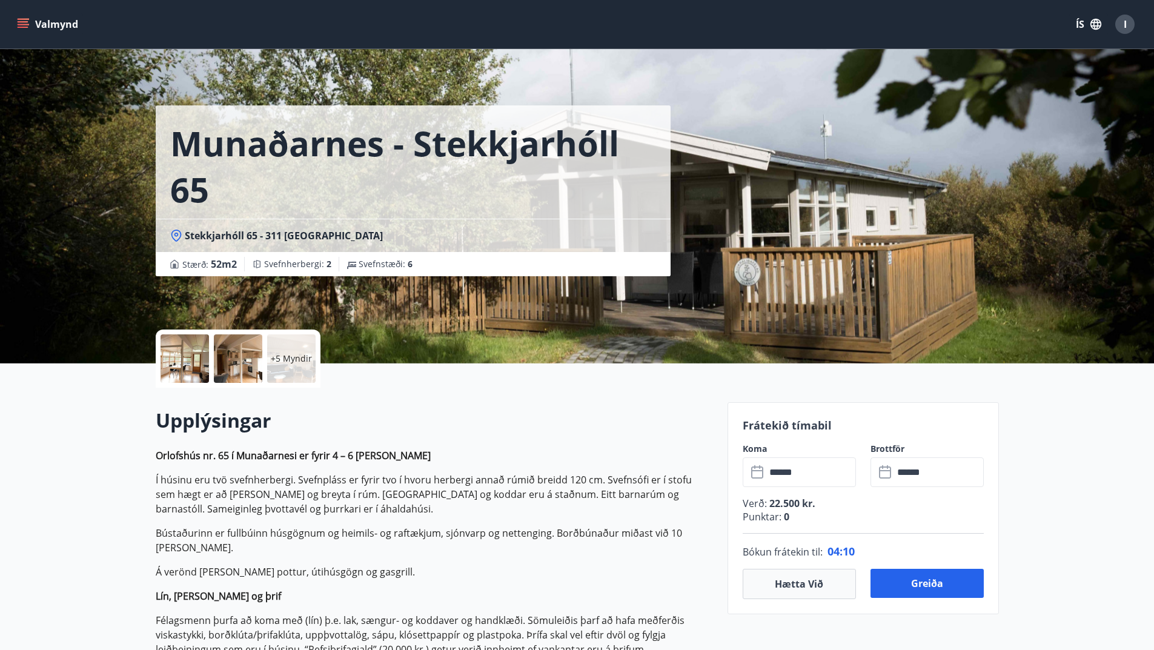
click at [189, 349] on div at bounding box center [185, 358] width 48 height 48
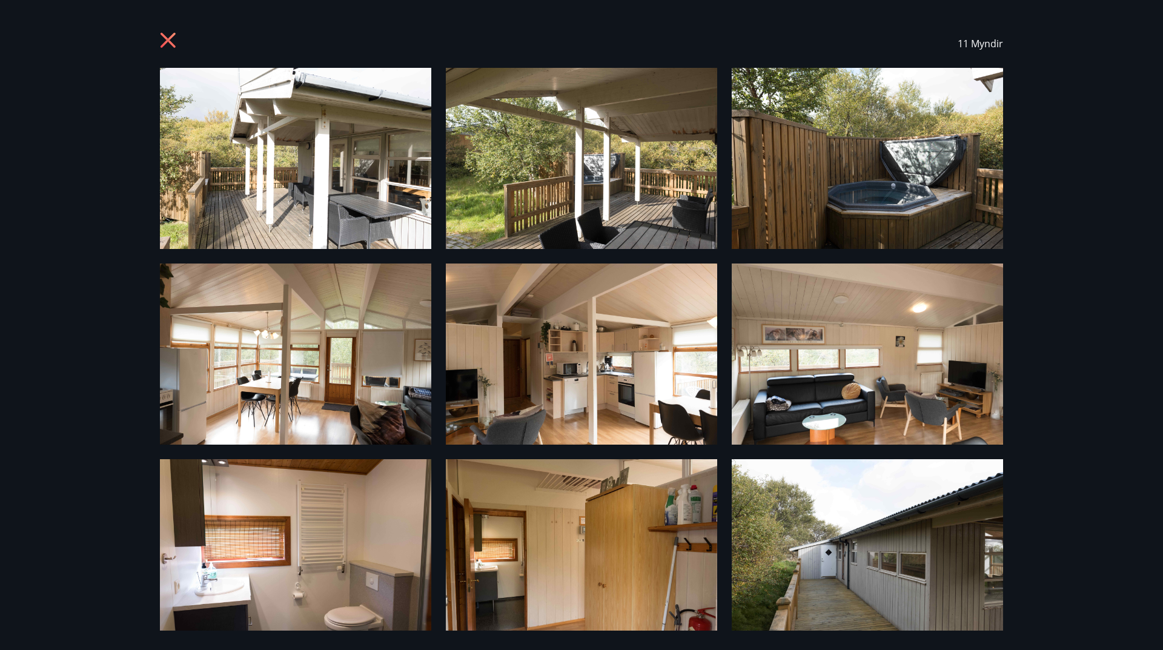
click at [306, 150] on img at bounding box center [295, 158] width 271 height 181
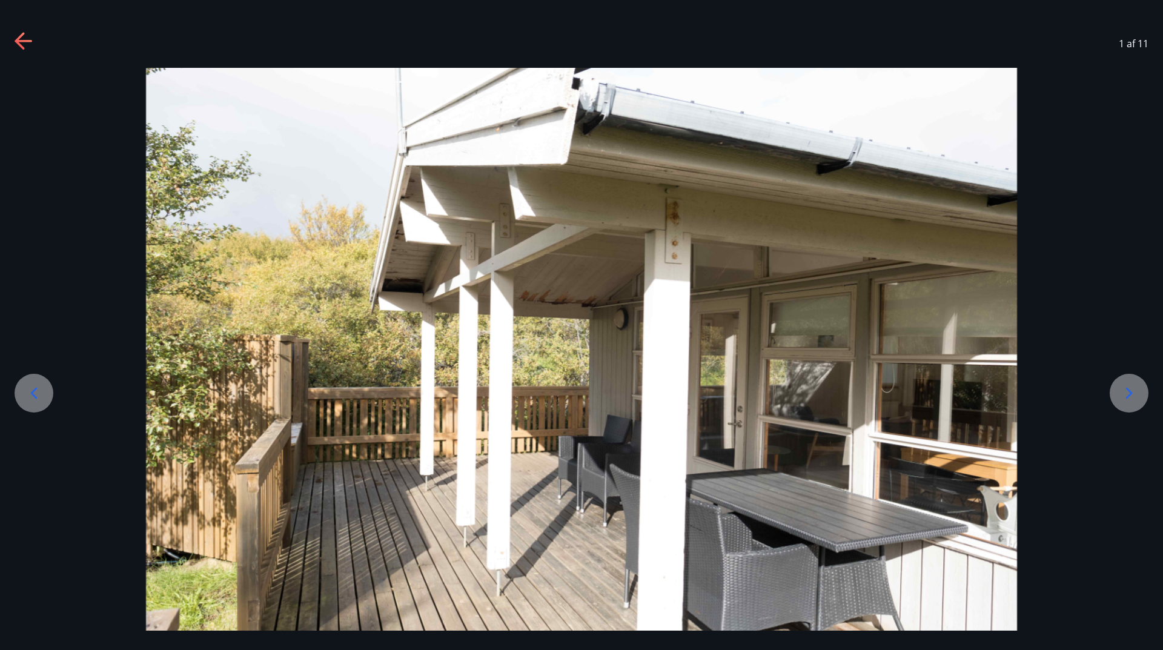
click at [1135, 402] on icon at bounding box center [1129, 392] width 19 height 19
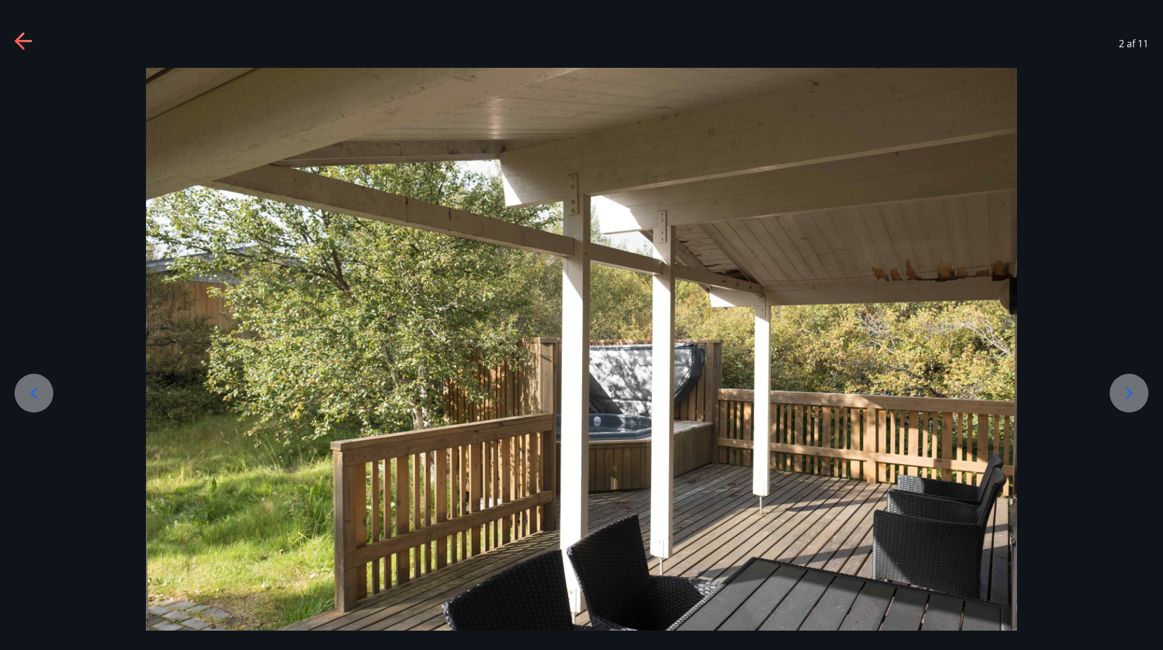
click at [1135, 402] on icon at bounding box center [1129, 392] width 19 height 19
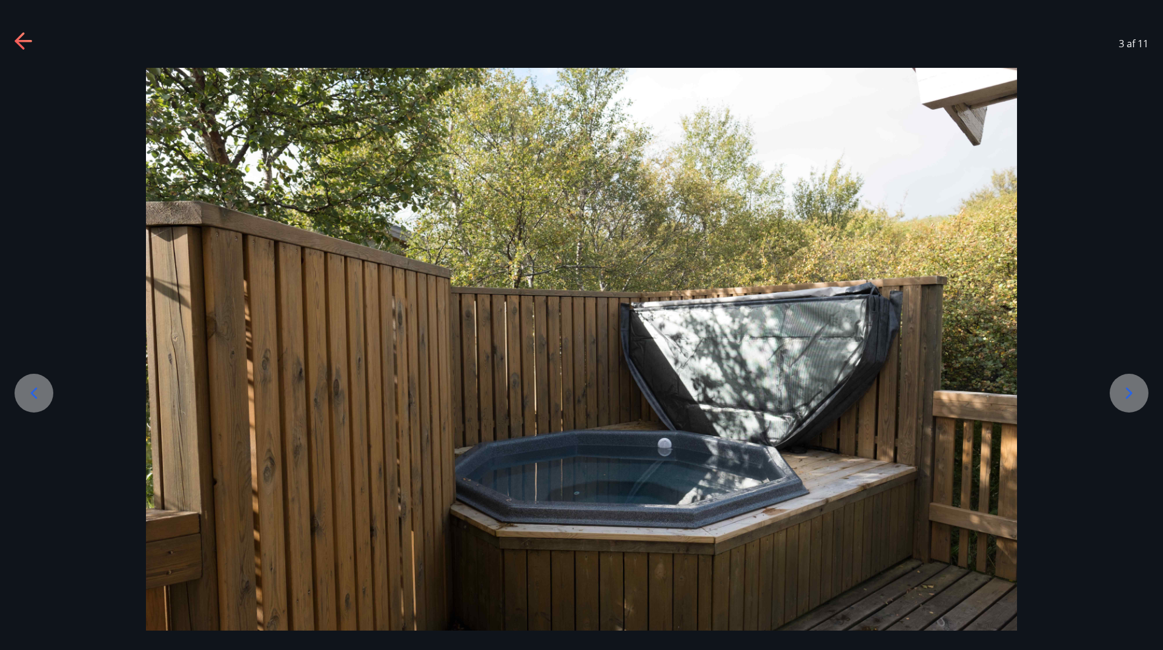
click at [1135, 402] on icon at bounding box center [1129, 392] width 19 height 19
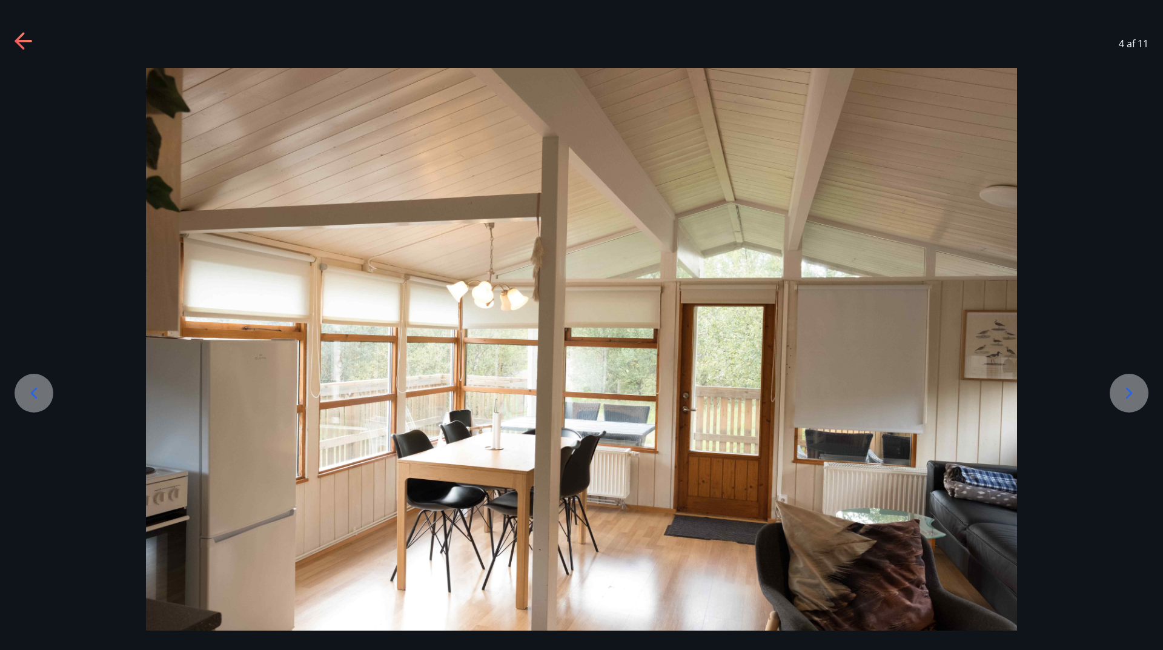
click at [1132, 398] on icon at bounding box center [1129, 392] width 19 height 19
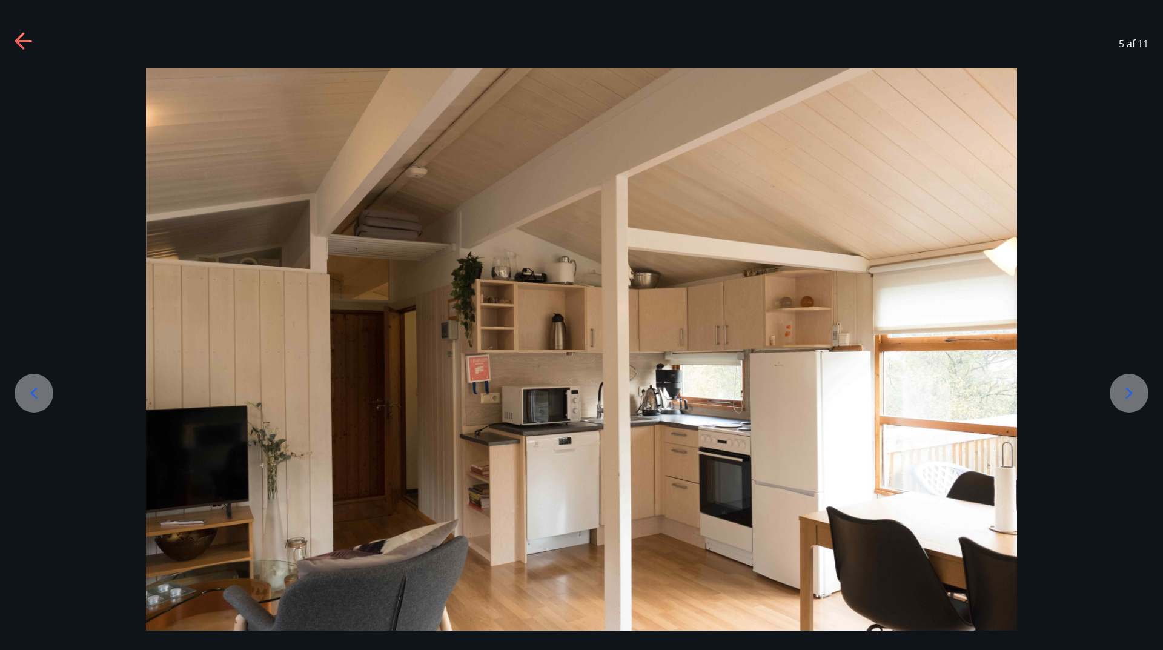
click at [1132, 398] on icon at bounding box center [1129, 392] width 19 height 19
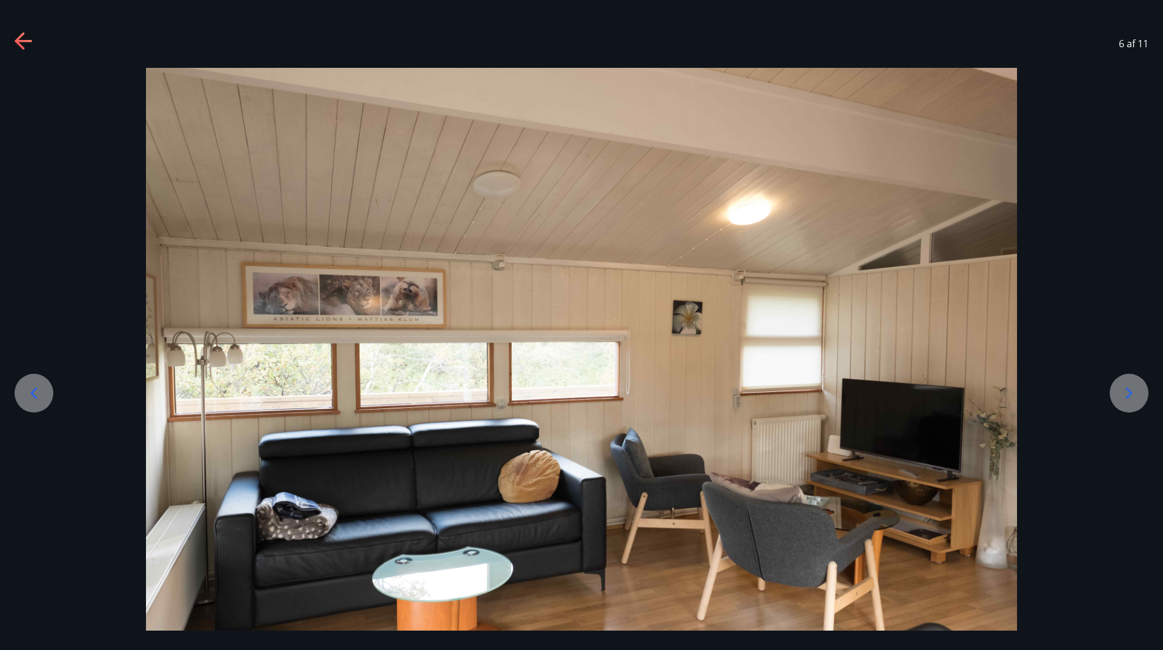
click at [1132, 398] on icon at bounding box center [1129, 392] width 19 height 19
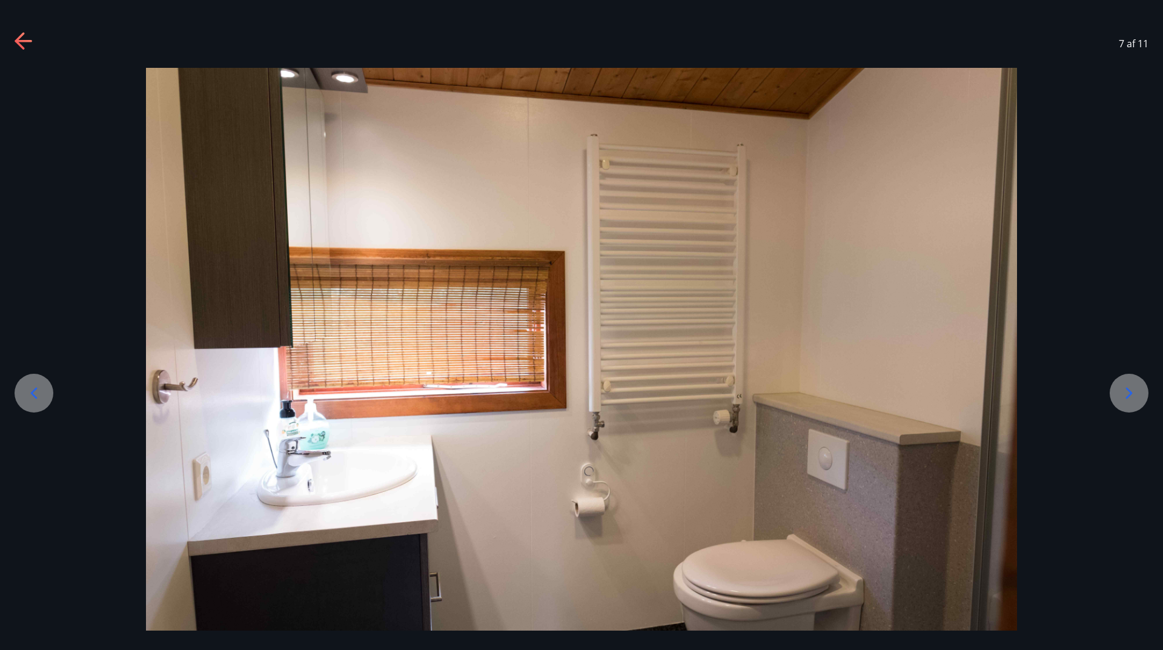
click at [1130, 399] on icon at bounding box center [1129, 392] width 19 height 19
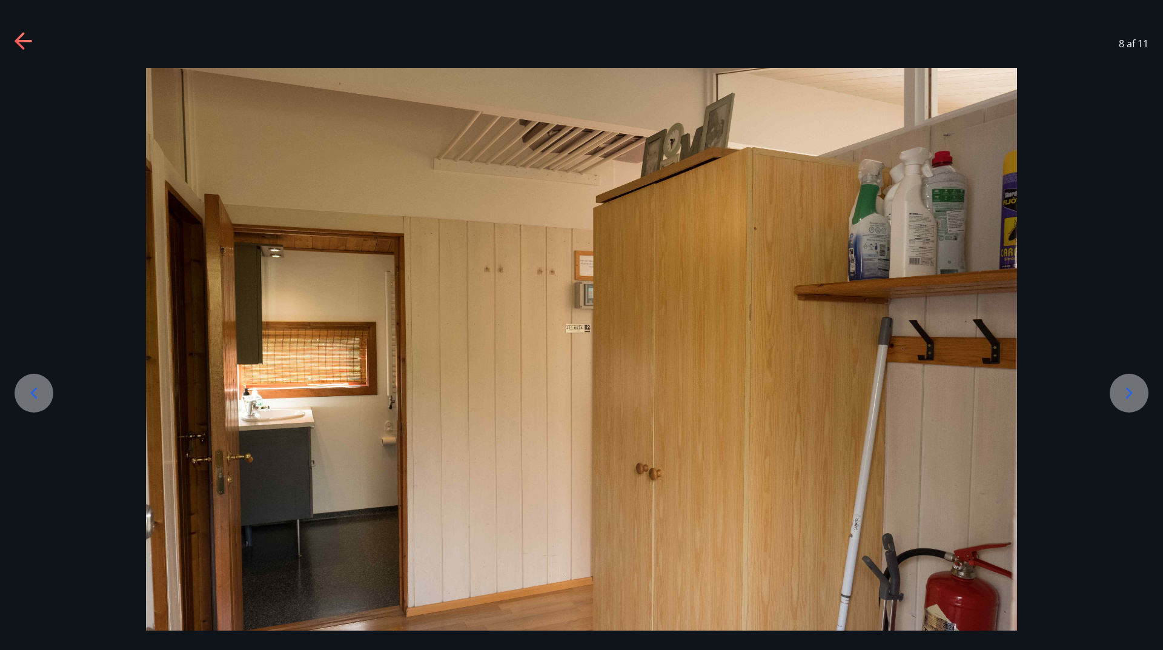
click at [21, 35] on icon at bounding box center [20, 40] width 10 height 17
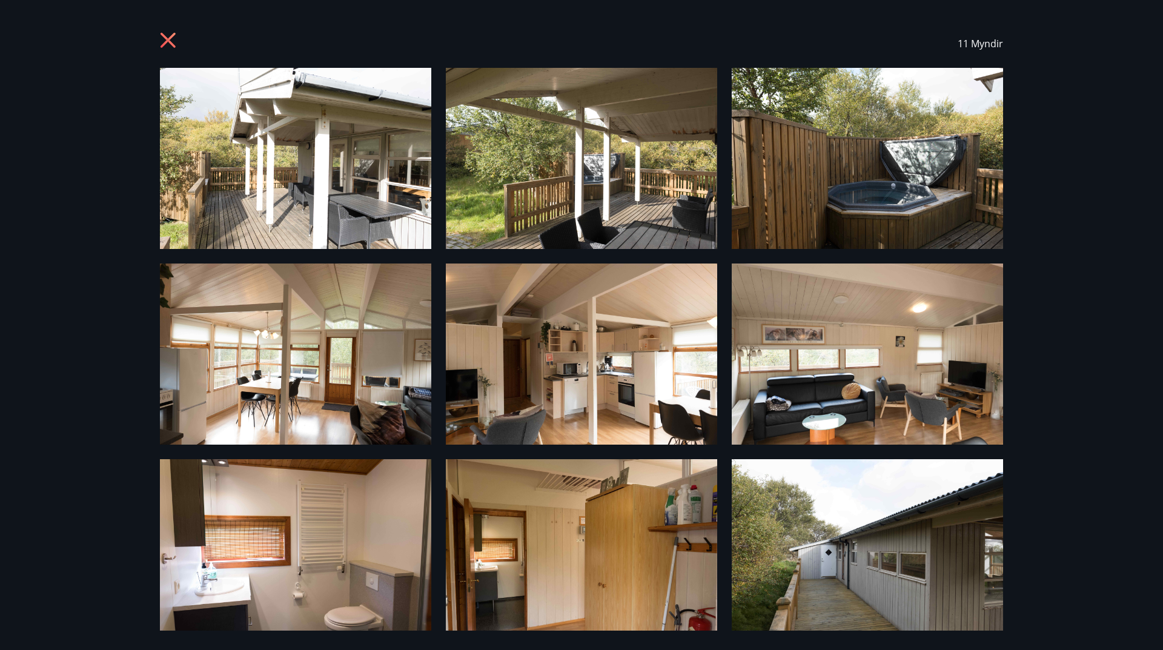
click at [167, 38] on icon at bounding box center [169, 41] width 19 height 19
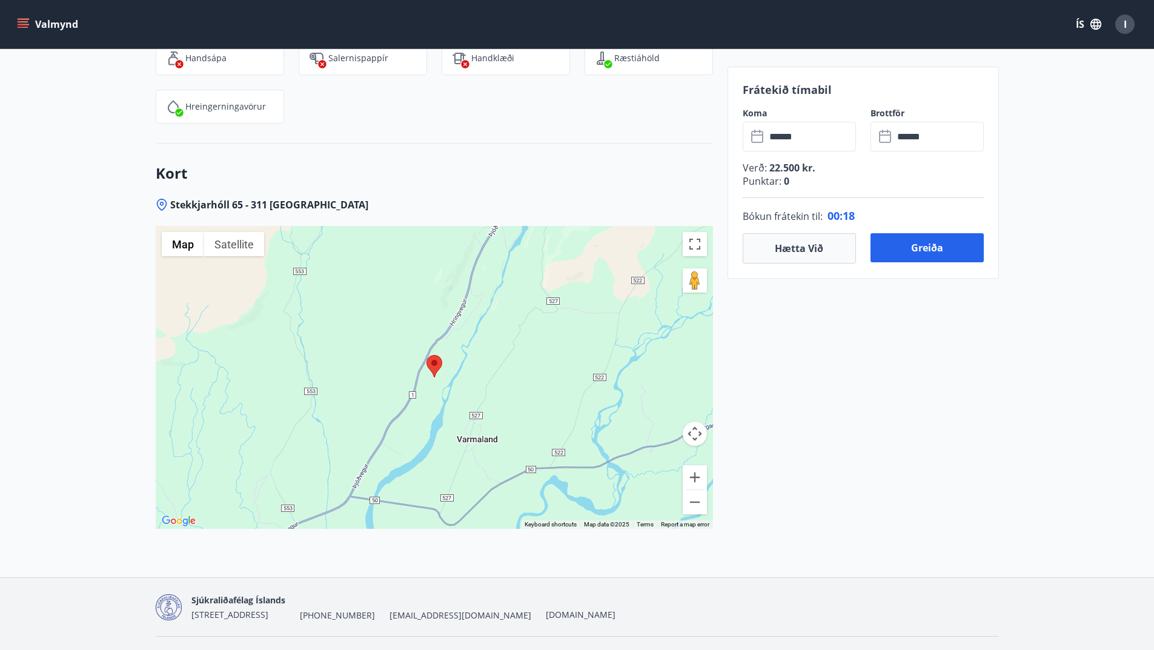
scroll to position [1850, 0]
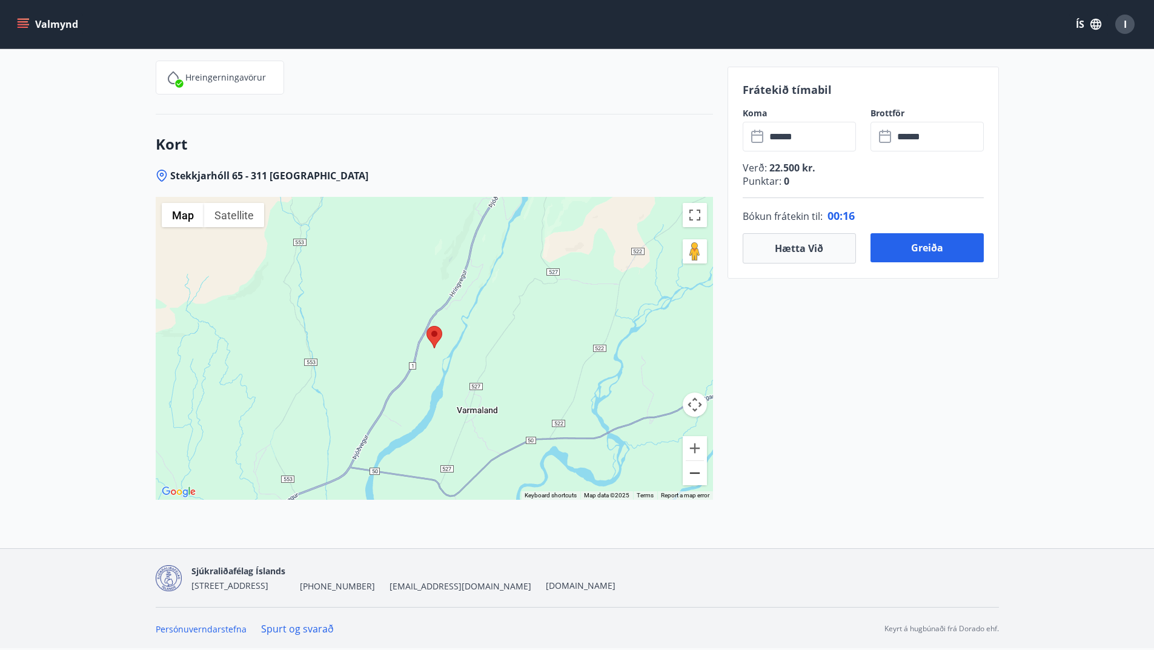
click at [700, 470] on button "Zoom out" at bounding box center [695, 473] width 24 height 24
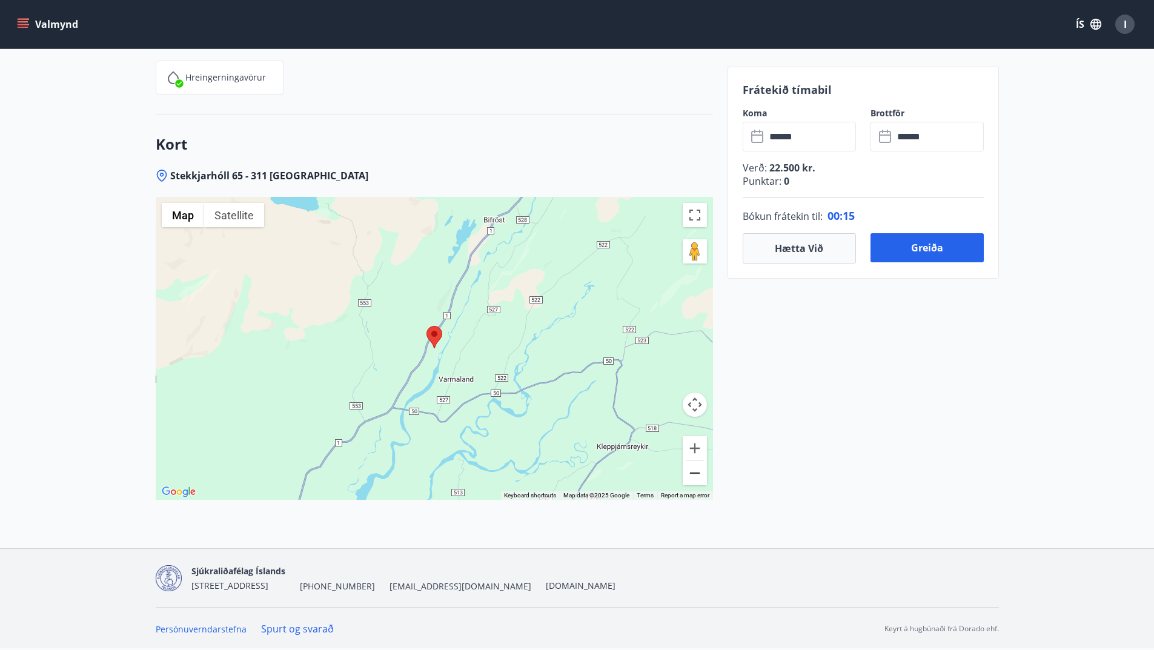
click at [700, 470] on button "Zoom out" at bounding box center [695, 473] width 24 height 24
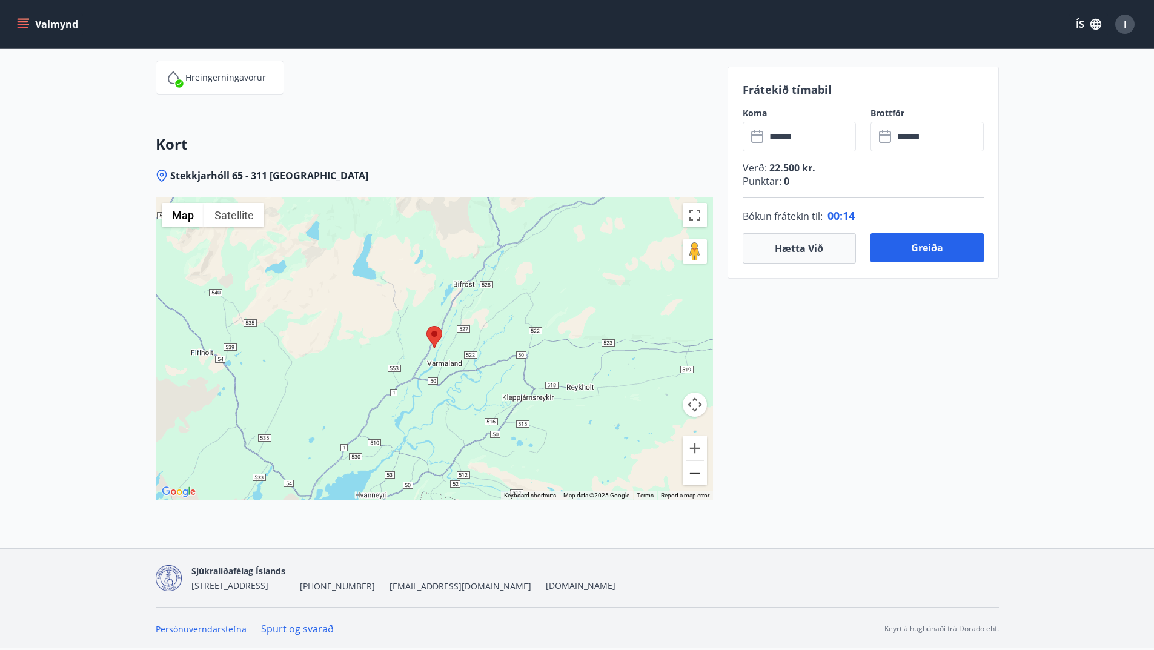
click at [700, 470] on button "Zoom out" at bounding box center [695, 473] width 24 height 24
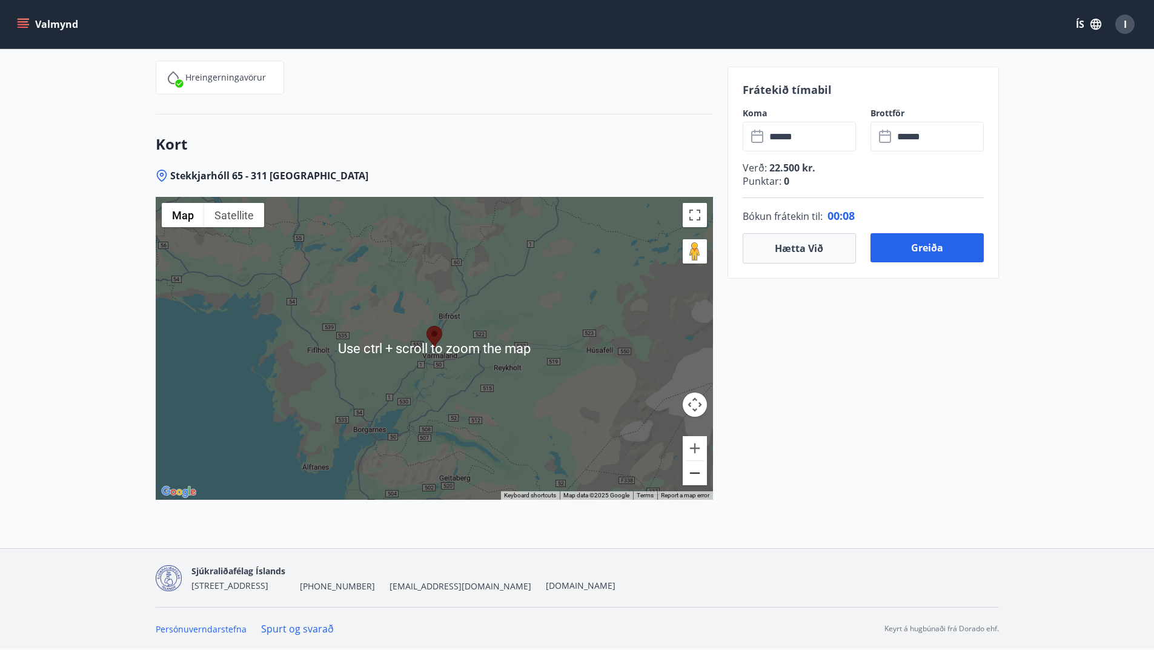
click at [694, 472] on button "Zoom out" at bounding box center [695, 473] width 24 height 24
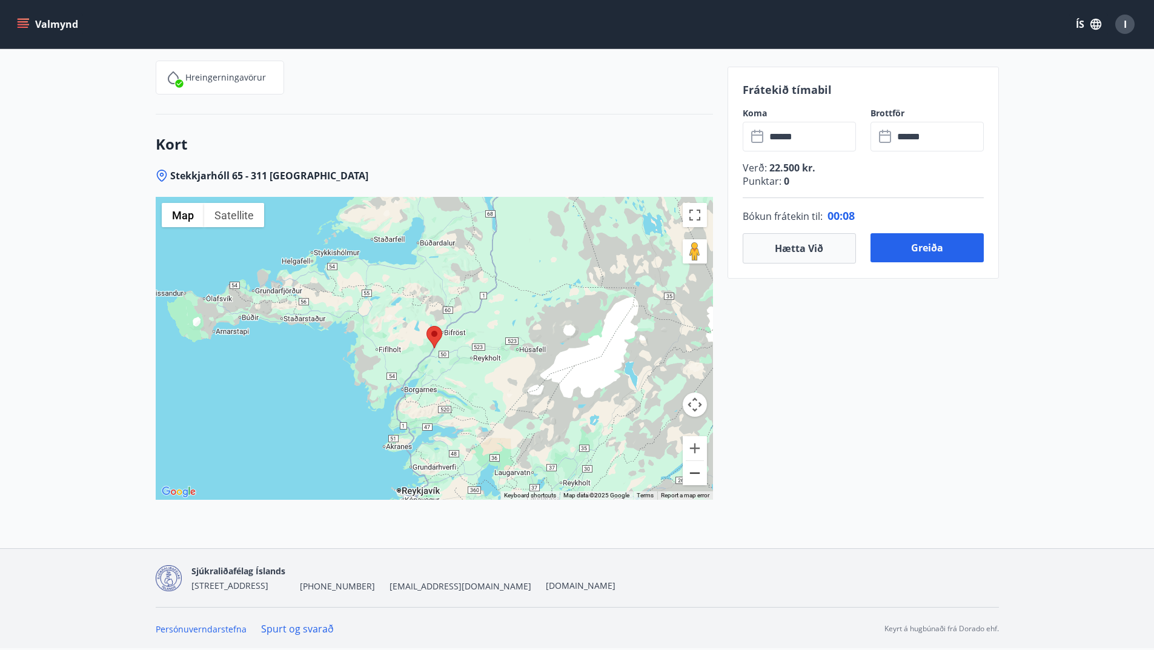
click at [694, 472] on button "Zoom out" at bounding box center [695, 473] width 24 height 24
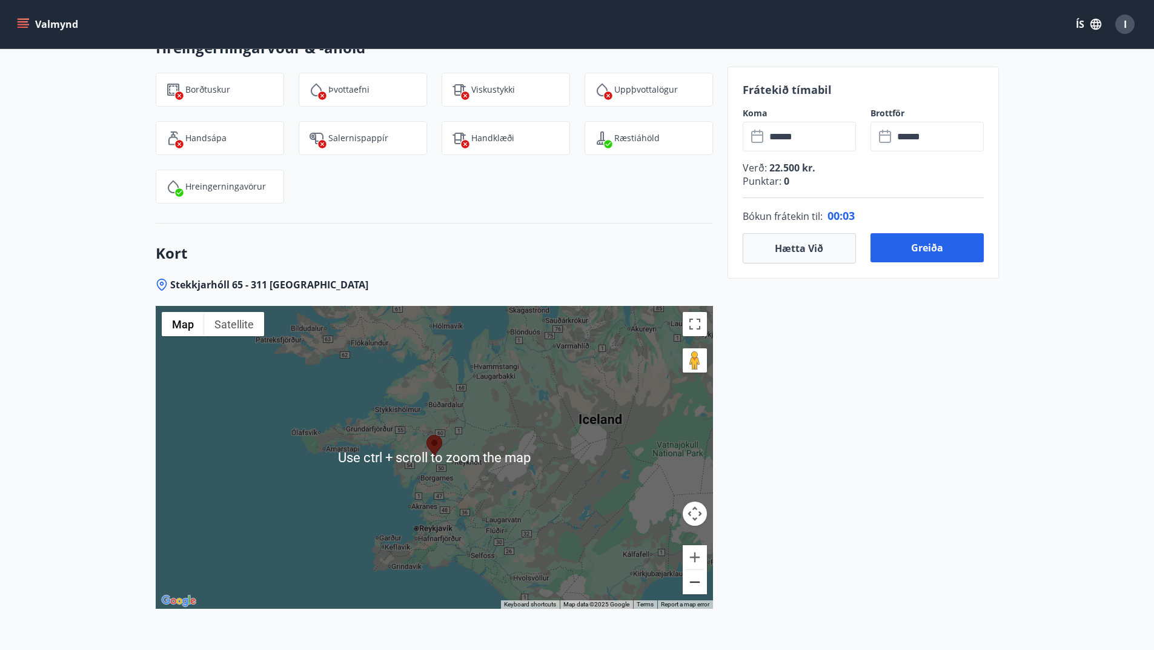
scroll to position [1547, 0]
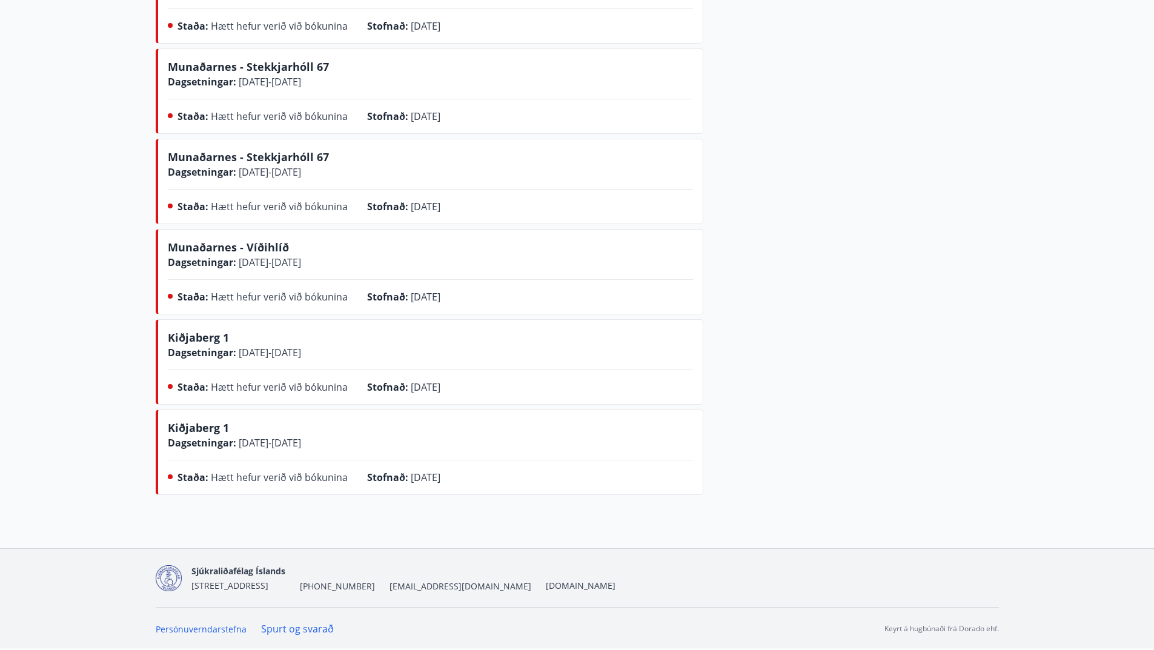
scroll to position [1059, 0]
